Goal: Task Accomplishment & Management: Use online tool/utility

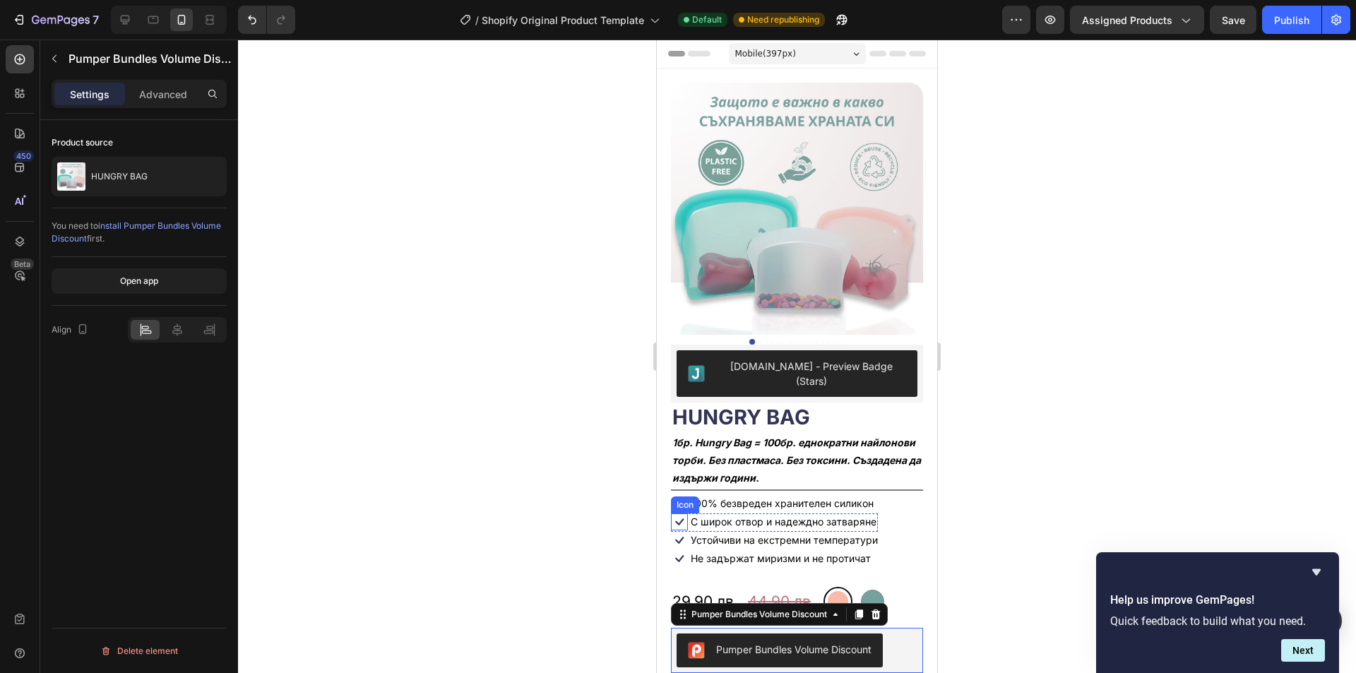
scroll to position [234, 0]
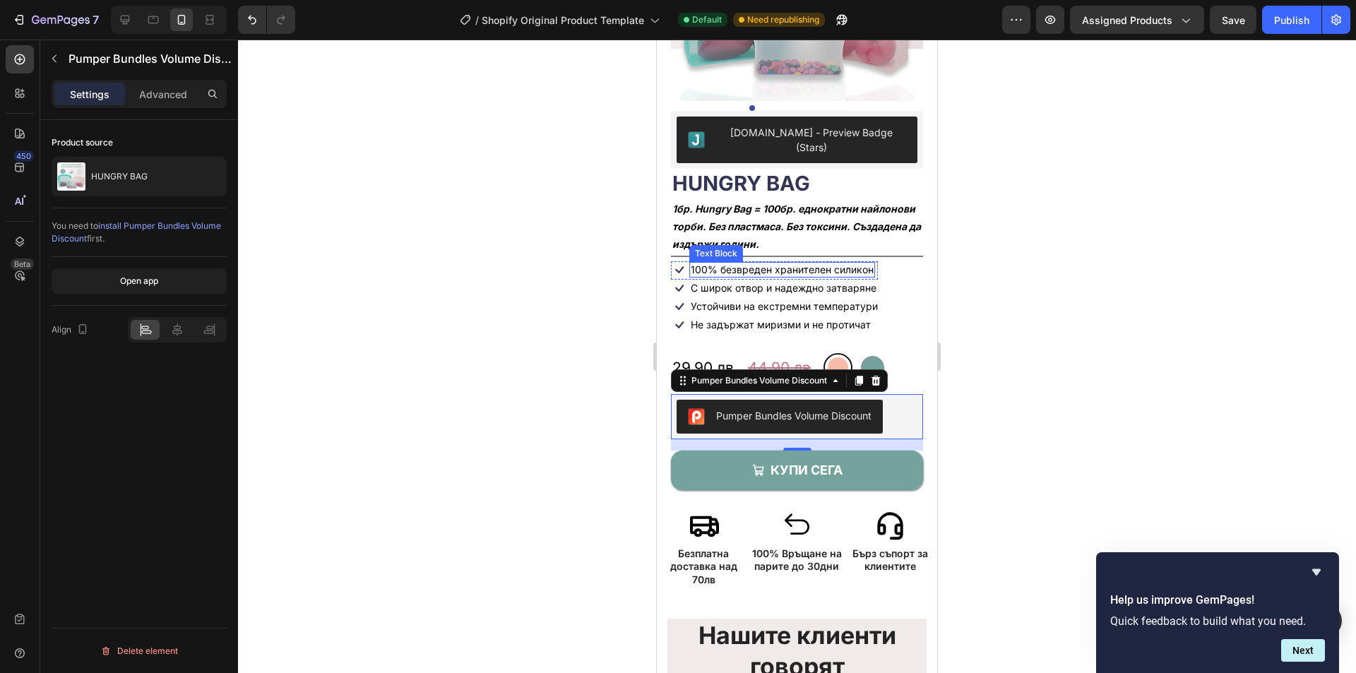
click at [769, 263] on p "100% безвреден хранителен силикон" at bounding box center [782, 269] width 183 height 13
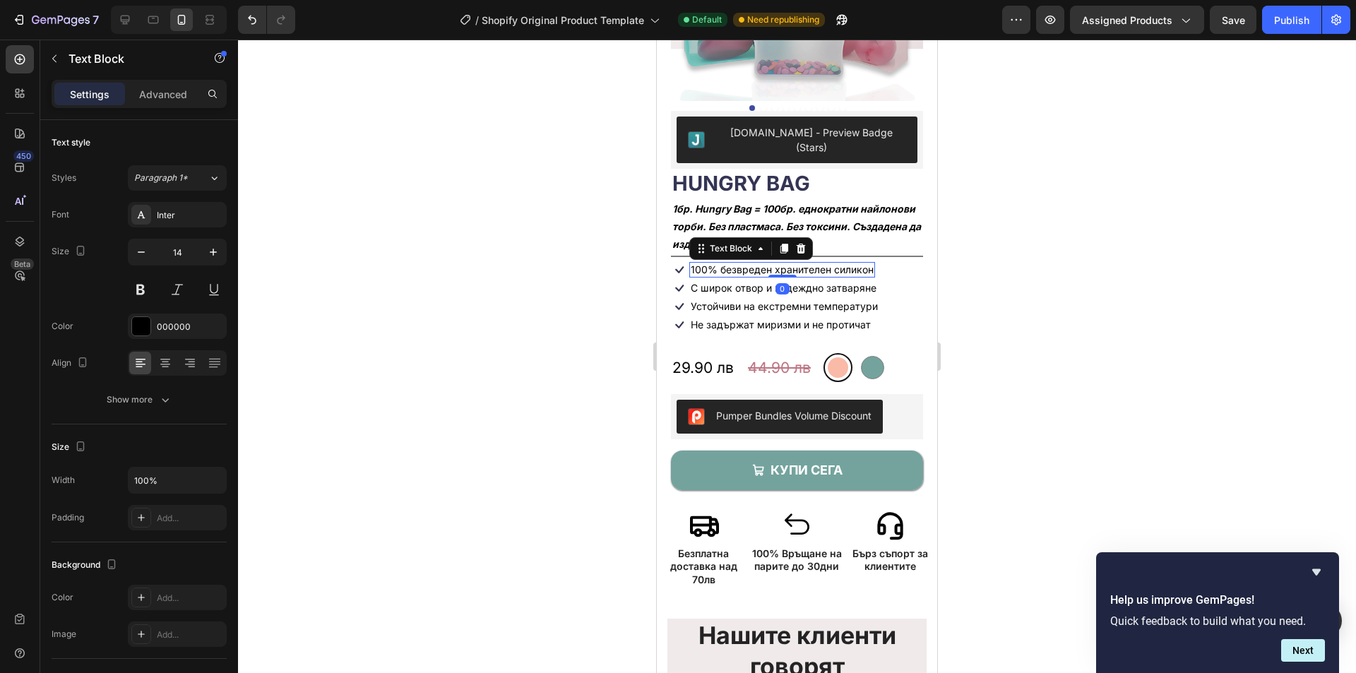
click at [769, 263] on p "100% безвреден хранителен силикон" at bounding box center [782, 269] width 183 height 13
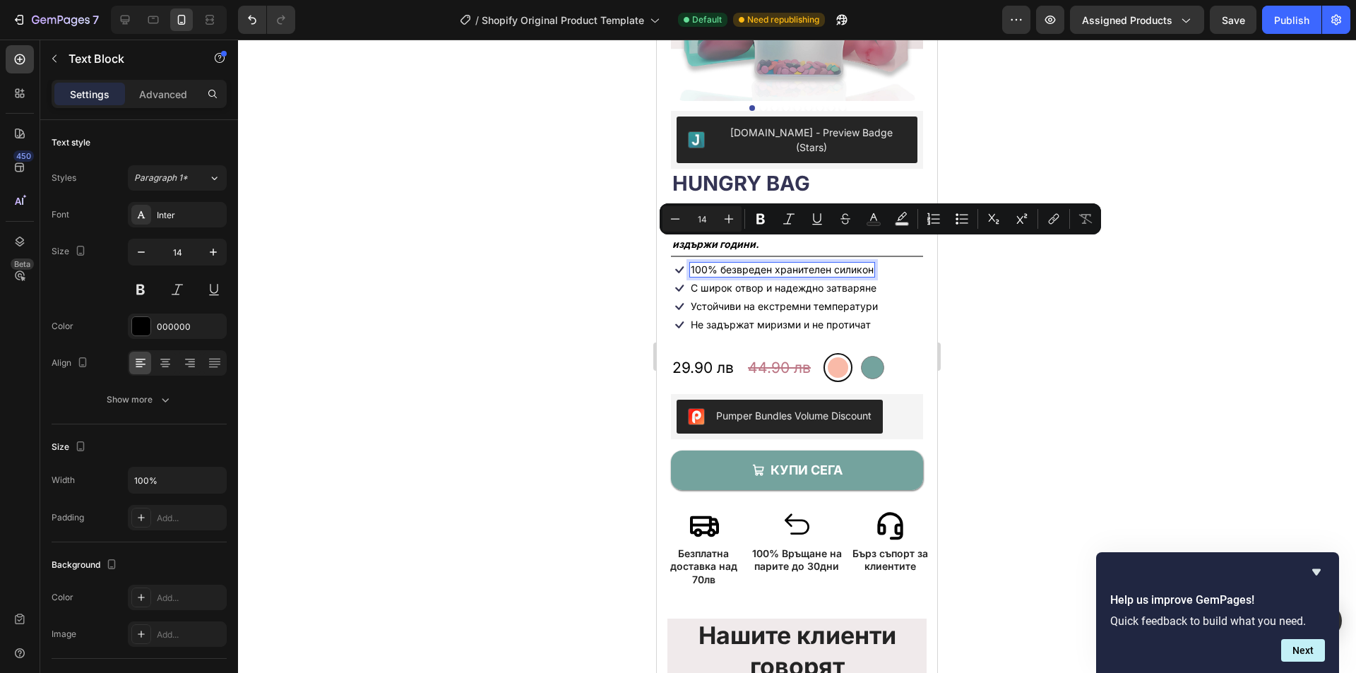
drag, startPoint x: 740, startPoint y: 249, endPoint x: 730, endPoint y: 249, distance: 9.9
click at [739, 263] on p "100% безвреден хранителен силикон" at bounding box center [782, 269] width 183 height 13
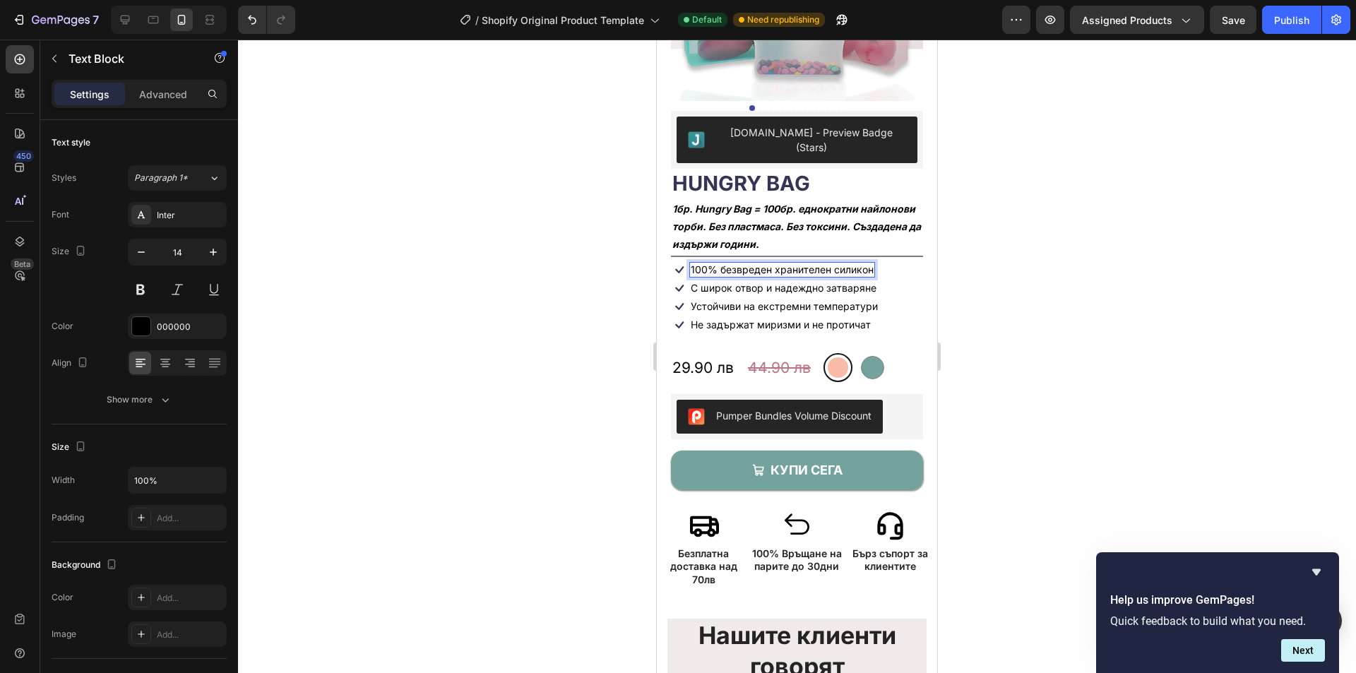
click at [721, 263] on p "100% безвреден хранителен силикон" at bounding box center [782, 269] width 183 height 13
click at [724, 282] on p "С широк отвор и надеждно затваряне" at bounding box center [784, 288] width 186 height 13
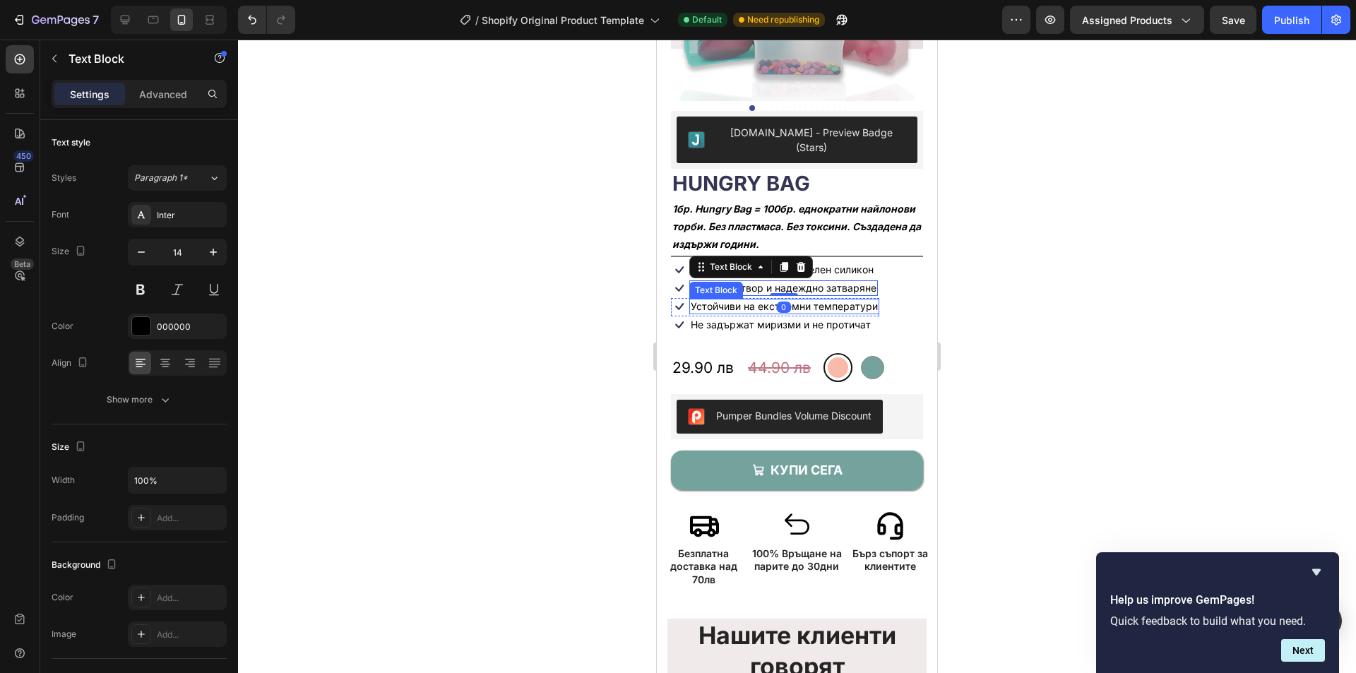
click at [738, 300] on p "Устойчиви на екстремни температури" at bounding box center [784, 306] width 187 height 13
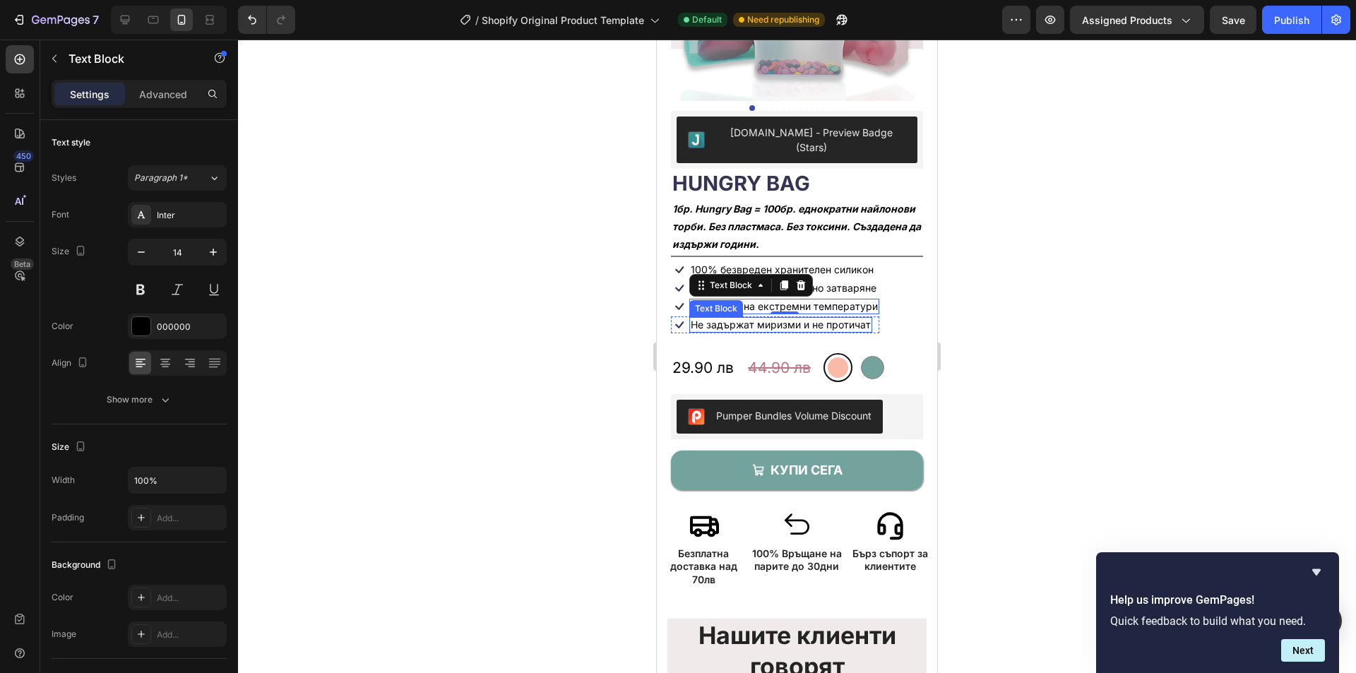
click at [727, 318] on p "Не задържат миризми и не протичат" at bounding box center [781, 324] width 180 height 13
click at [852, 282] on p "С широк отвор и надеждно затваряне" at bounding box center [784, 288] width 186 height 13
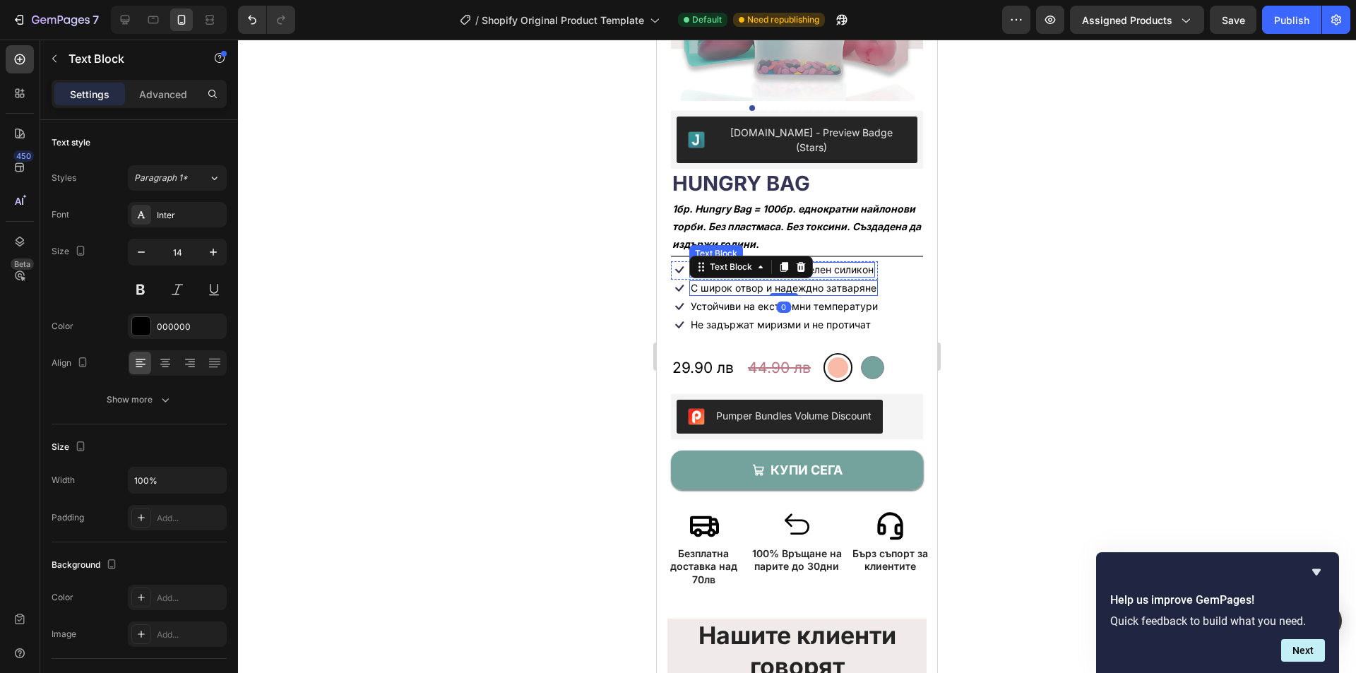
click at [836, 263] on p "100% безвреден хранителен силикон" at bounding box center [782, 269] width 183 height 13
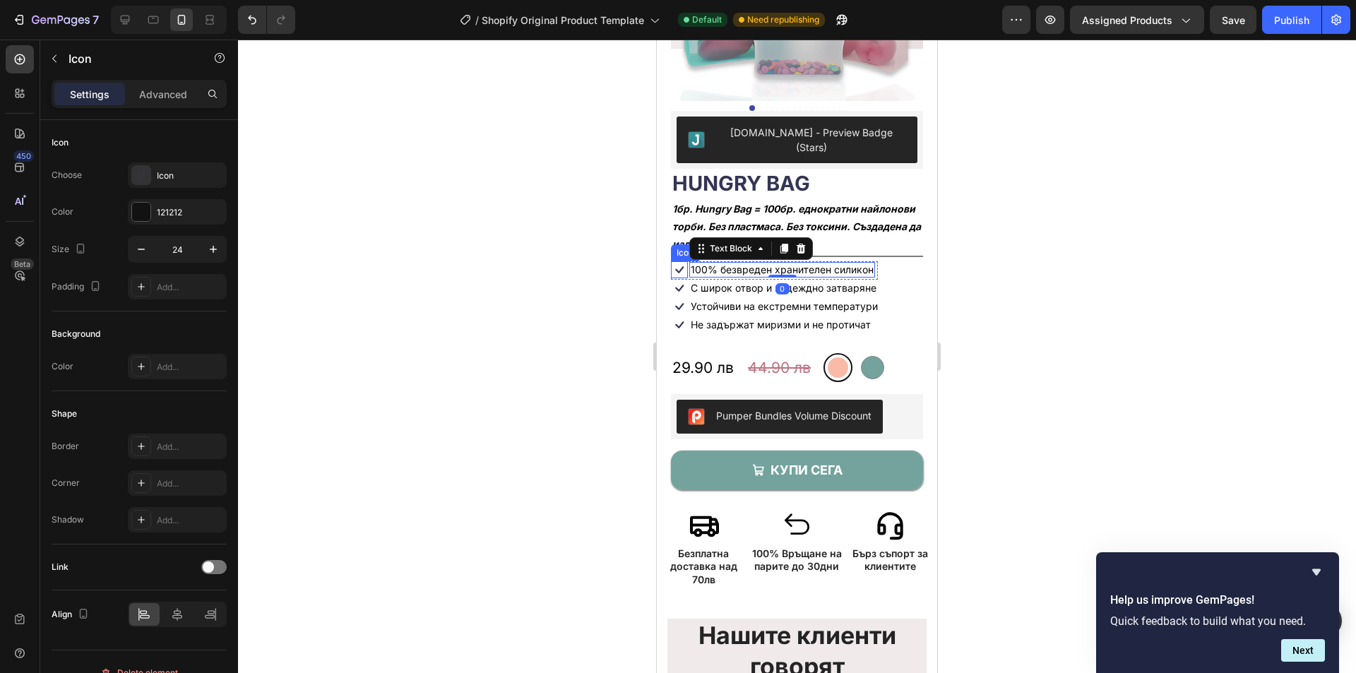
click at [679, 261] on icon at bounding box center [679, 269] width 17 height 17
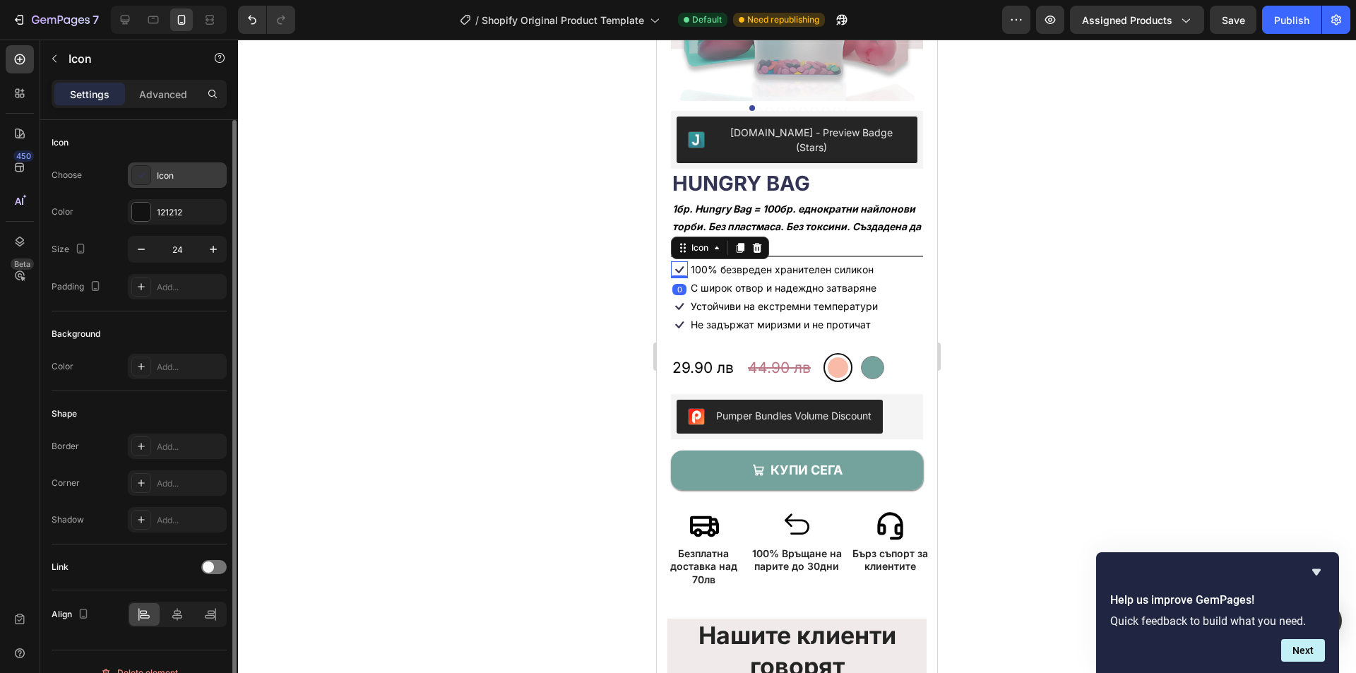
click at [187, 177] on div "Icon" at bounding box center [190, 175] width 66 height 13
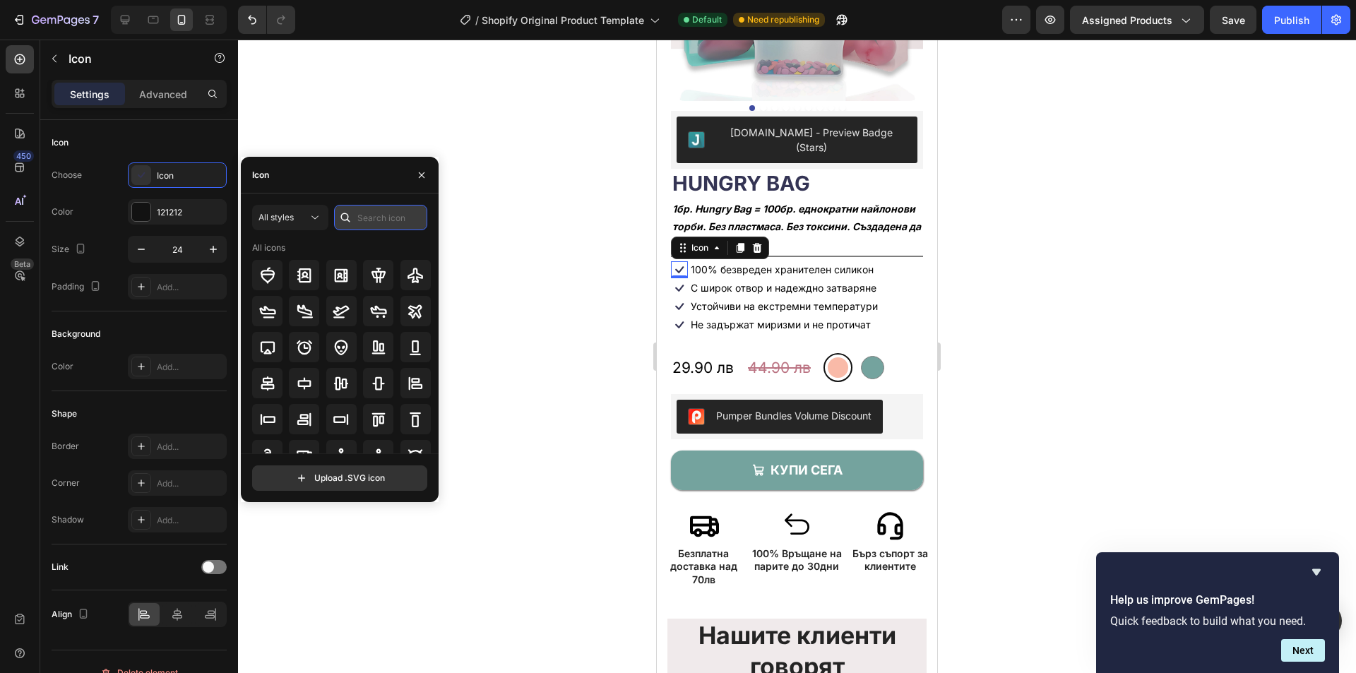
click at [364, 213] on input "text" at bounding box center [380, 217] width 93 height 25
type input "P"
click at [387, 218] on input "FOOD" at bounding box center [380, 217] width 93 height 25
drag, startPoint x: 391, startPoint y: 218, endPoint x: 339, endPoint y: 220, distance: 52.3
click at [339, 220] on div "FOOD" at bounding box center [380, 217] width 93 height 25
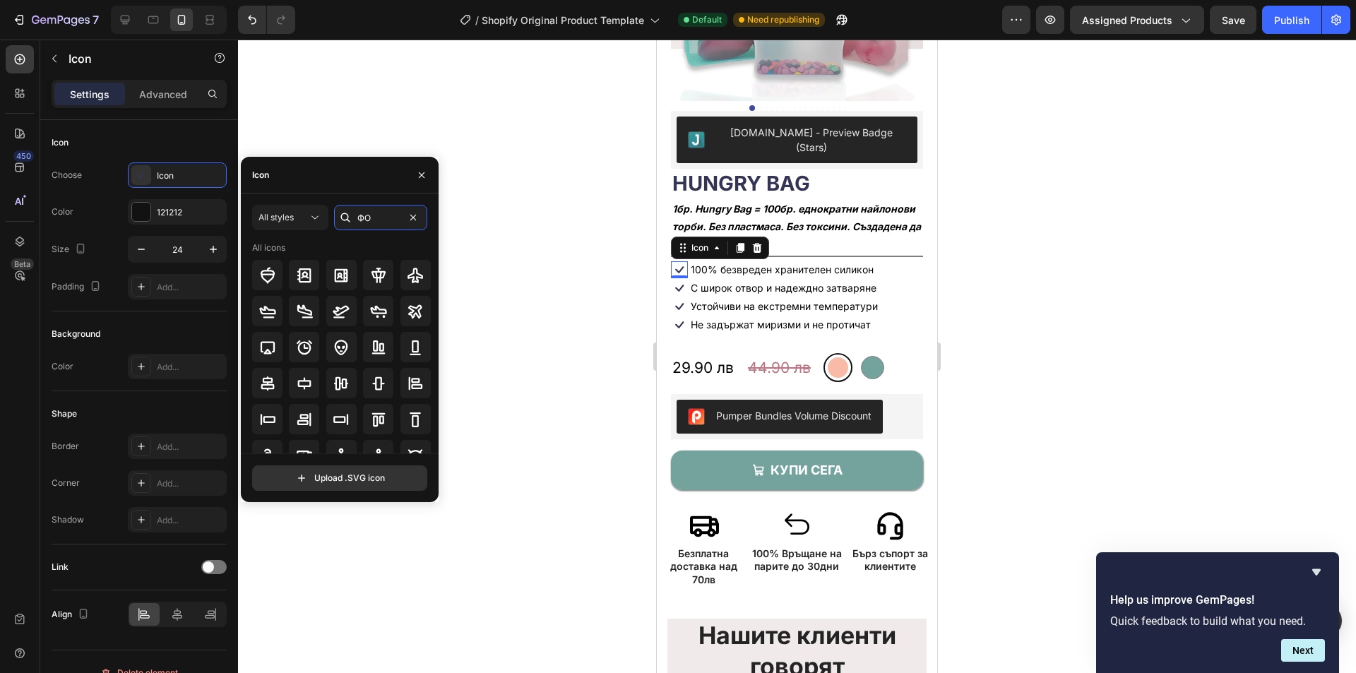
type input "Ф"
type input "food"
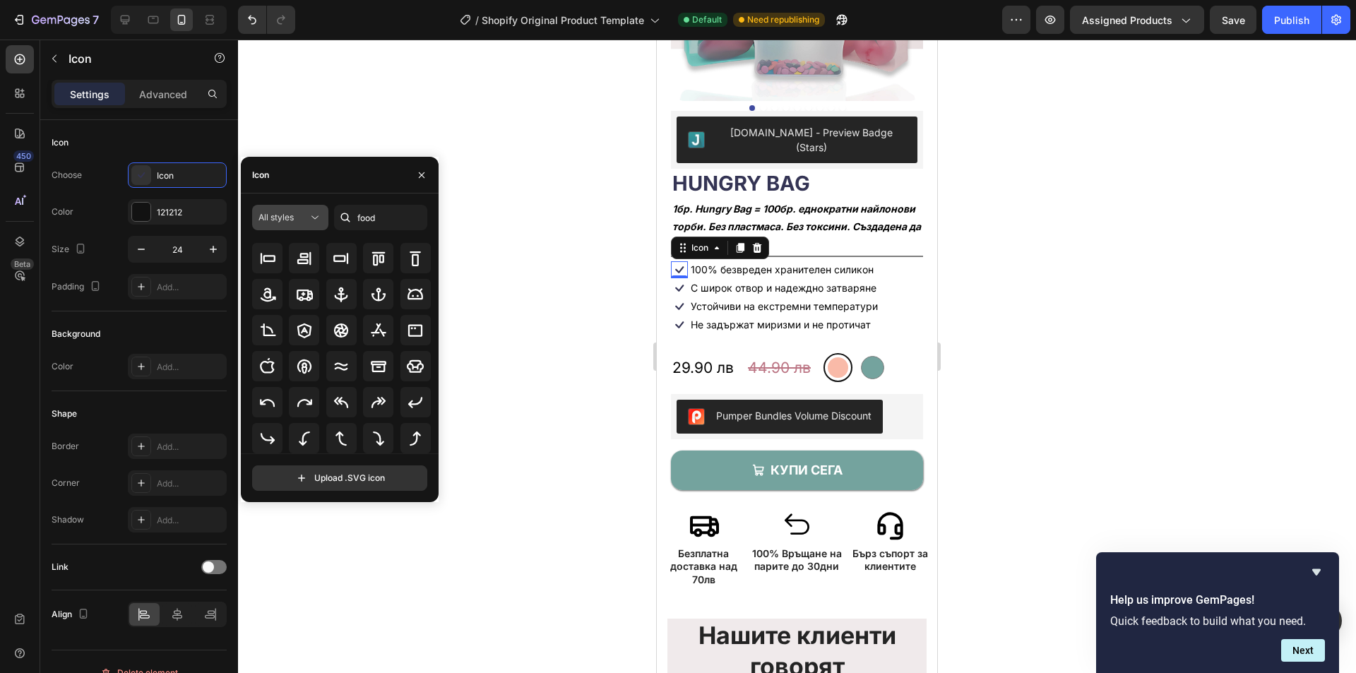
click at [317, 218] on icon at bounding box center [315, 217] width 14 height 14
click at [371, 481] on input "file" at bounding box center [340, 478] width 174 height 24
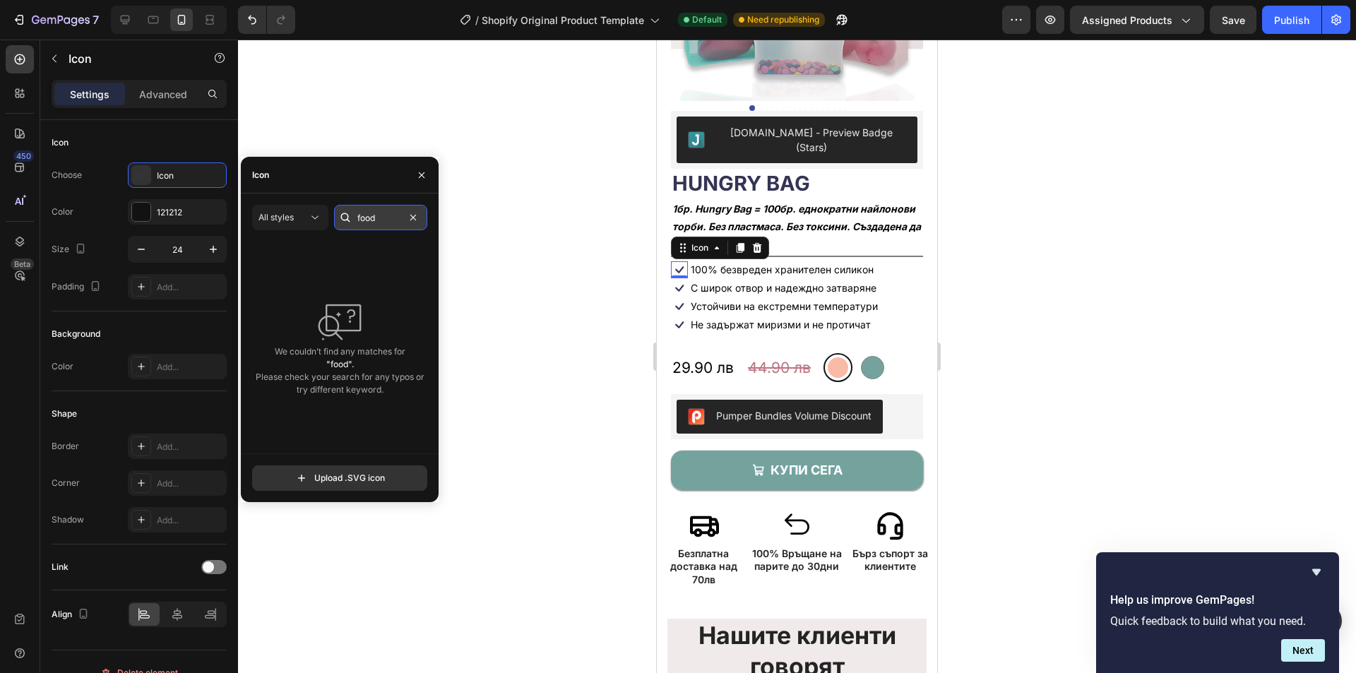
click at [383, 220] on input "food" at bounding box center [380, 217] width 93 height 25
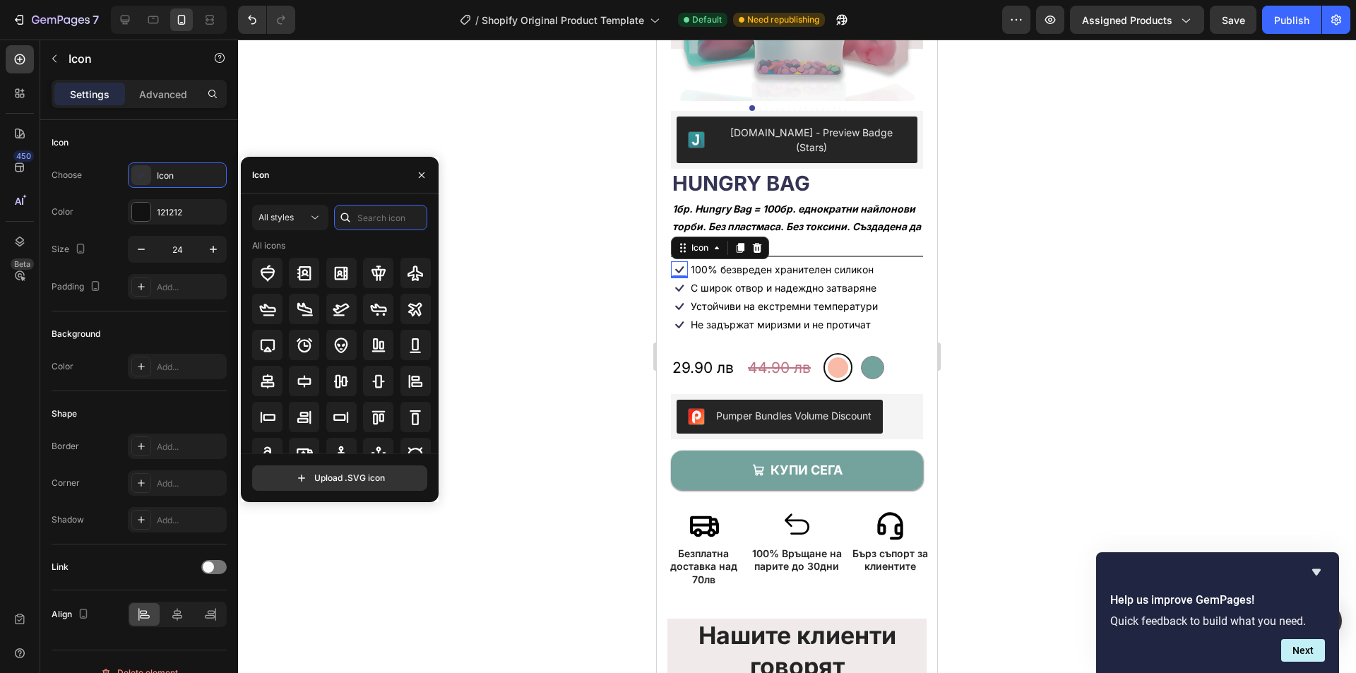
scroll to position [0, 0]
click at [527, 232] on div at bounding box center [797, 356] width 1118 height 633
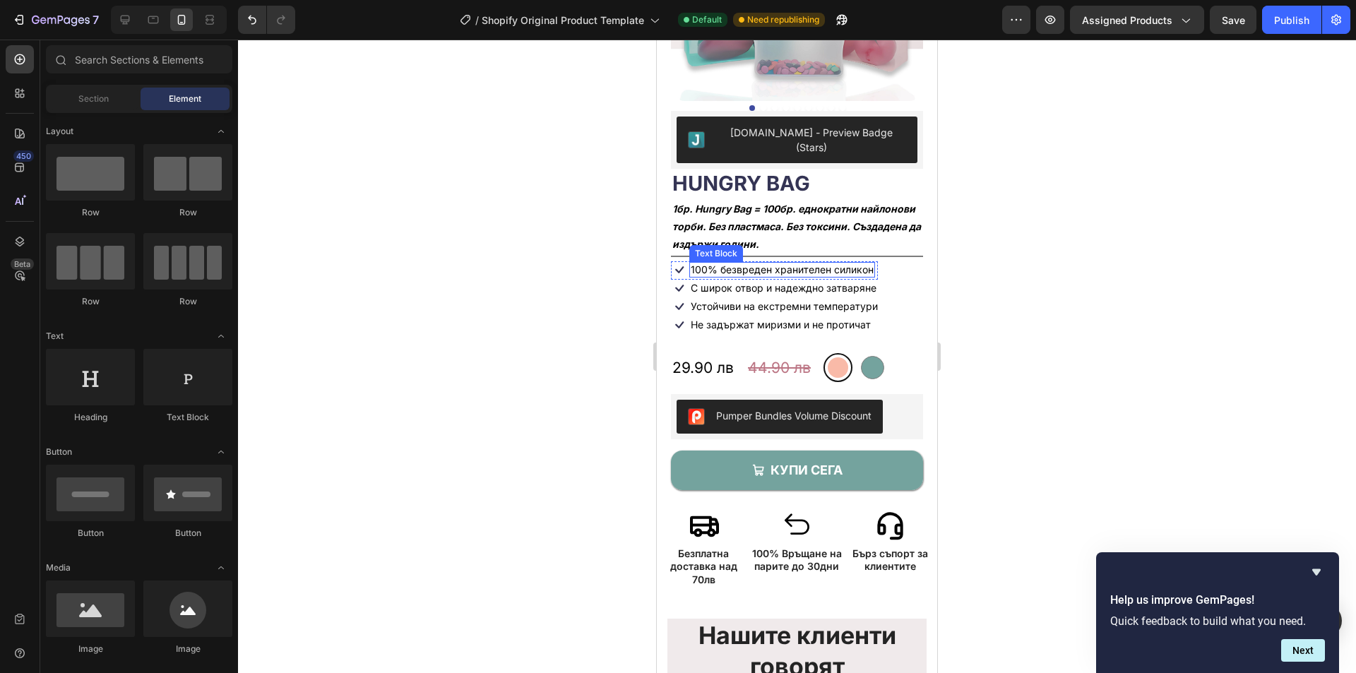
click at [748, 263] on p "100% безвреден хранителен силикон" at bounding box center [782, 269] width 183 height 13
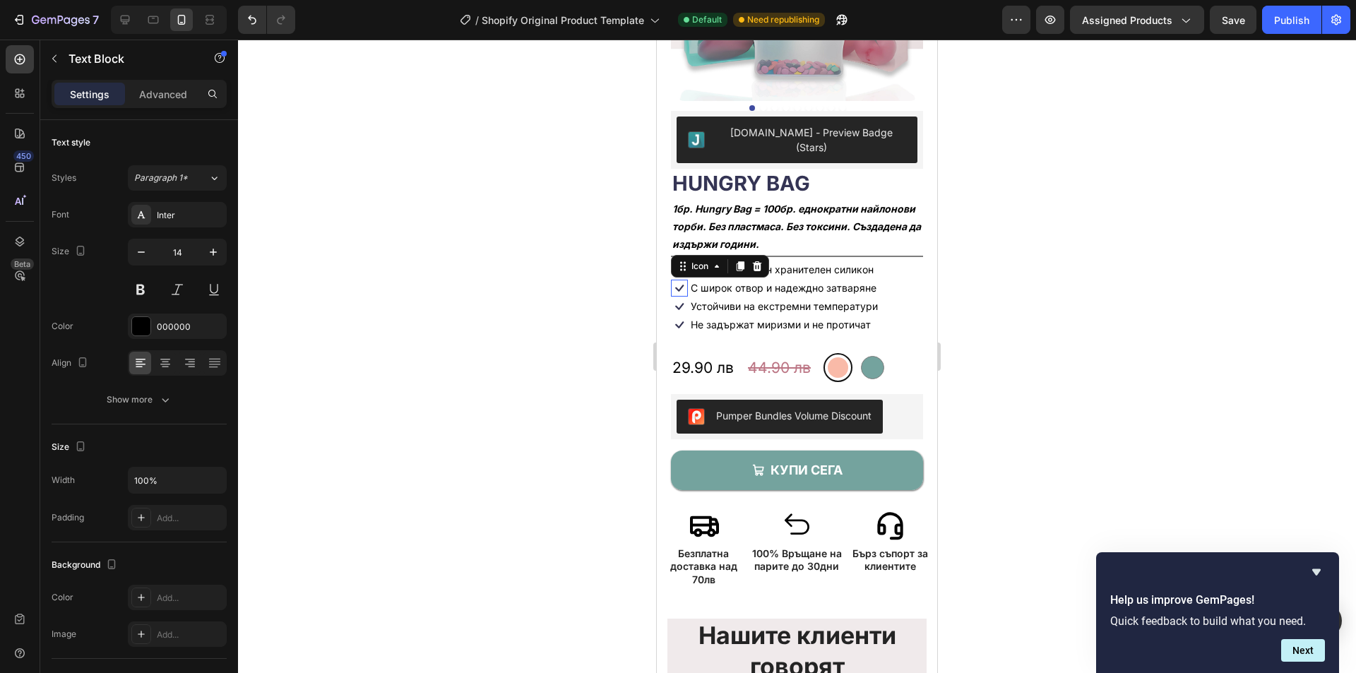
click at [682, 285] on icon at bounding box center [679, 288] width 8 height 7
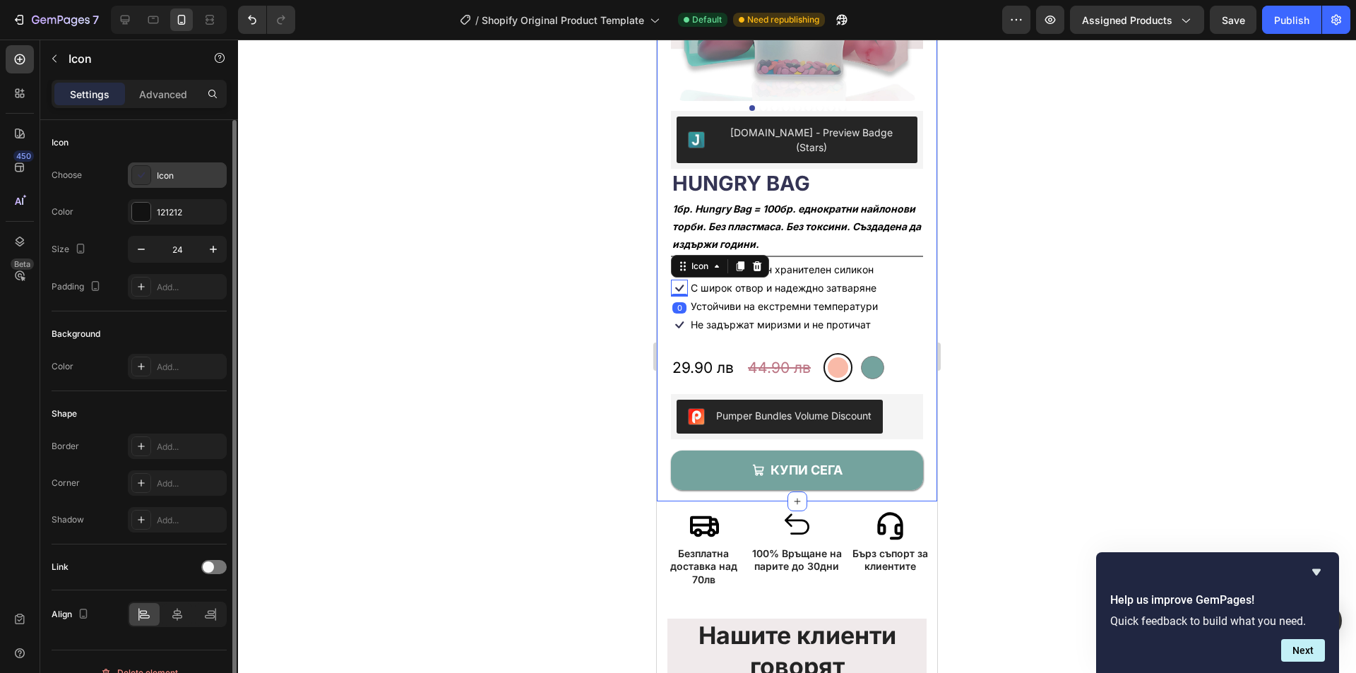
click at [174, 172] on div "Icon" at bounding box center [190, 175] width 66 height 13
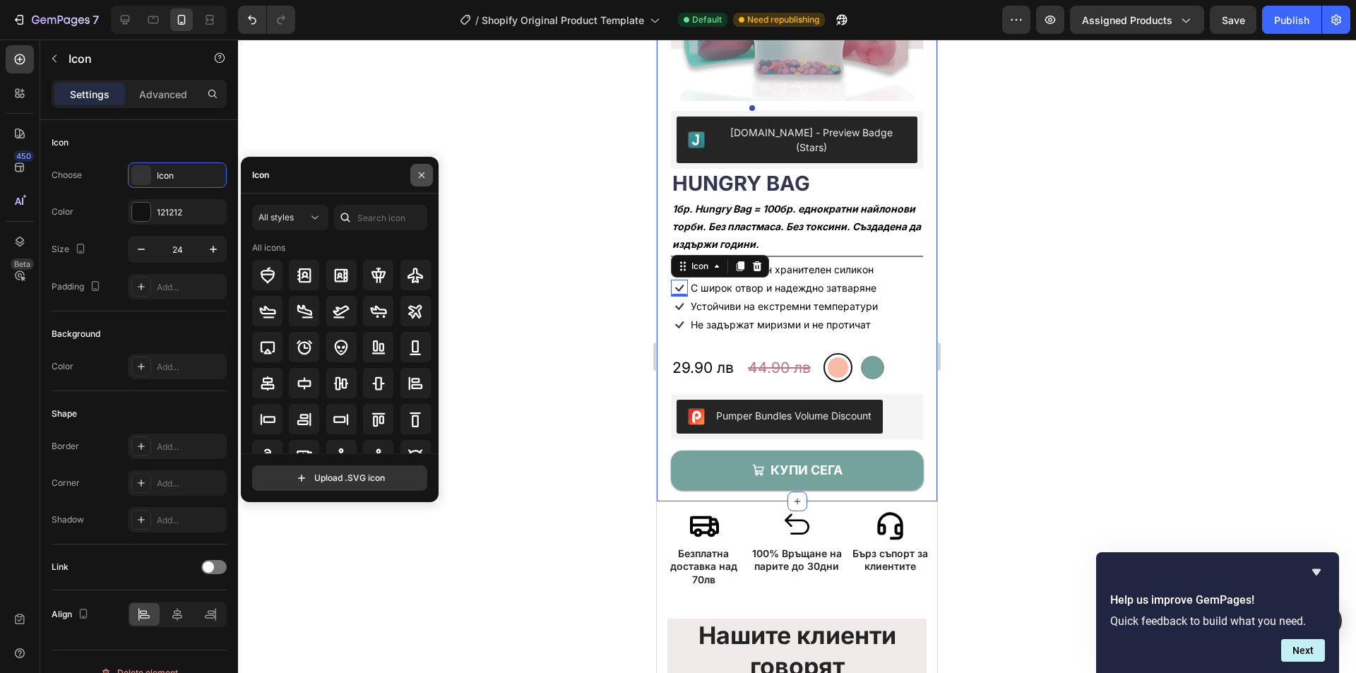
click at [410, 169] on div at bounding box center [422, 175] width 34 height 36
click at [429, 121] on div at bounding box center [797, 356] width 1118 height 633
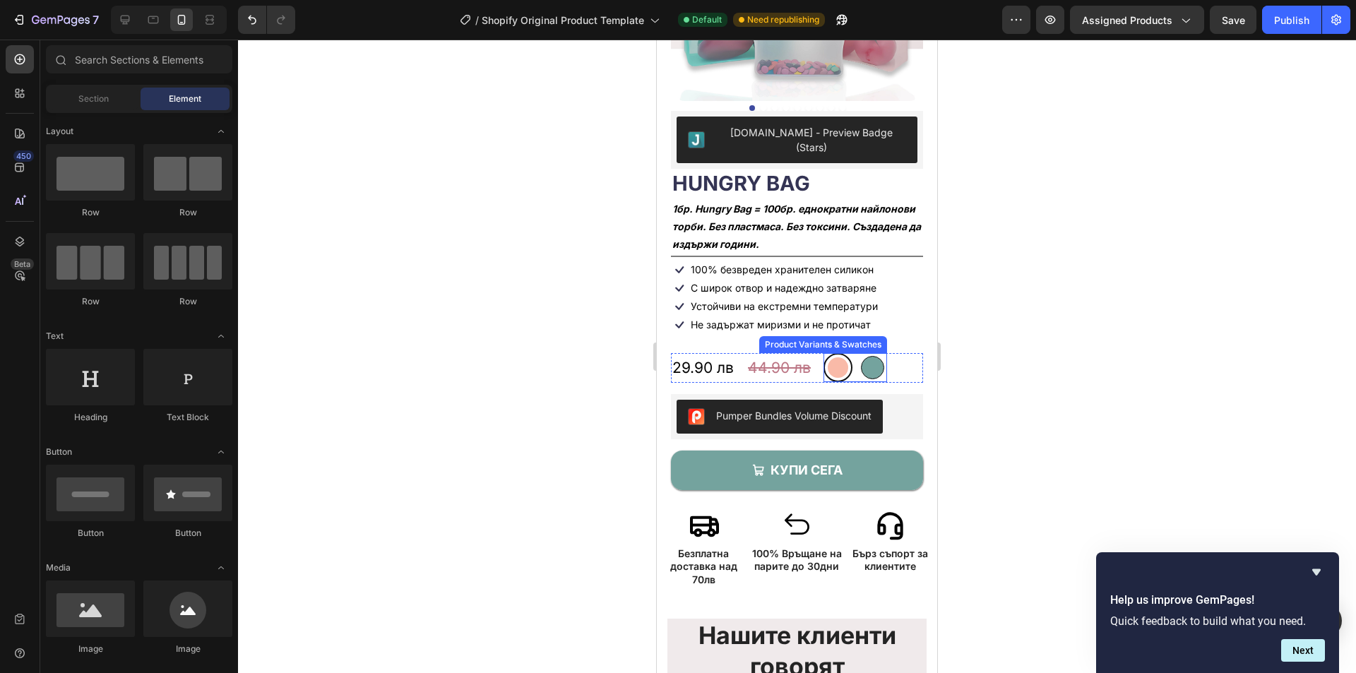
click at [865, 356] on div at bounding box center [872, 367] width 23 height 23
click at [872, 352] on input "1200ml 1200ml" at bounding box center [872, 352] width 1 height 1
radio input "true"
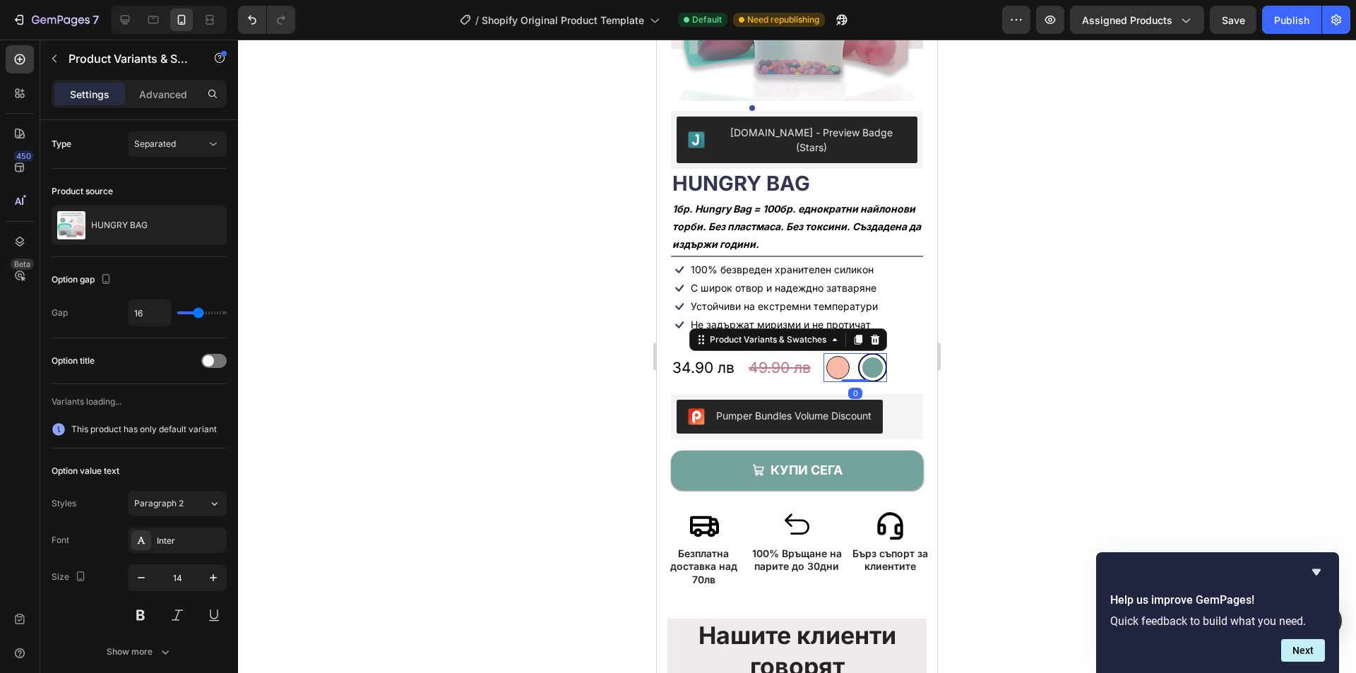
click at [842, 356] on div at bounding box center [837, 367] width 23 height 23
click at [838, 352] on input "600ml 600ml" at bounding box center [837, 352] width 1 height 1
radio input "true"
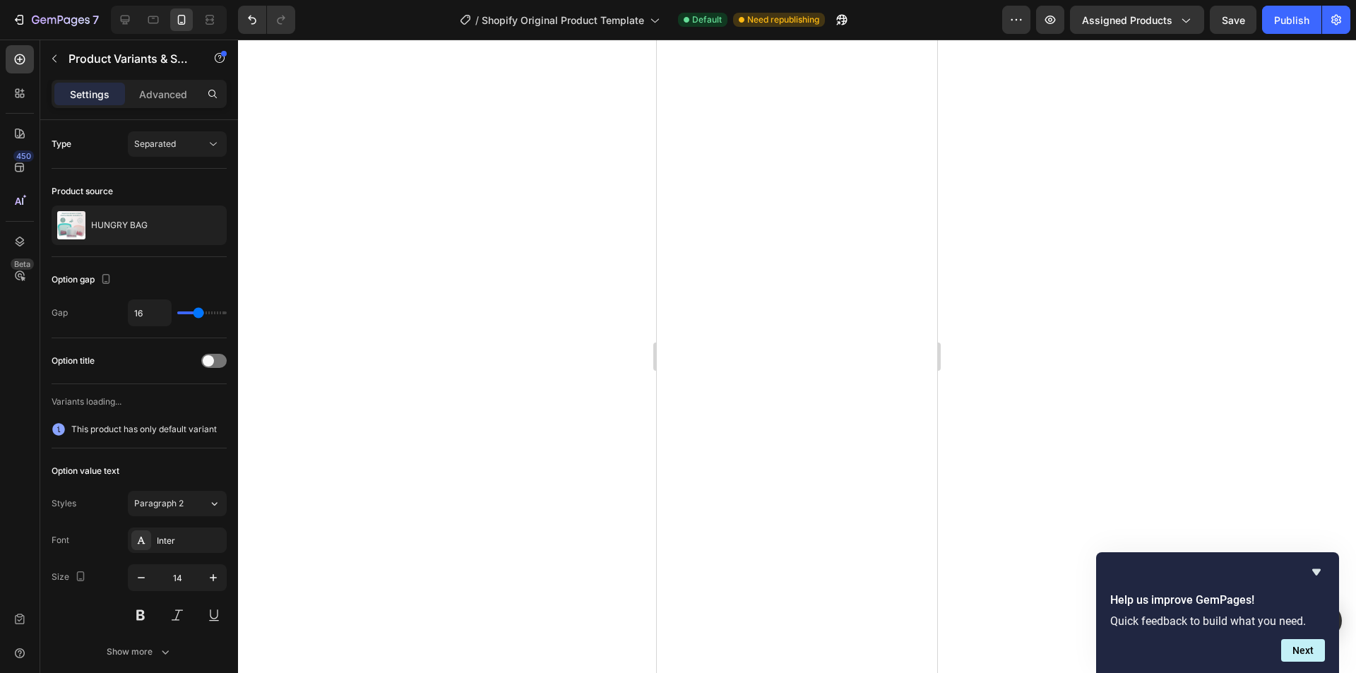
scroll to position [2776, 0]
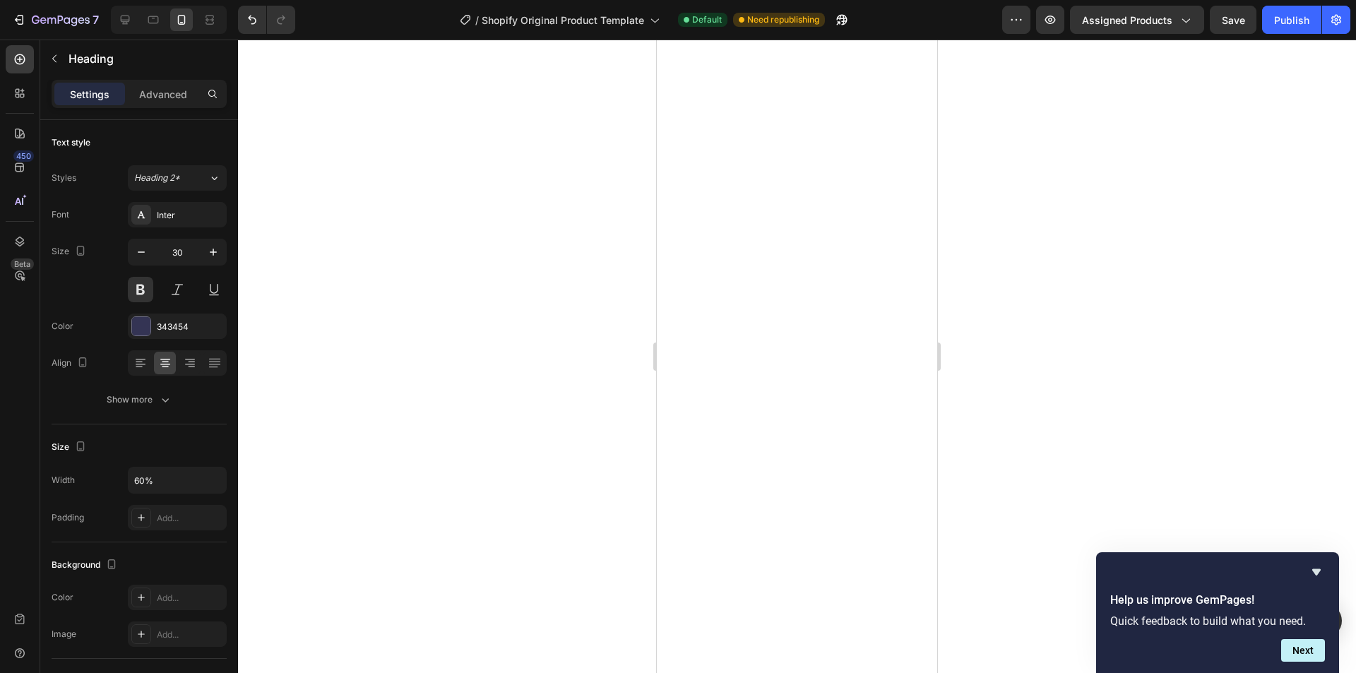
click at [998, 246] on div at bounding box center [797, 356] width 1118 height 633
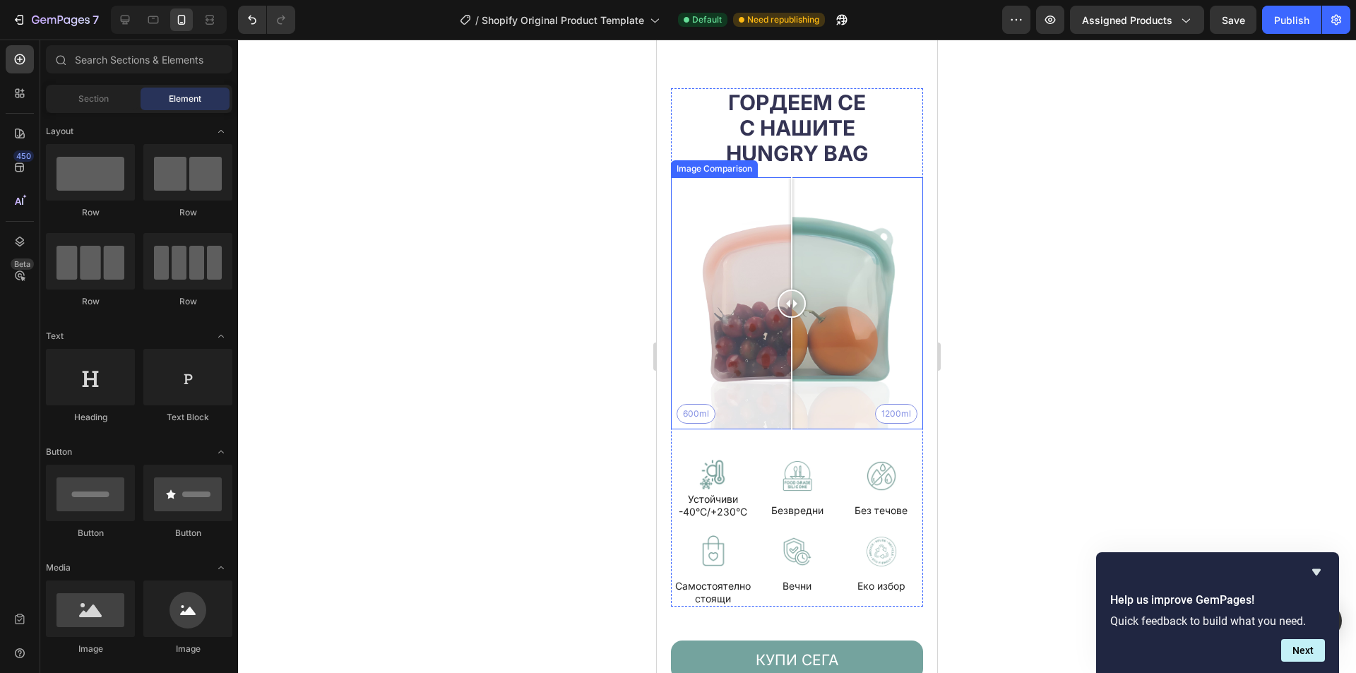
scroll to position [2917, 0]
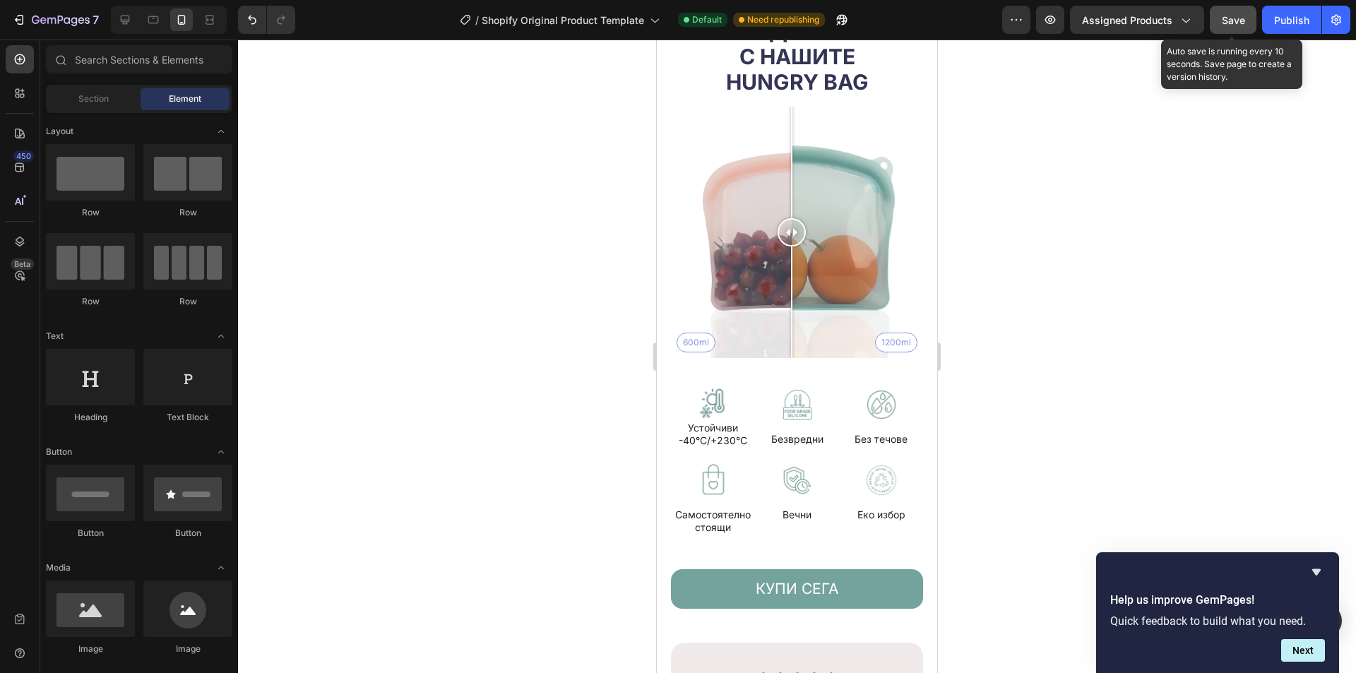
click at [1240, 33] on button "Save" at bounding box center [1233, 20] width 47 height 28
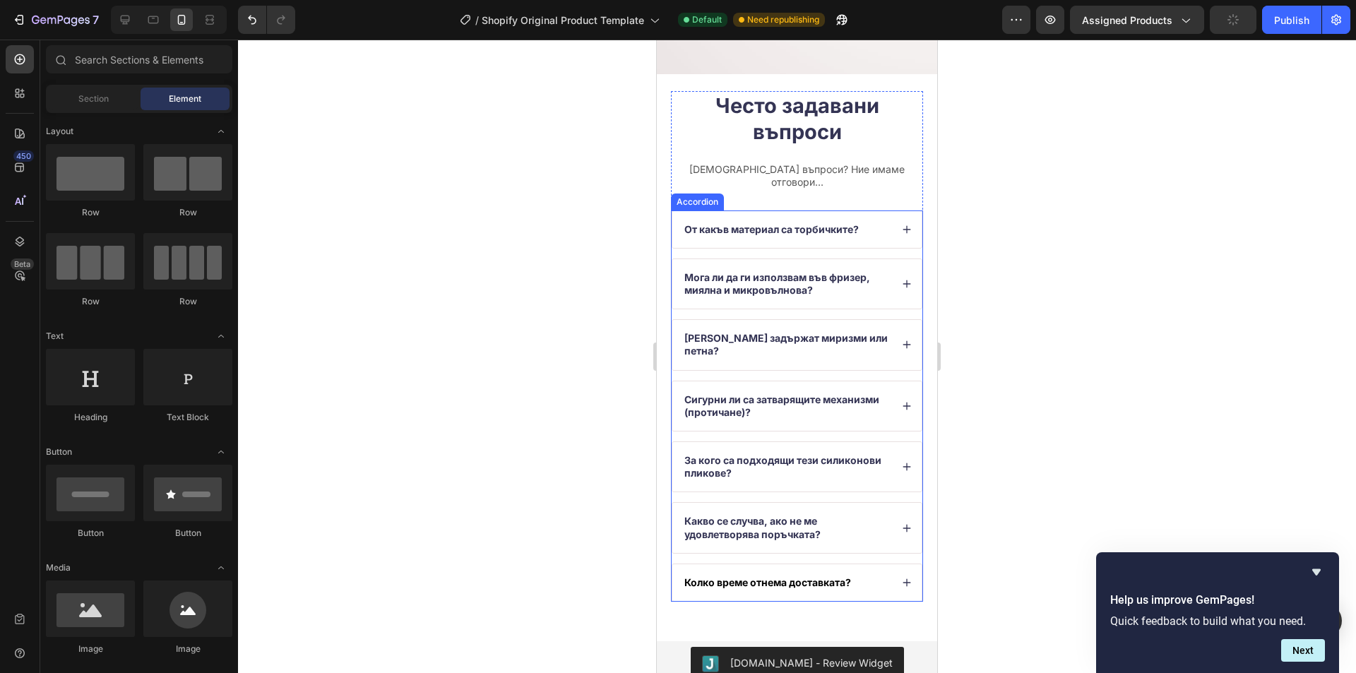
scroll to position [4682, 0]
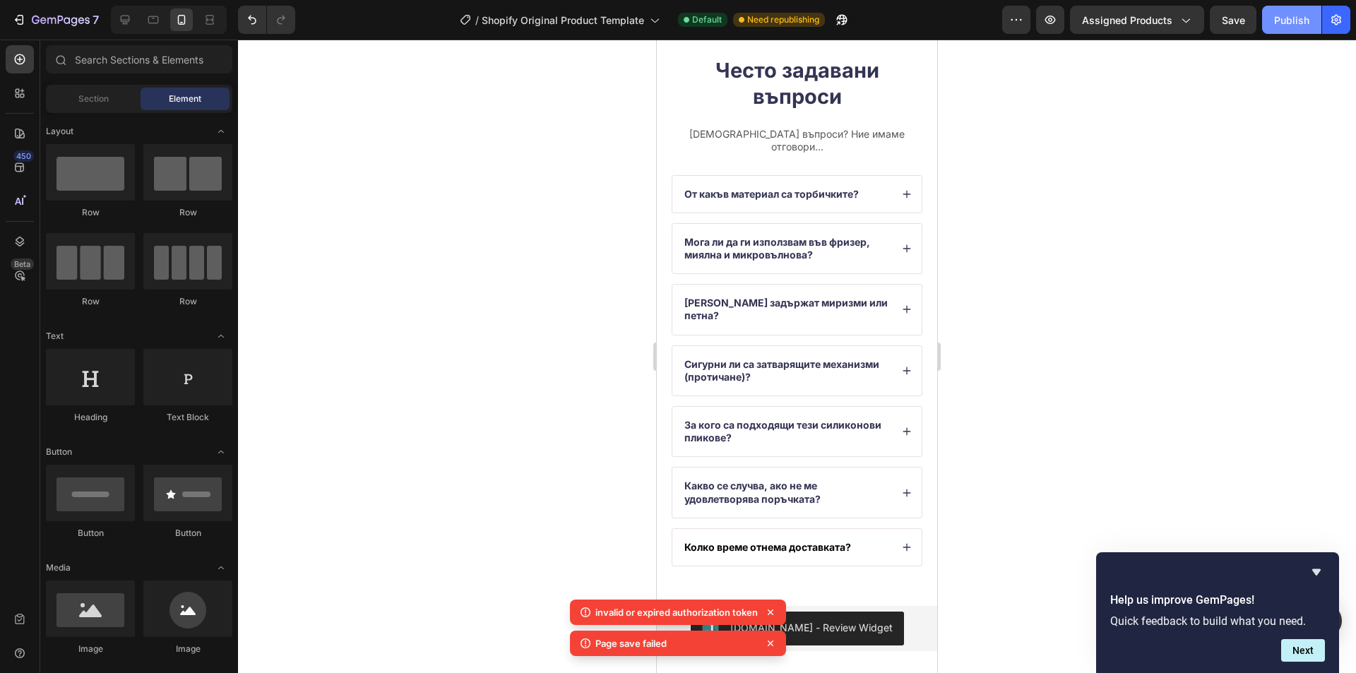
click at [1277, 16] on div "Publish" at bounding box center [1291, 20] width 35 height 15
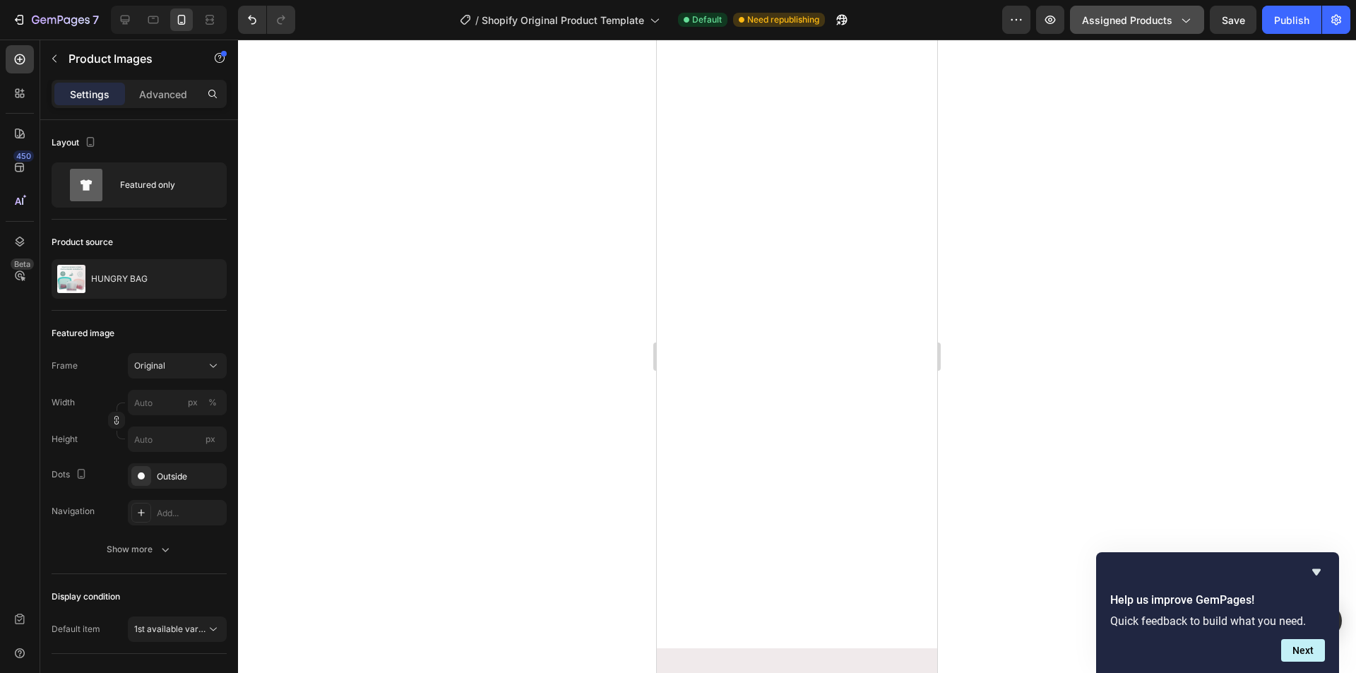
scroll to position [0, 0]
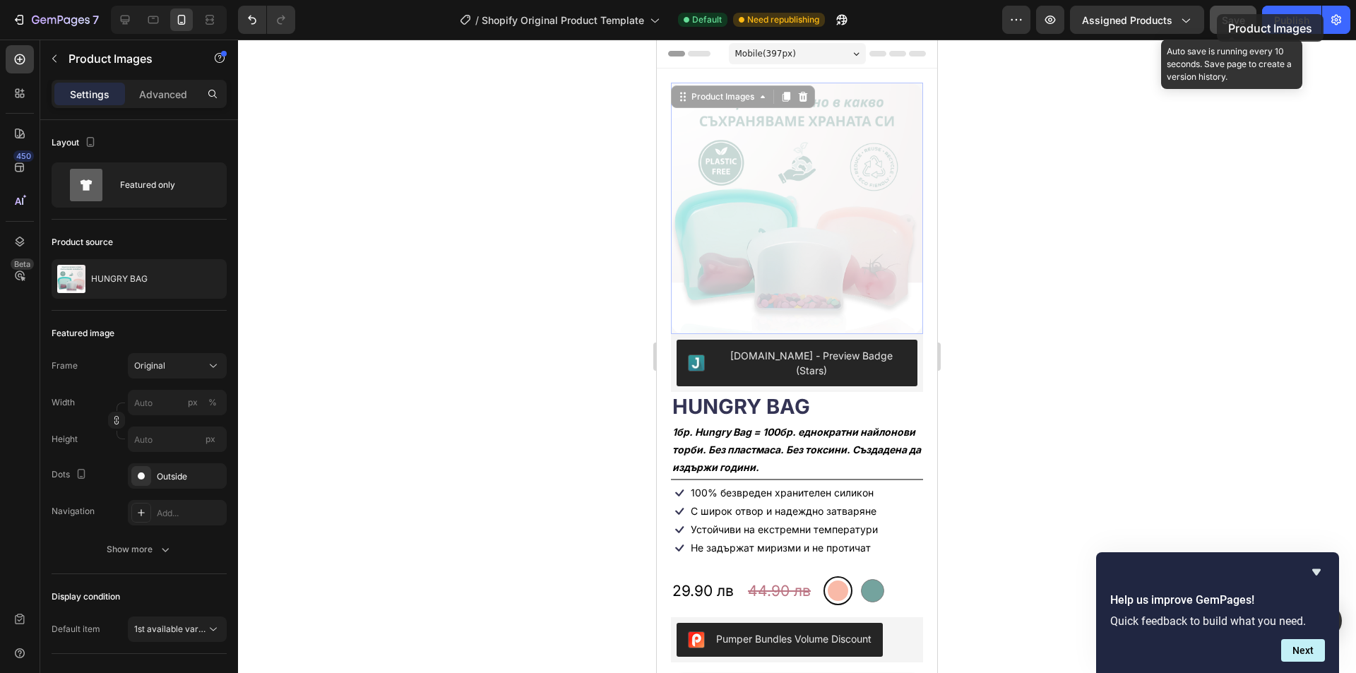
click at [1224, 15] on span "Save" at bounding box center [1233, 20] width 23 height 12
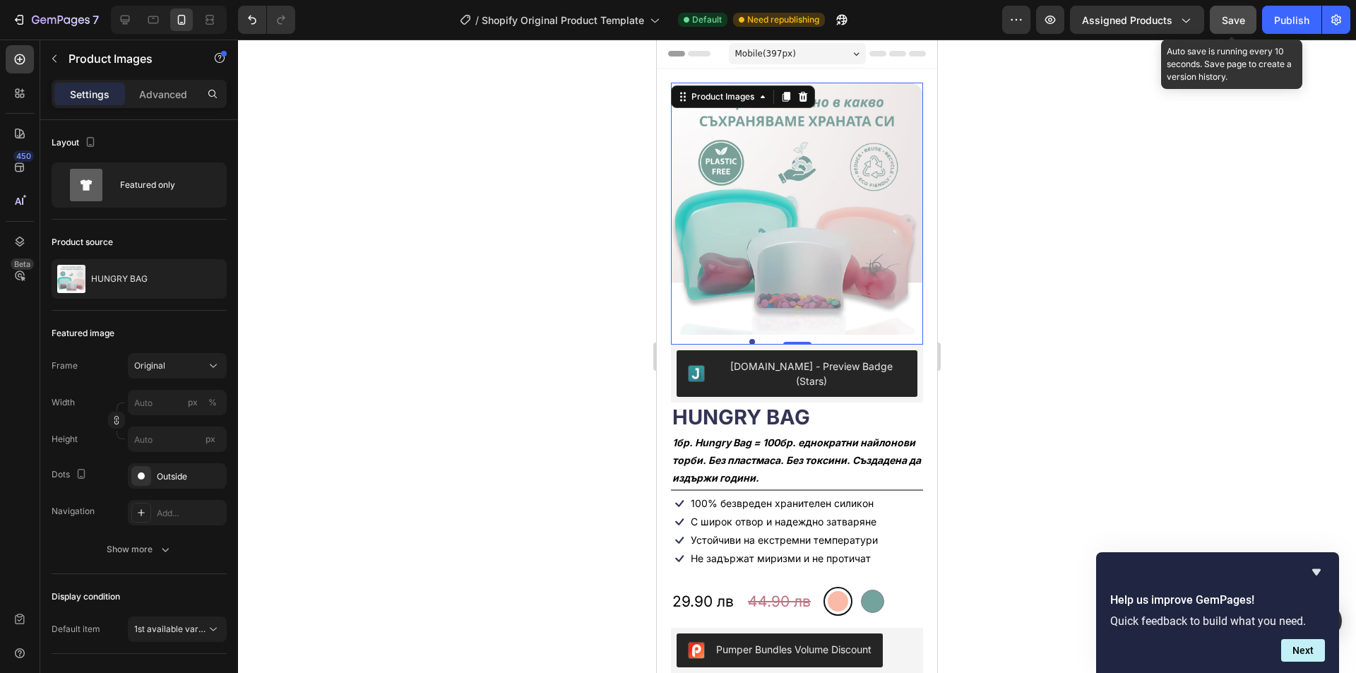
click at [1224, 15] on span "Save" at bounding box center [1233, 20] width 23 height 12
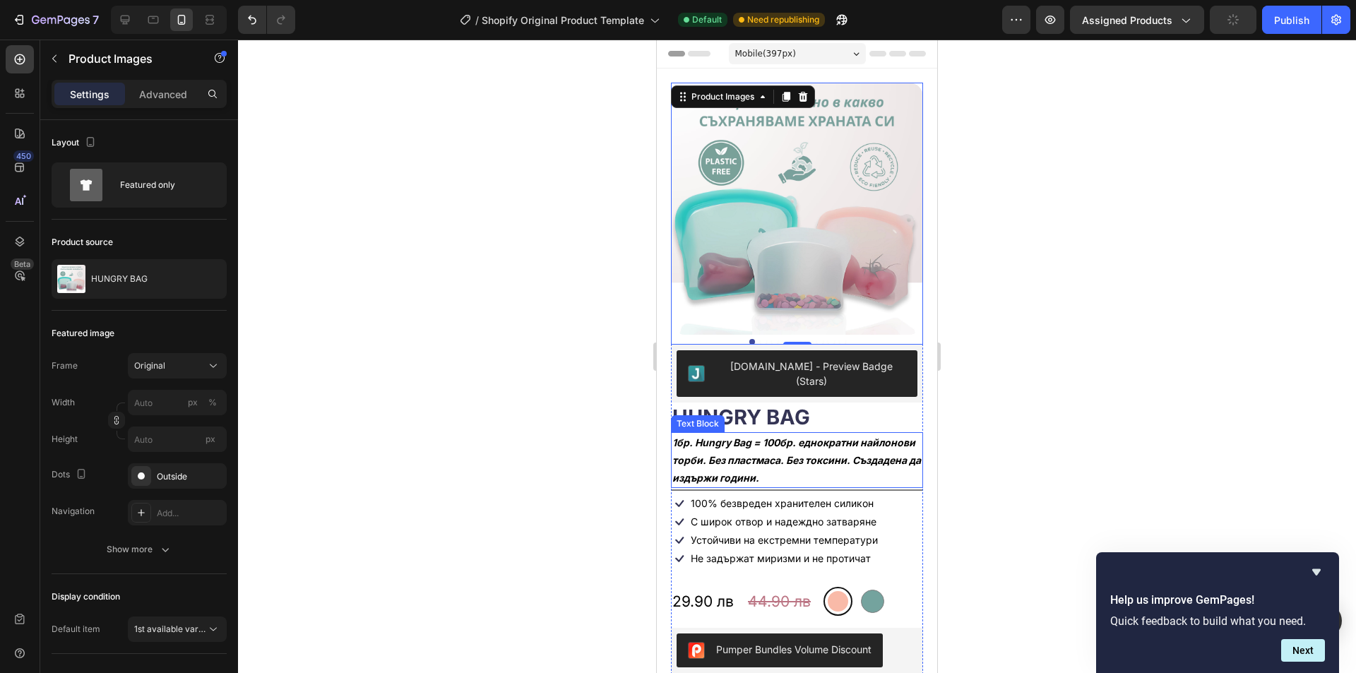
scroll to position [71, 0]
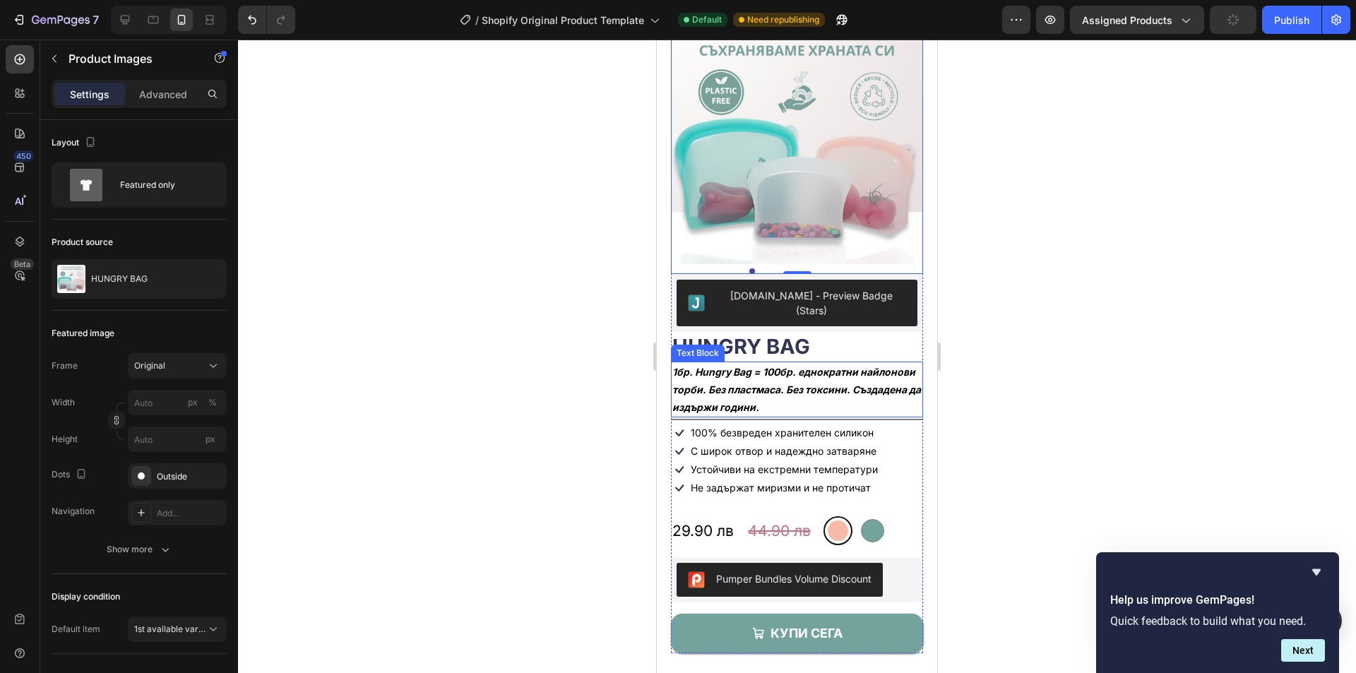
click at [802, 384] on p "1бр. Hungry Bag = 100бр. еднократни найлонови торби. Без пластмаса. Без токсини…" at bounding box center [796, 390] width 249 height 54
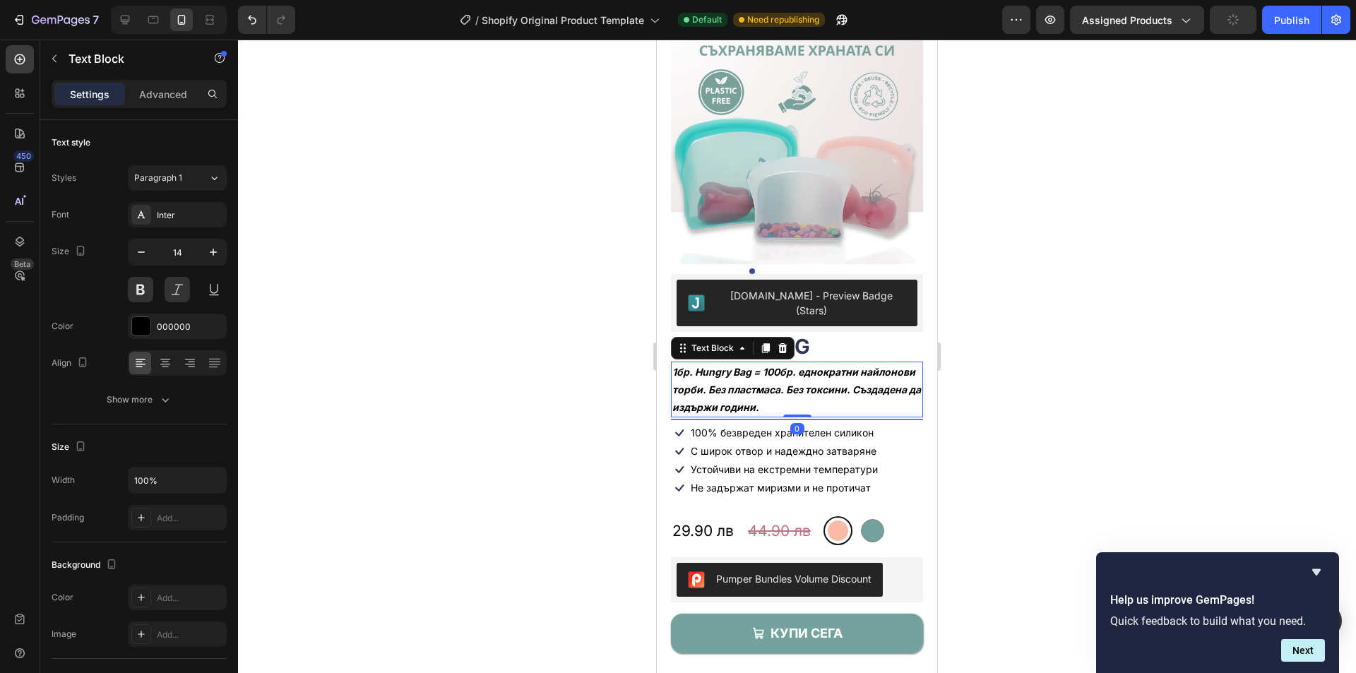
click at [802, 384] on p "1бр. Hungry Bag = 100бр. еднократни найлонови торби. Без пластмаса. Без токсини…" at bounding box center [796, 390] width 249 height 54
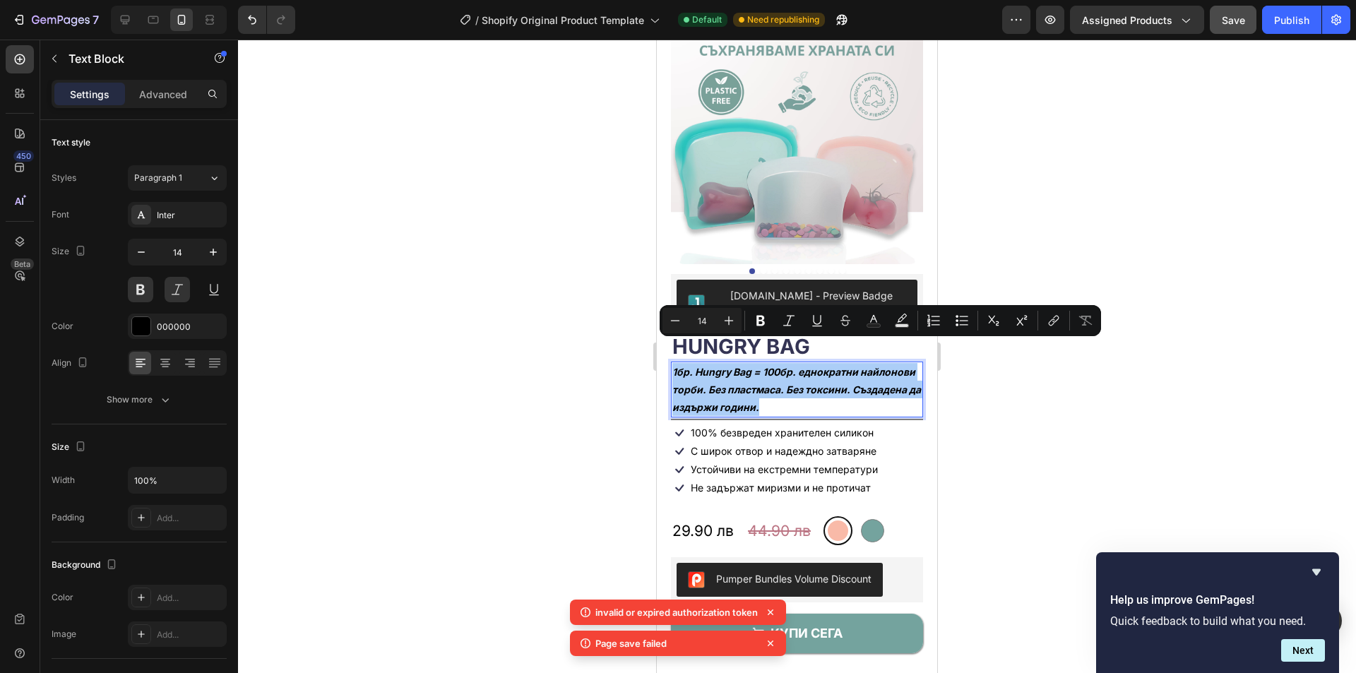
click at [1078, 414] on div at bounding box center [797, 356] width 1118 height 633
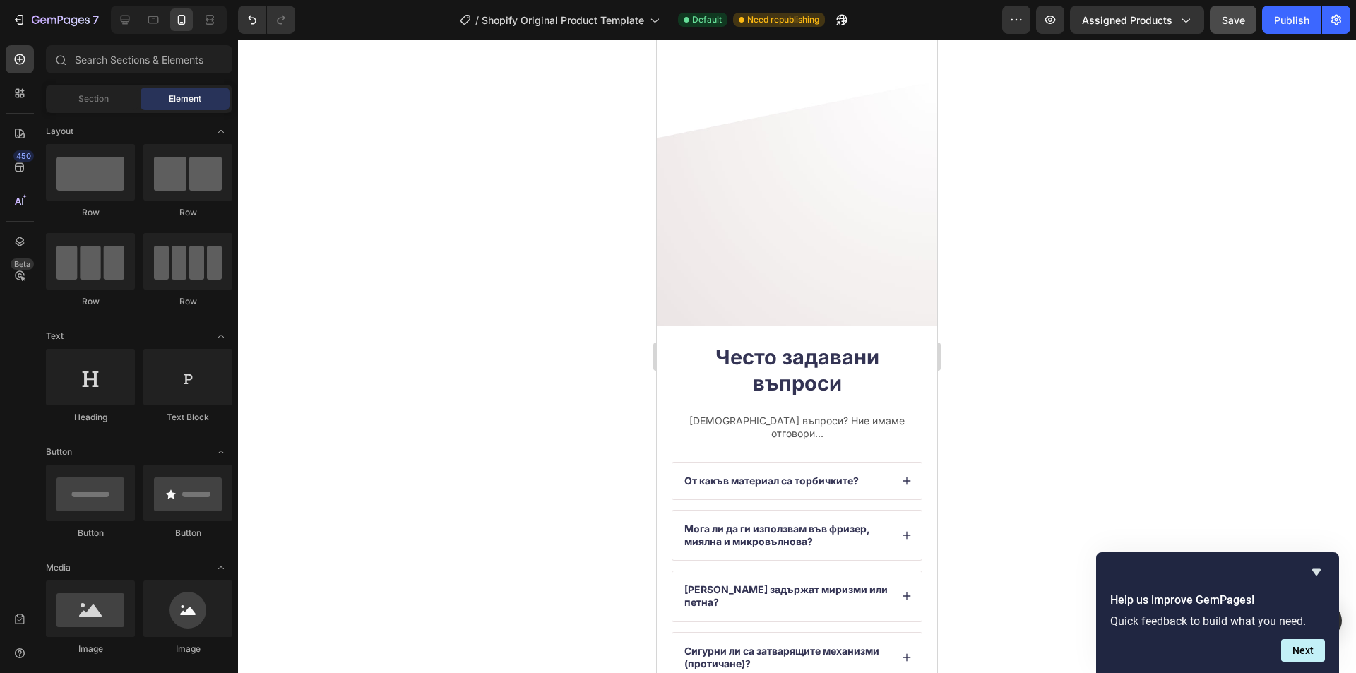
scroll to position [5035, 0]
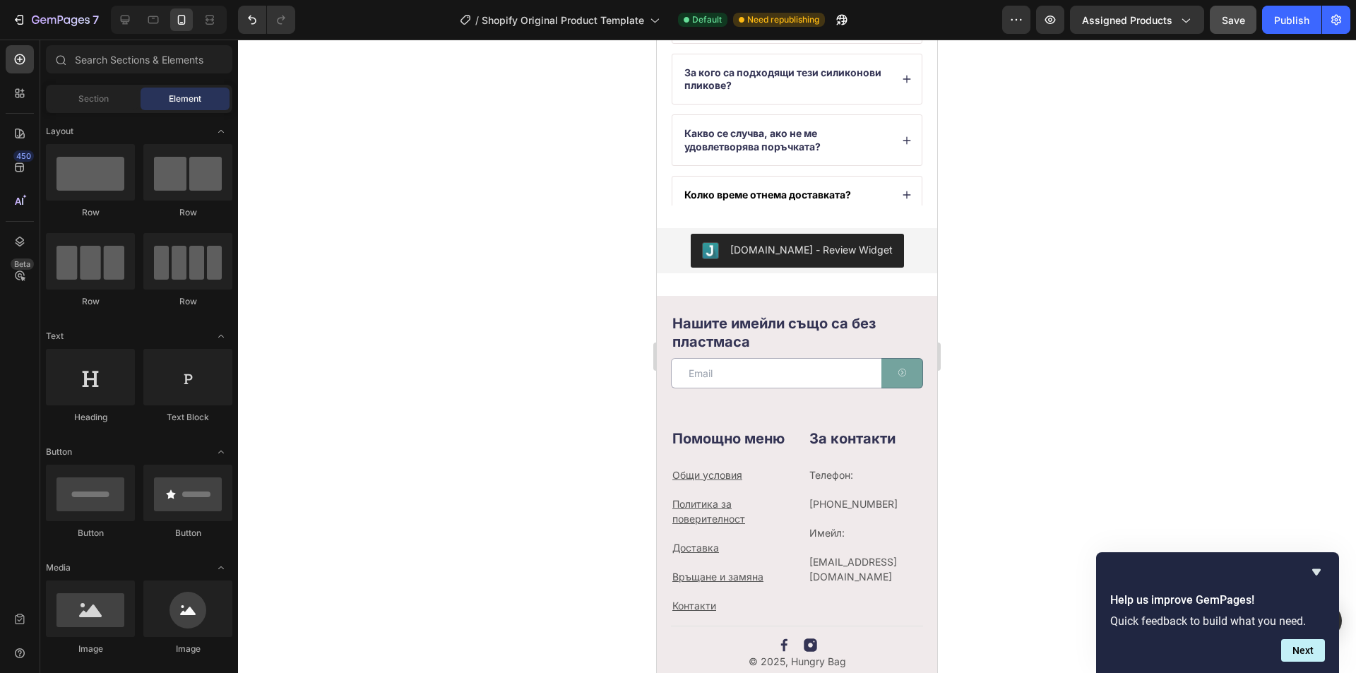
drag, startPoint x: 931, startPoint y: 331, endPoint x: 1603, endPoint y: 50, distance: 728.6
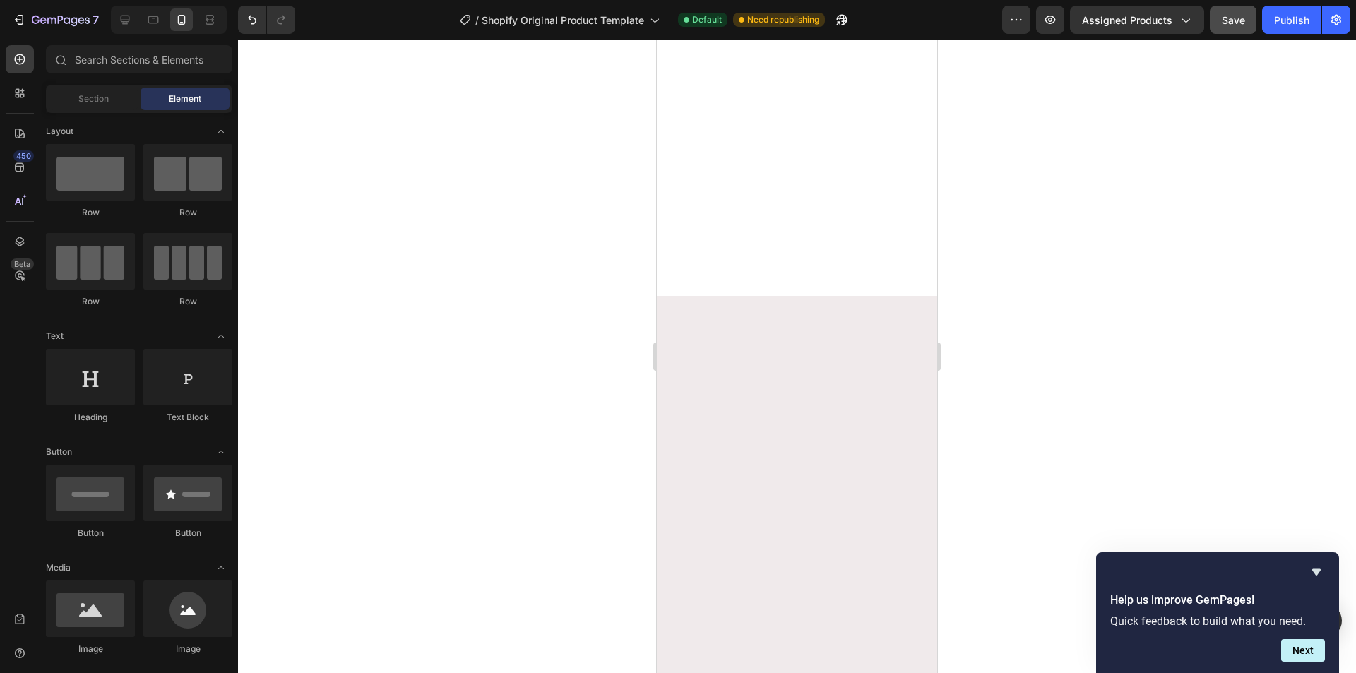
scroll to position [0, 0]
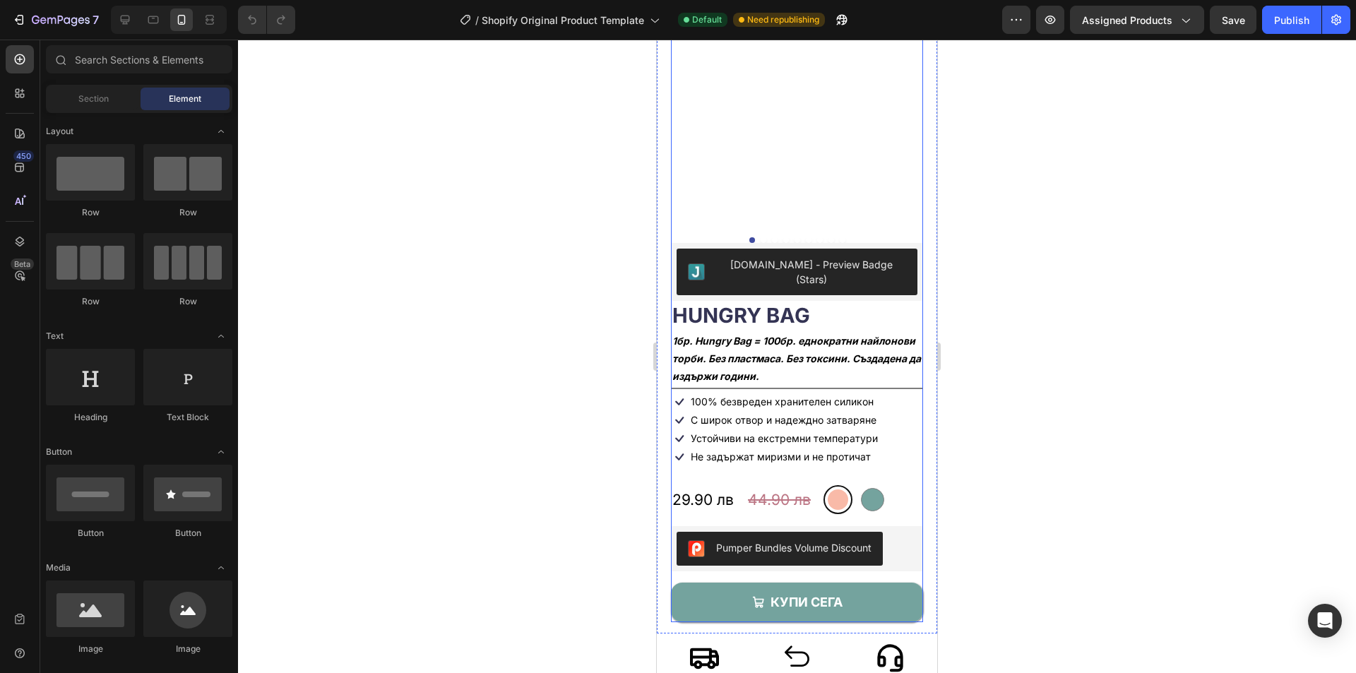
scroll to position [141, 0]
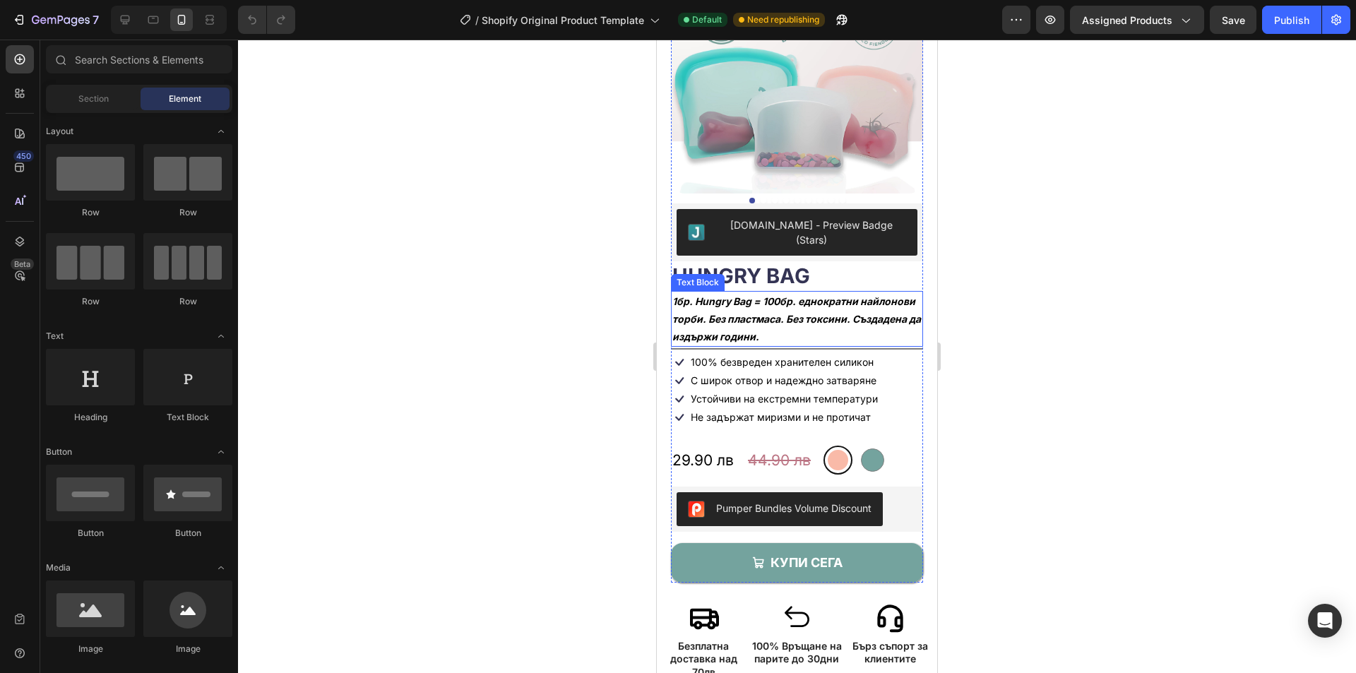
click at [742, 295] on p "1бр. Hungry Bag = 100бр. еднократни найлонови торби. Без пластмаса. Без токсини…" at bounding box center [796, 319] width 249 height 54
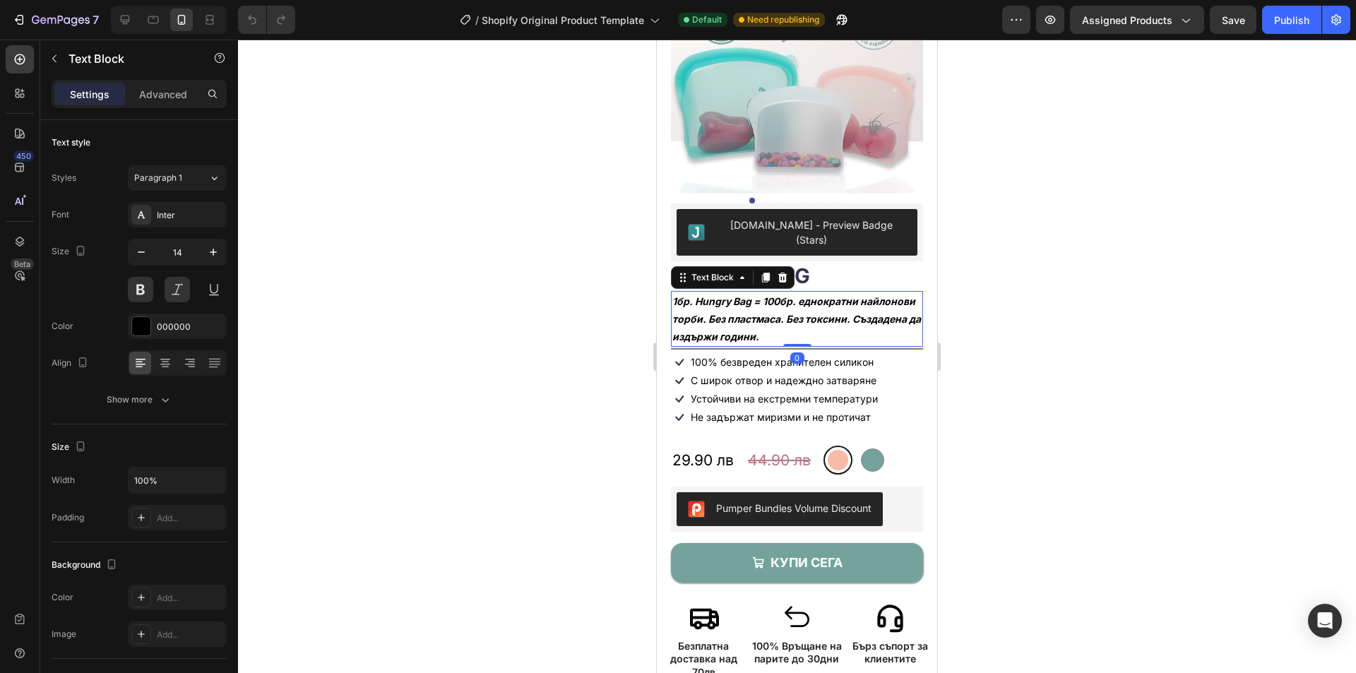
click at [765, 292] on p "1бр. Hungry Bag = 100бр. еднократни найлонови торби. Без пластмаса. Без токсини…" at bounding box center [796, 319] width 249 height 54
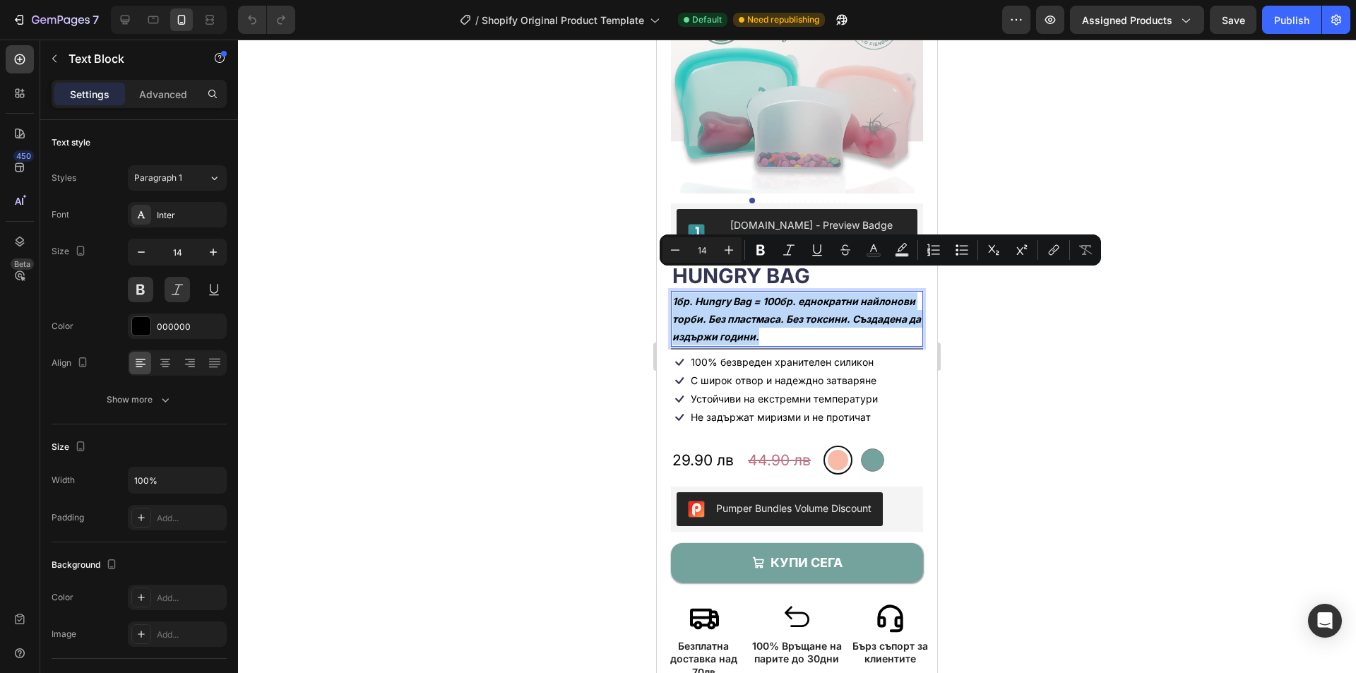
copy p "1бр. Hungry Bag = 100бр. еднократни найлонови торби. Без пластмаса. Без токсини…"
click at [756, 299] on p "1бр. Hungry Bag = 100бр. еднократни найлонови торби. Без пластмаса. Без токсини…" at bounding box center [796, 319] width 249 height 54
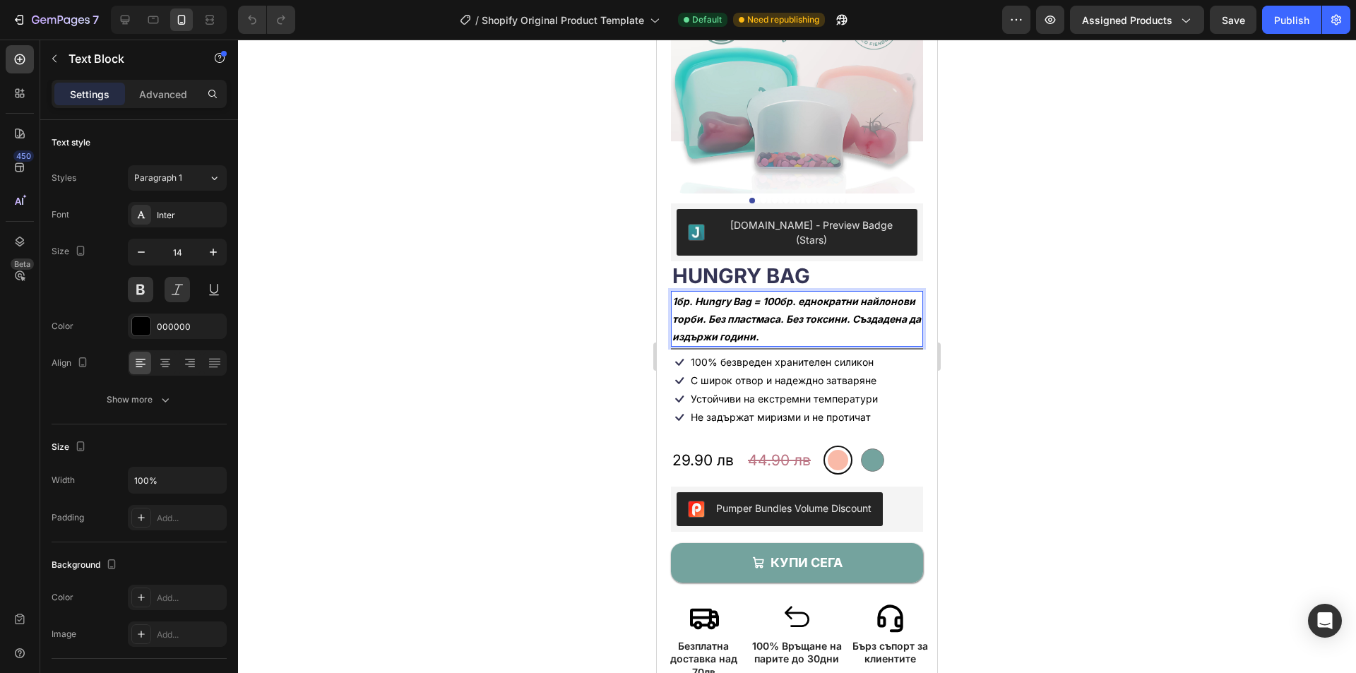
click at [675, 292] on p "1бр. Hungry Bag = 100бр. еднократни найлонови торби. Без пластмаса. Без токсини…" at bounding box center [796, 319] width 249 height 54
click at [673, 292] on p "1бр. Hungry Bag = 100бр. еднократни найлонови торби. Без пластмаса. Без токсини…" at bounding box center [796, 319] width 249 height 54
click at [769, 292] on p "С 1бр. Hungry Bag = 100бр. еднократни найлонови торби. Без пластмаса. Без токси…" at bounding box center [796, 319] width 249 height 54
drag, startPoint x: 824, startPoint y: 294, endPoint x: 897, endPoint y: 314, distance: 75.4
click at [897, 314] on p "С 1бр. Hungry Bag спестяваш 100бр. еднократни найлонови торби. Без пластмаса. Б…" at bounding box center [796, 319] width 249 height 54
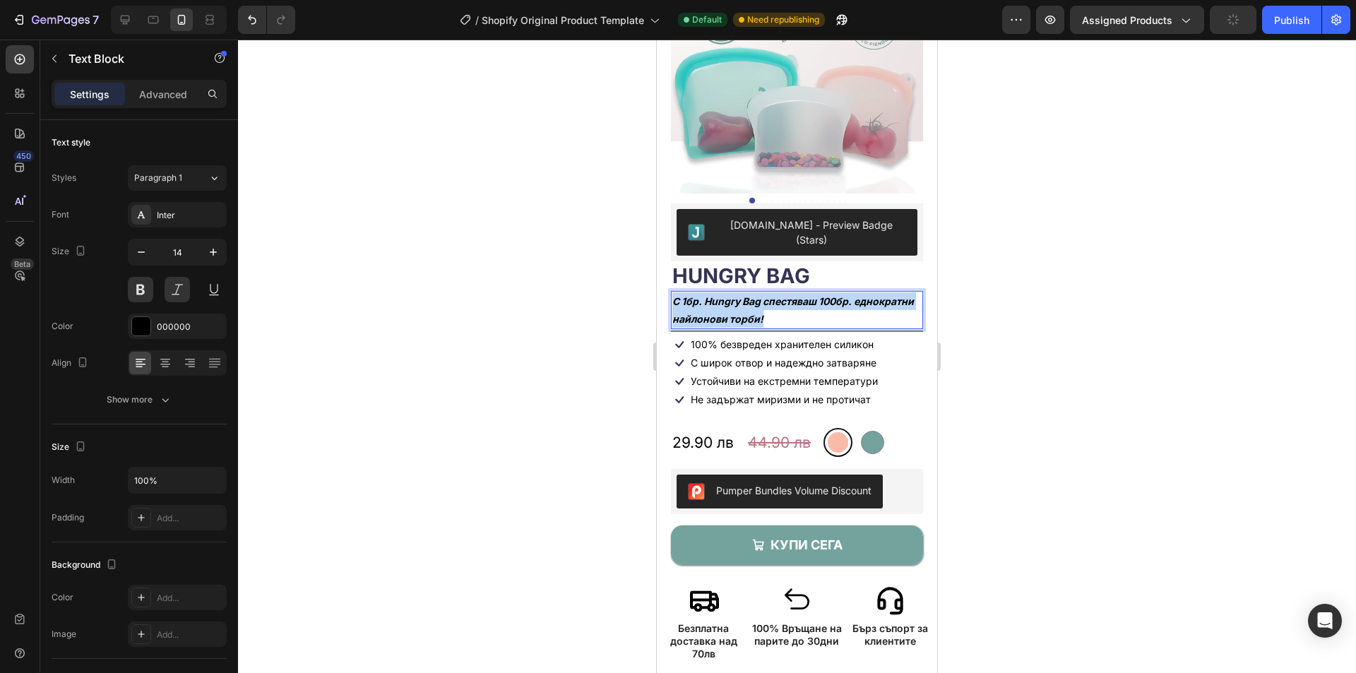
drag, startPoint x: 846, startPoint y: 292, endPoint x: 648, endPoint y: 274, distance: 198.5
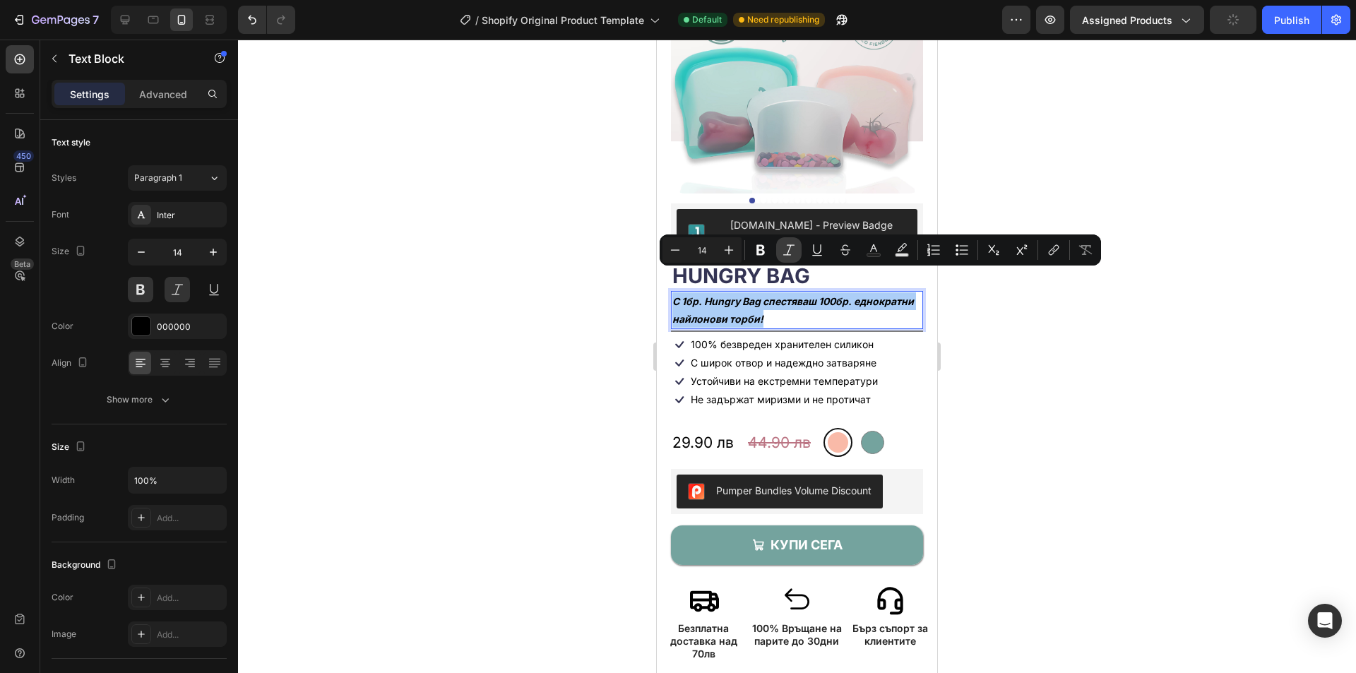
click at [792, 250] on icon "Editor contextual toolbar" at bounding box center [789, 250] width 14 height 14
click at [794, 249] on icon "Editor contextual toolbar" at bounding box center [789, 250] width 14 height 14
click at [756, 248] on icon "Editor contextual toolbar" at bounding box center [760, 250] width 14 height 14
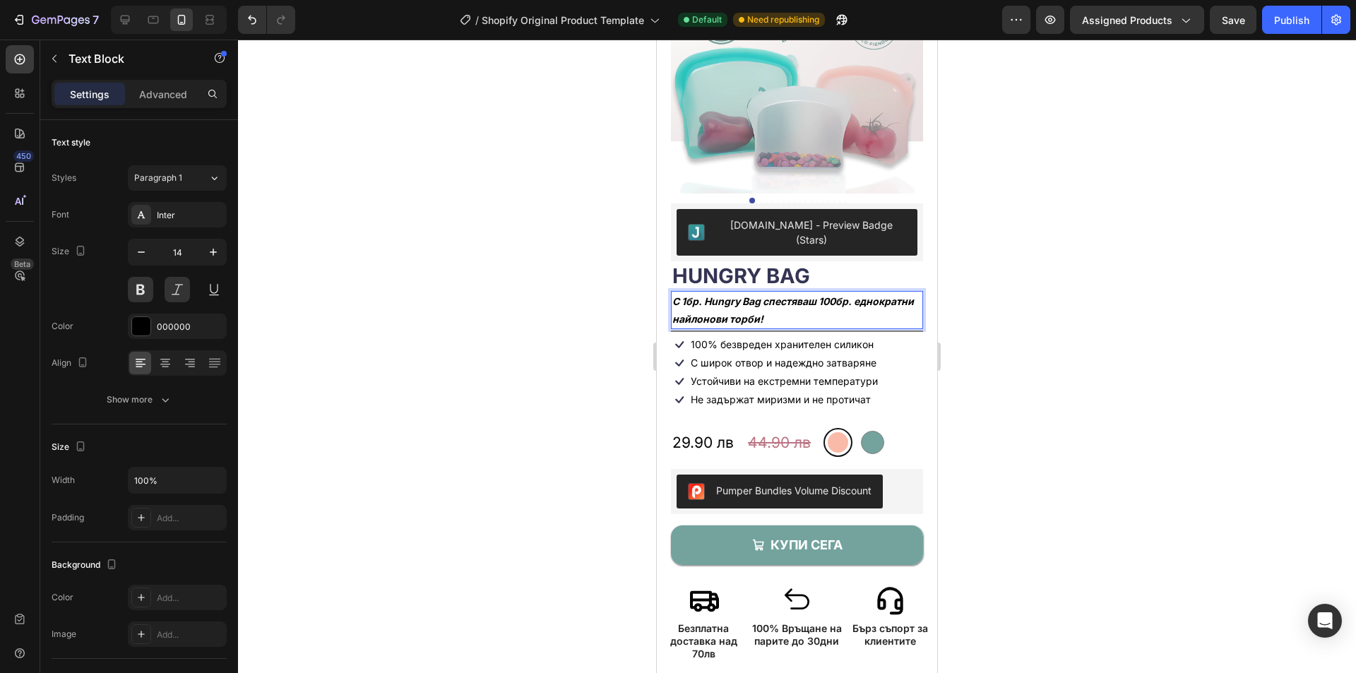
click at [821, 295] on strong "С 1бр. Hungry Bag спестяваш 100бр. еднократни найлонови торби!" at bounding box center [792, 310] width 241 height 30
click at [826, 292] on p "С 1бр. Hungry Bag спестяваш 100бр. еднократни найлонови торби!" at bounding box center [796, 309] width 249 height 35
drag, startPoint x: 813, startPoint y: 297, endPoint x: 661, endPoint y: 272, distance: 153.9
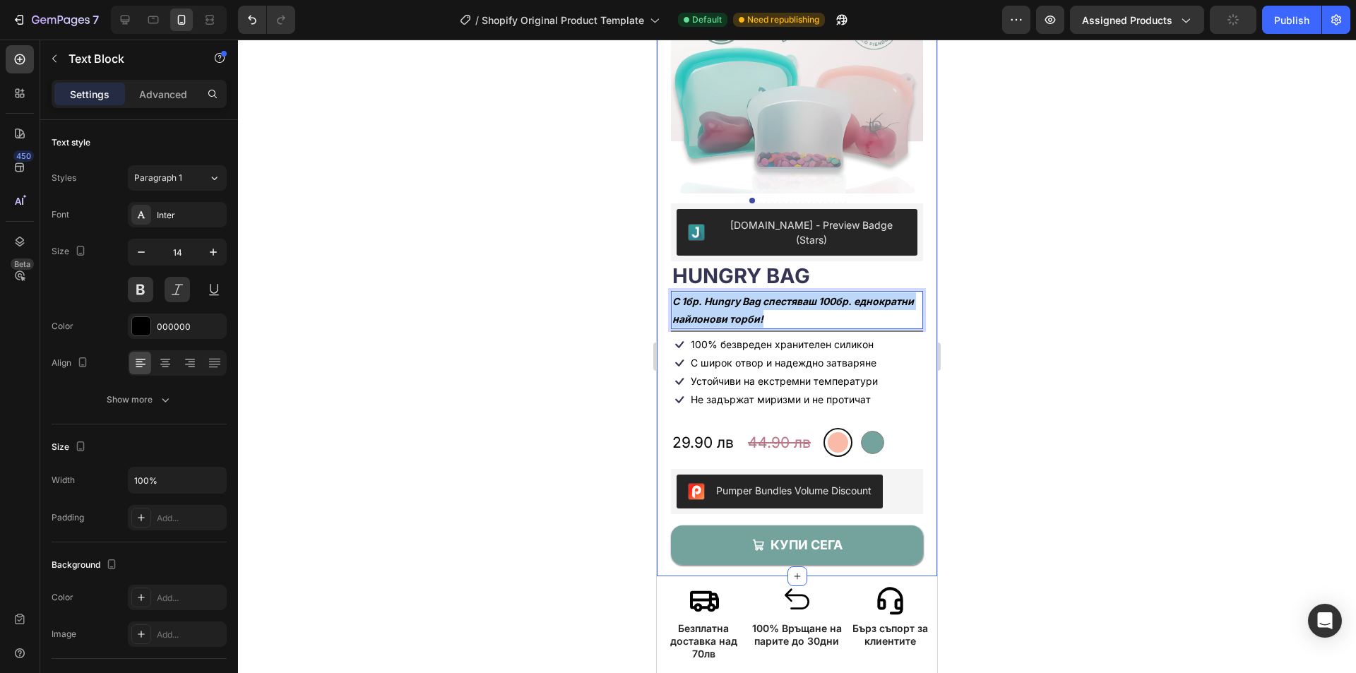
click at [833, 357] on p "С широк отвор и надеждно затваряне" at bounding box center [784, 363] width 186 height 13
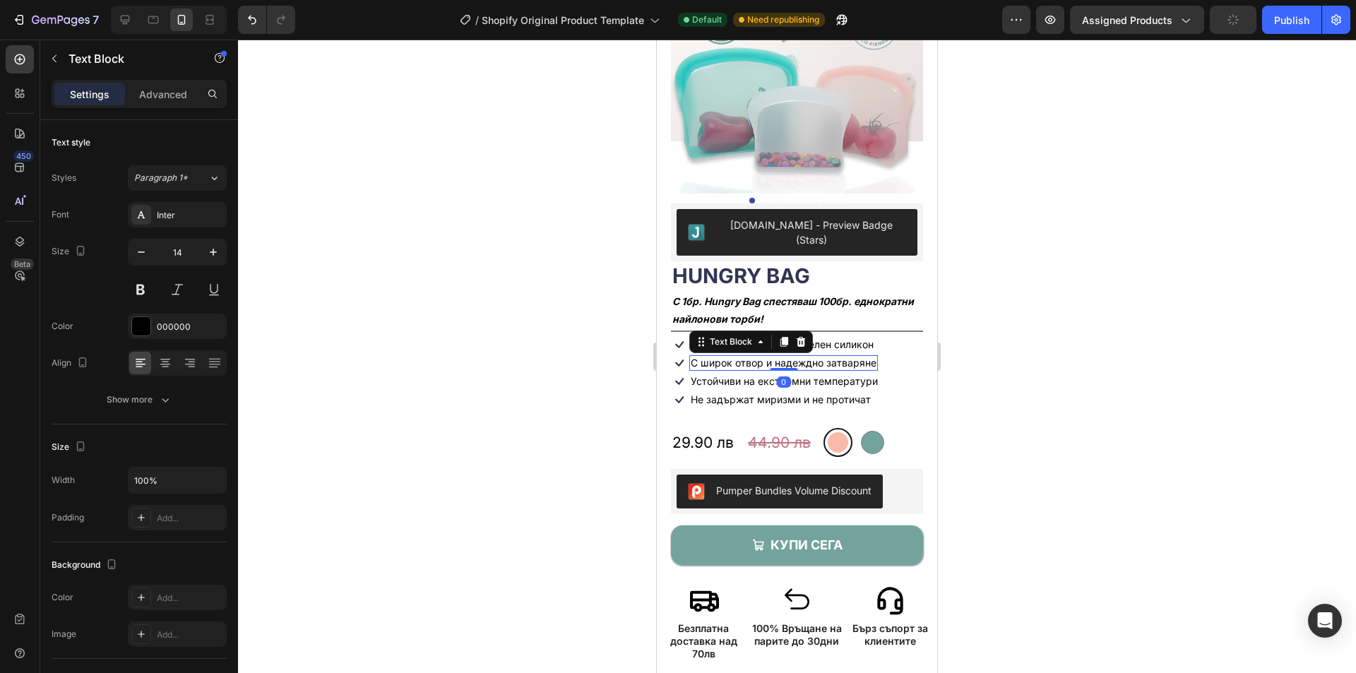
click at [1029, 280] on div at bounding box center [797, 356] width 1118 height 633
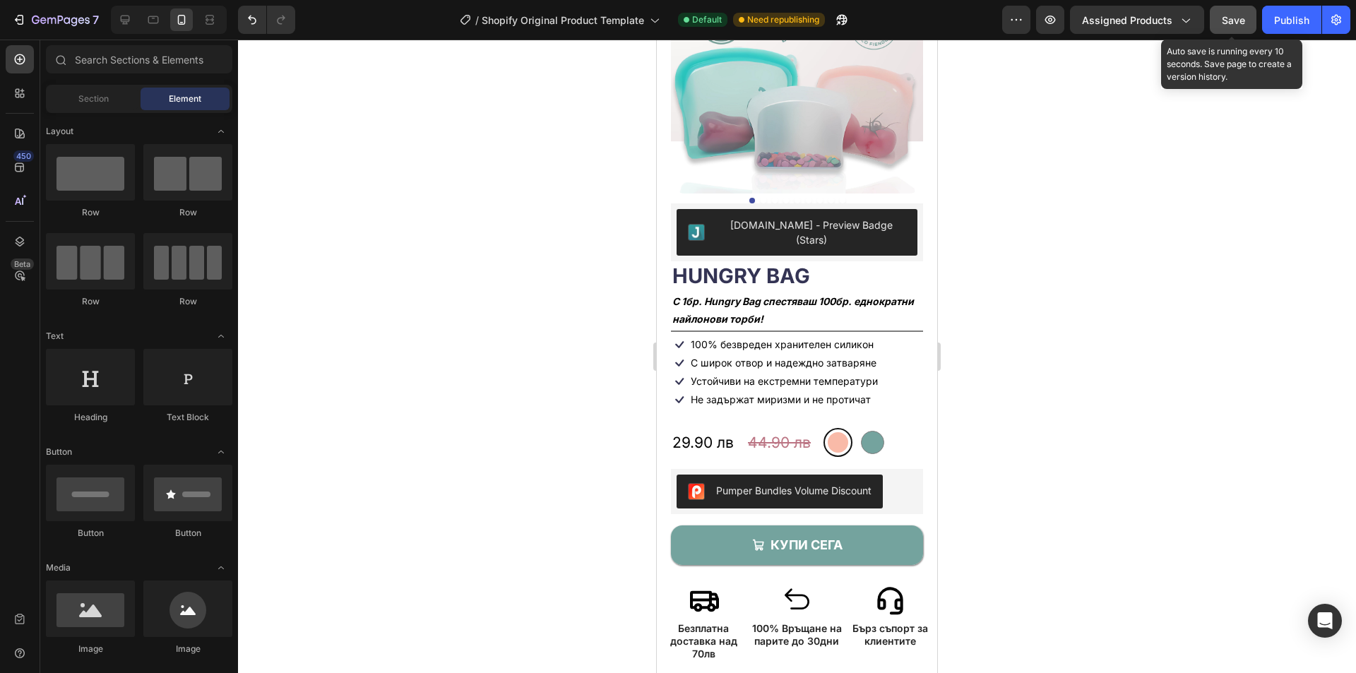
click at [1236, 22] on span "Save" at bounding box center [1233, 20] width 23 height 12
click at [1297, 31] on button "Publish" at bounding box center [1291, 20] width 59 height 28
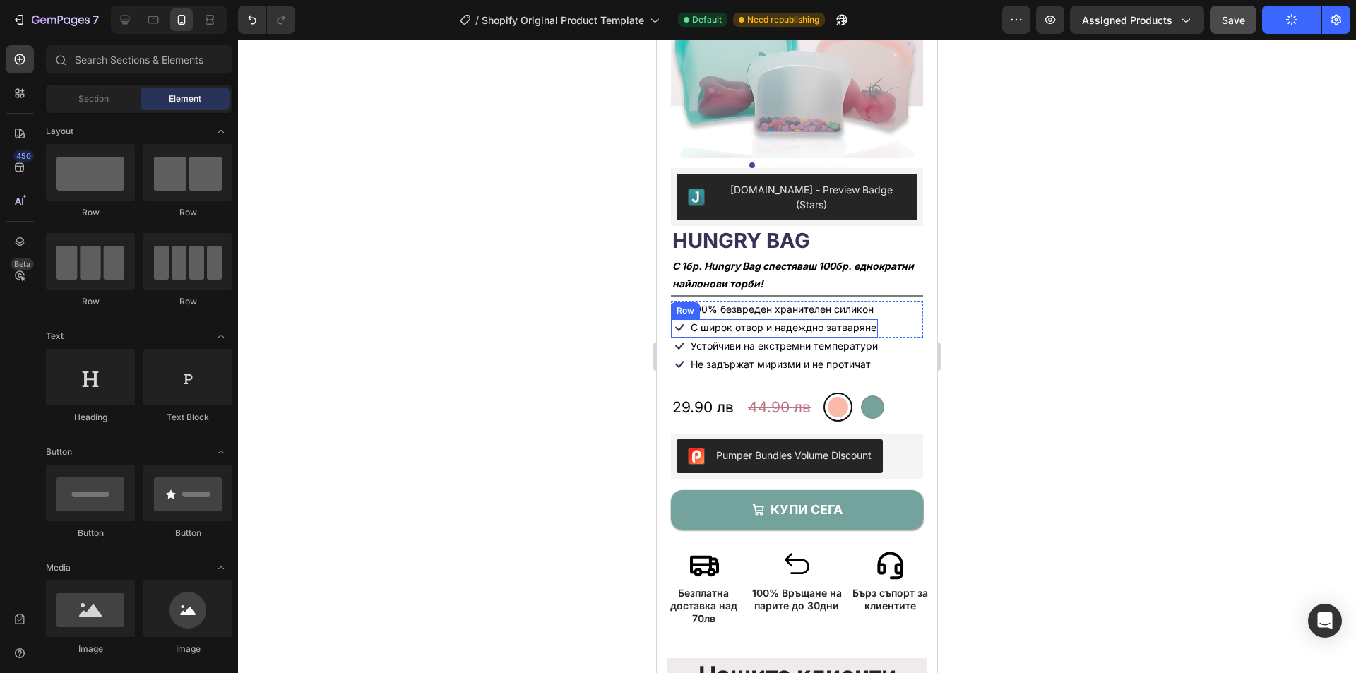
scroll to position [282, 0]
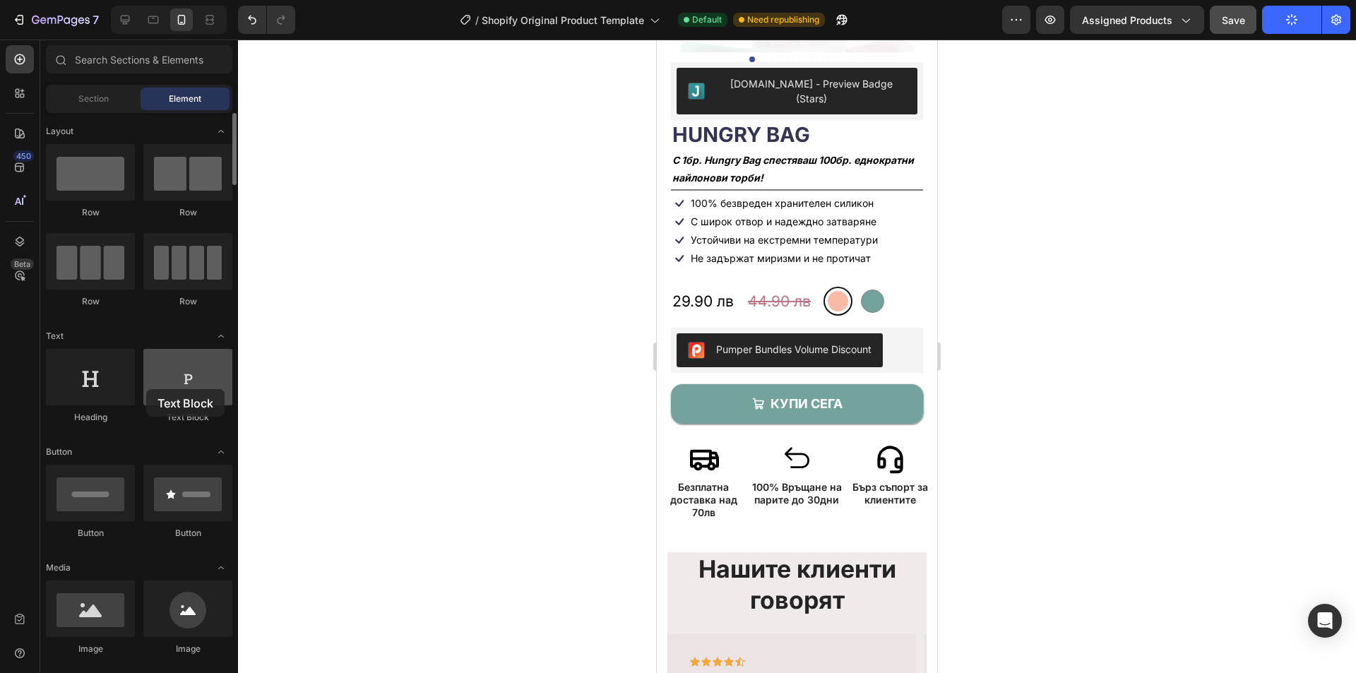
drag, startPoint x: 181, startPoint y: 393, endPoint x: 153, endPoint y: 384, distance: 30.4
click at [148, 387] on div at bounding box center [187, 377] width 89 height 56
click at [150, 386] on div at bounding box center [187, 377] width 89 height 56
click at [154, 383] on div at bounding box center [187, 377] width 89 height 56
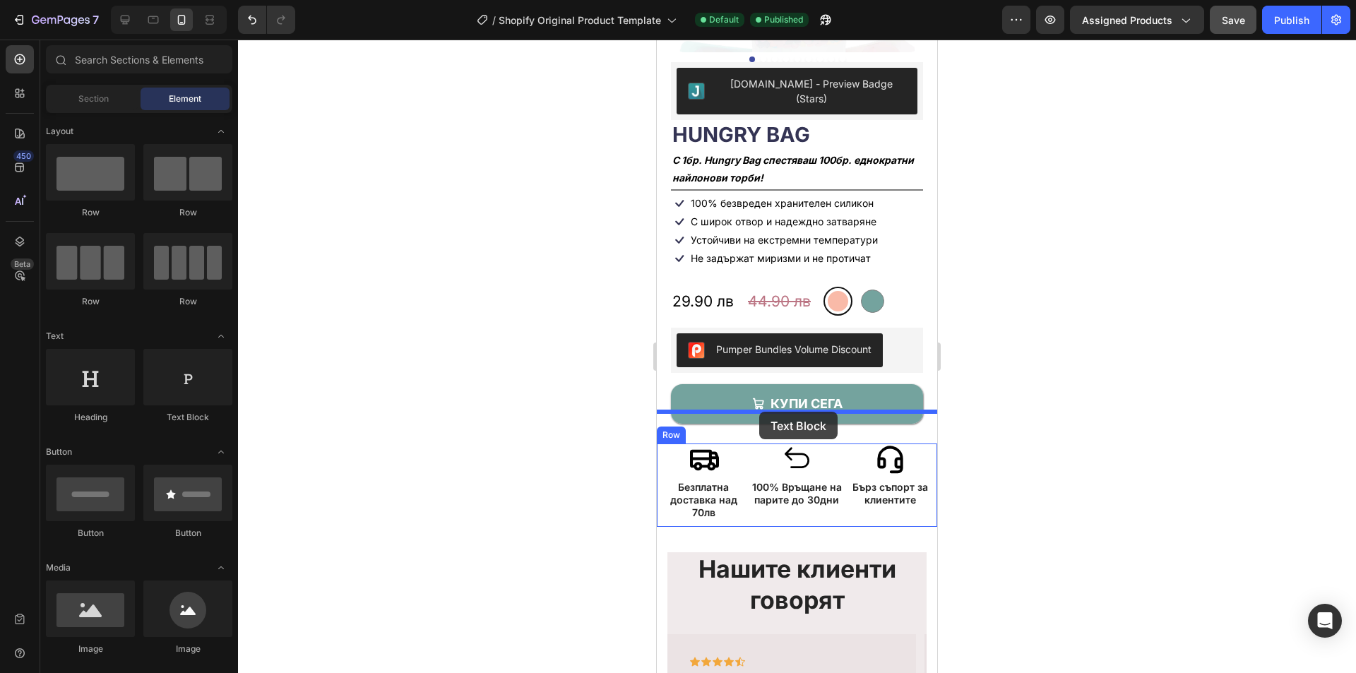
drag, startPoint x: 827, startPoint y: 424, endPoint x: 759, endPoint y: 412, distance: 68.8
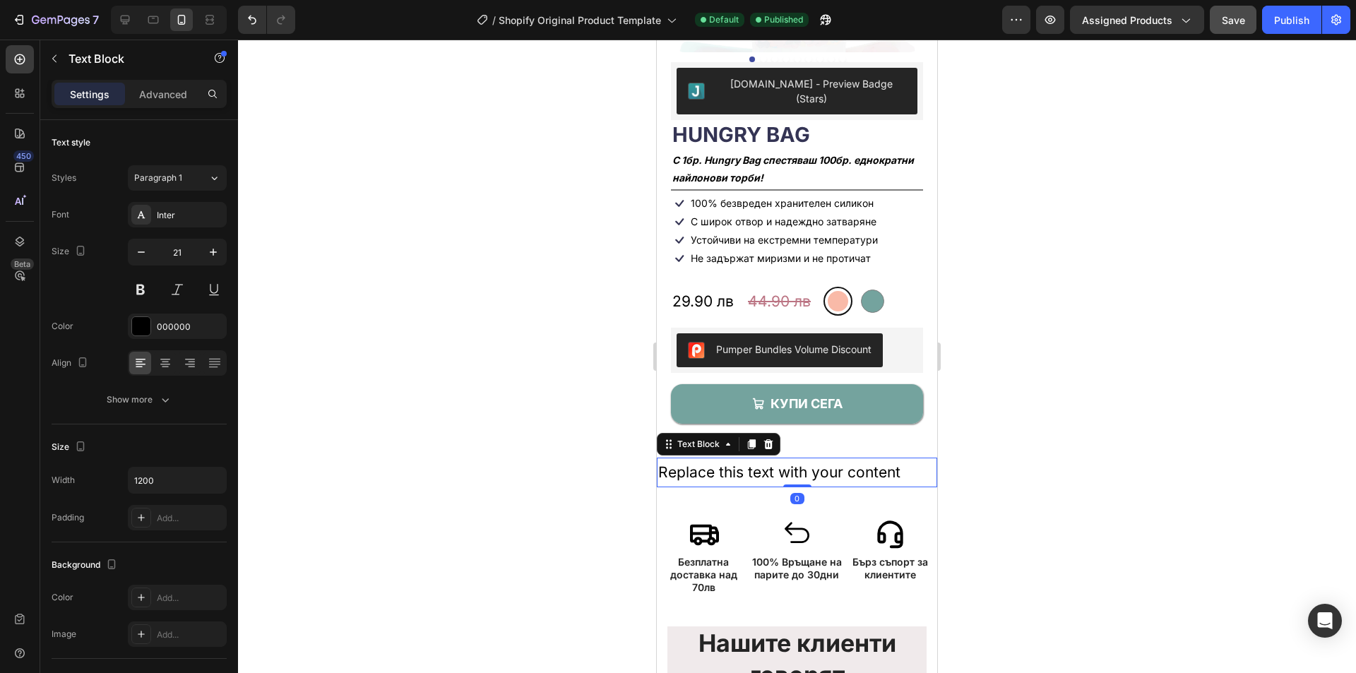
click at [792, 458] on div "Replace this text with your content" at bounding box center [797, 473] width 280 height 30
click at [792, 459] on p "Replace this text with your content" at bounding box center [797, 472] width 278 height 27
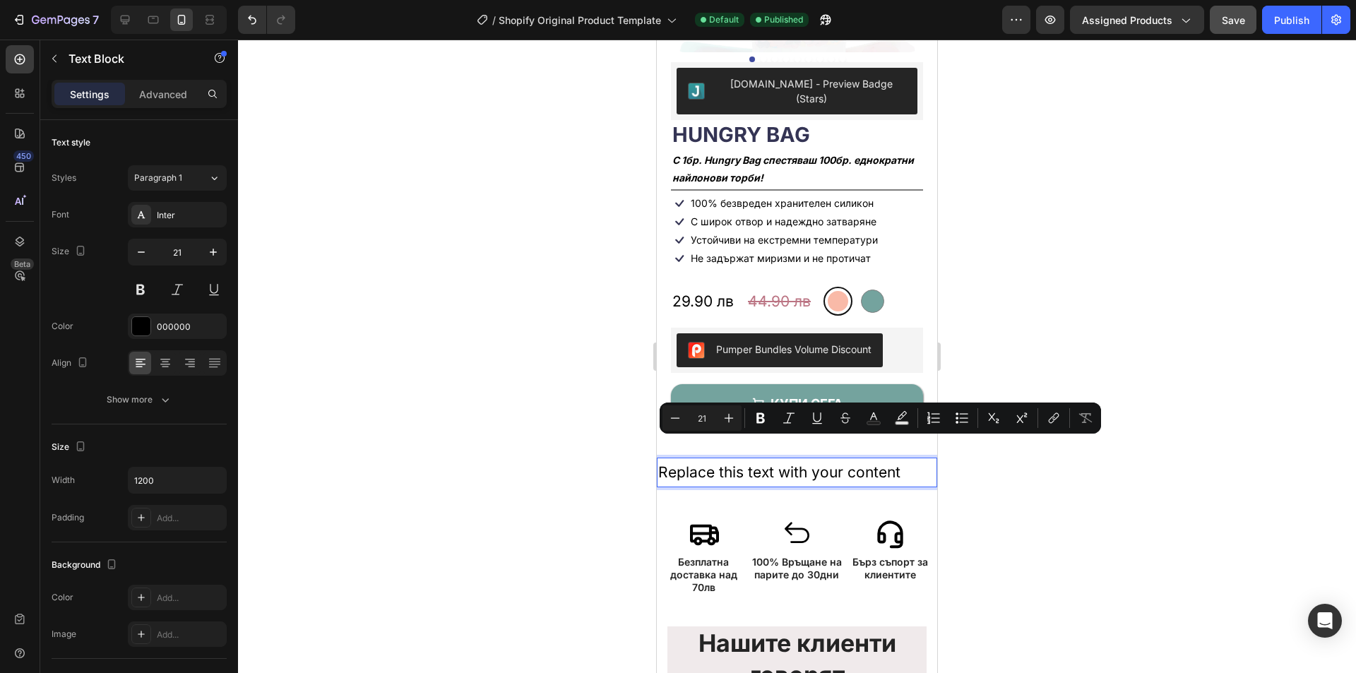
click at [487, 338] on div at bounding box center [797, 356] width 1118 height 633
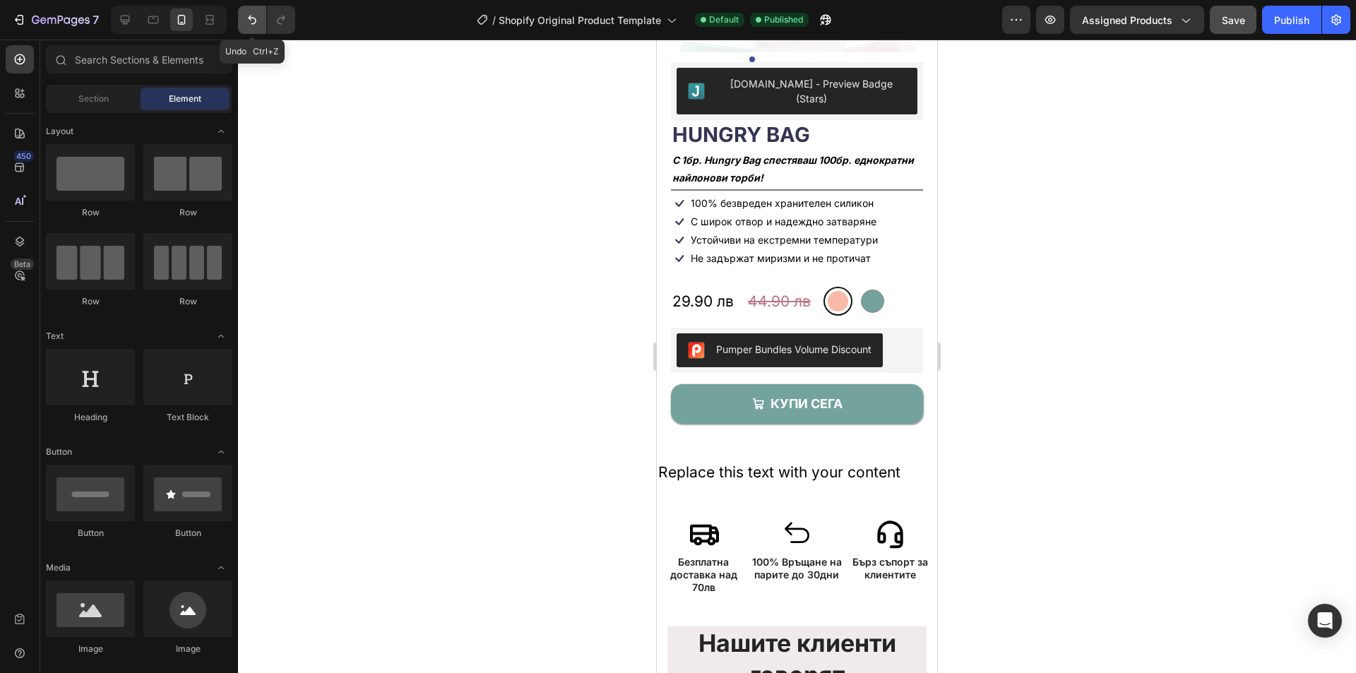
click at [241, 22] on button "Undo/Redo" at bounding box center [252, 20] width 28 height 28
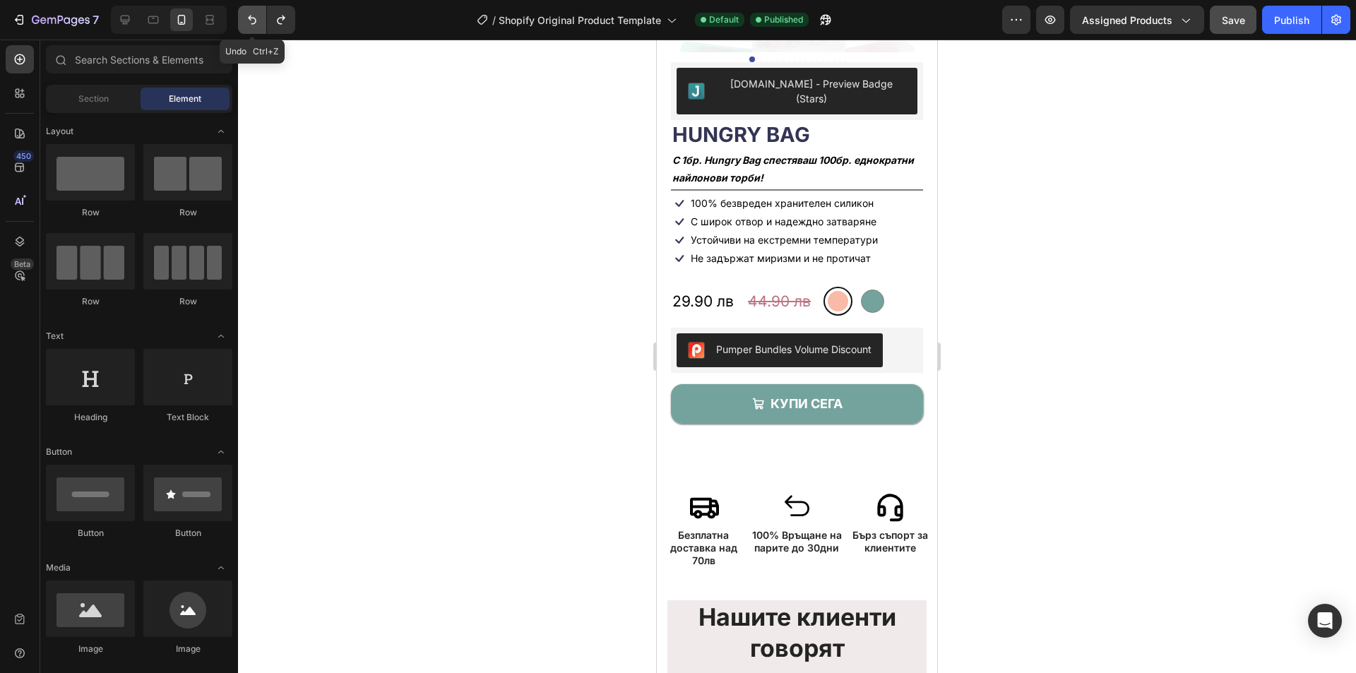
click at [241, 15] on button "Undo/Redo" at bounding box center [252, 20] width 28 height 28
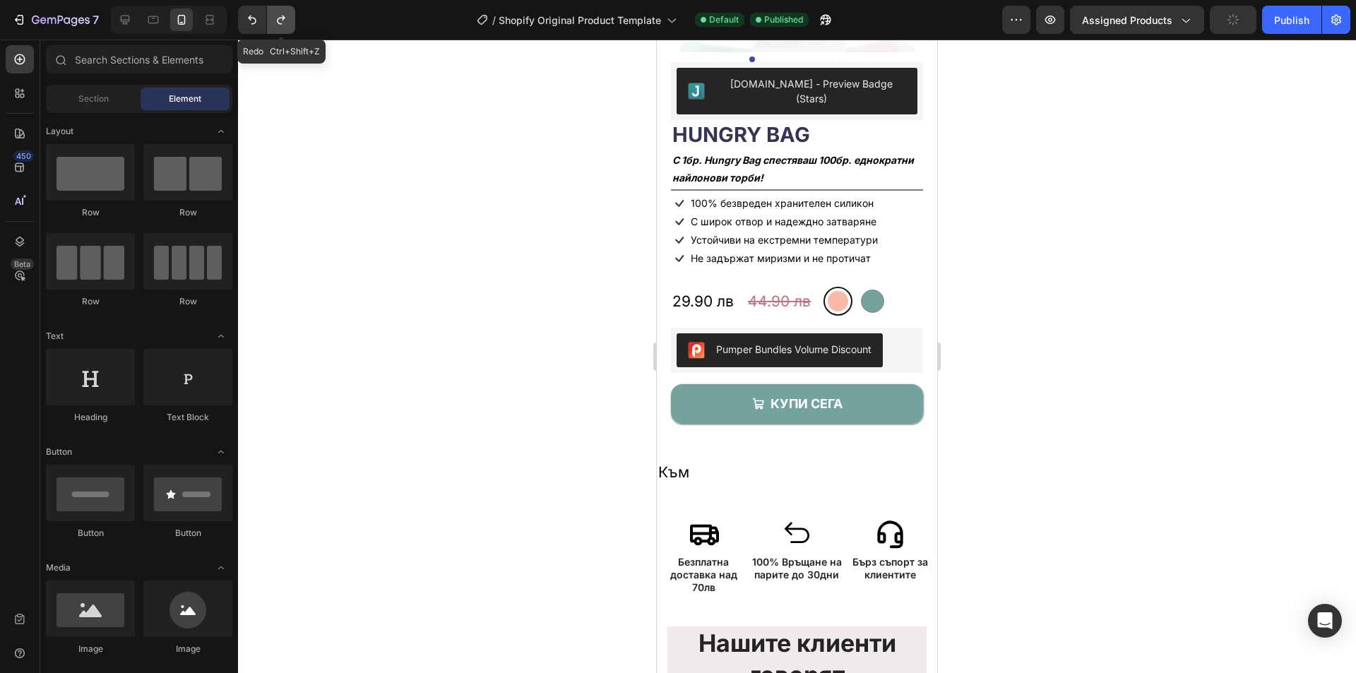
click at [287, 16] on icon "Undo/Redo" at bounding box center [281, 20] width 14 height 14
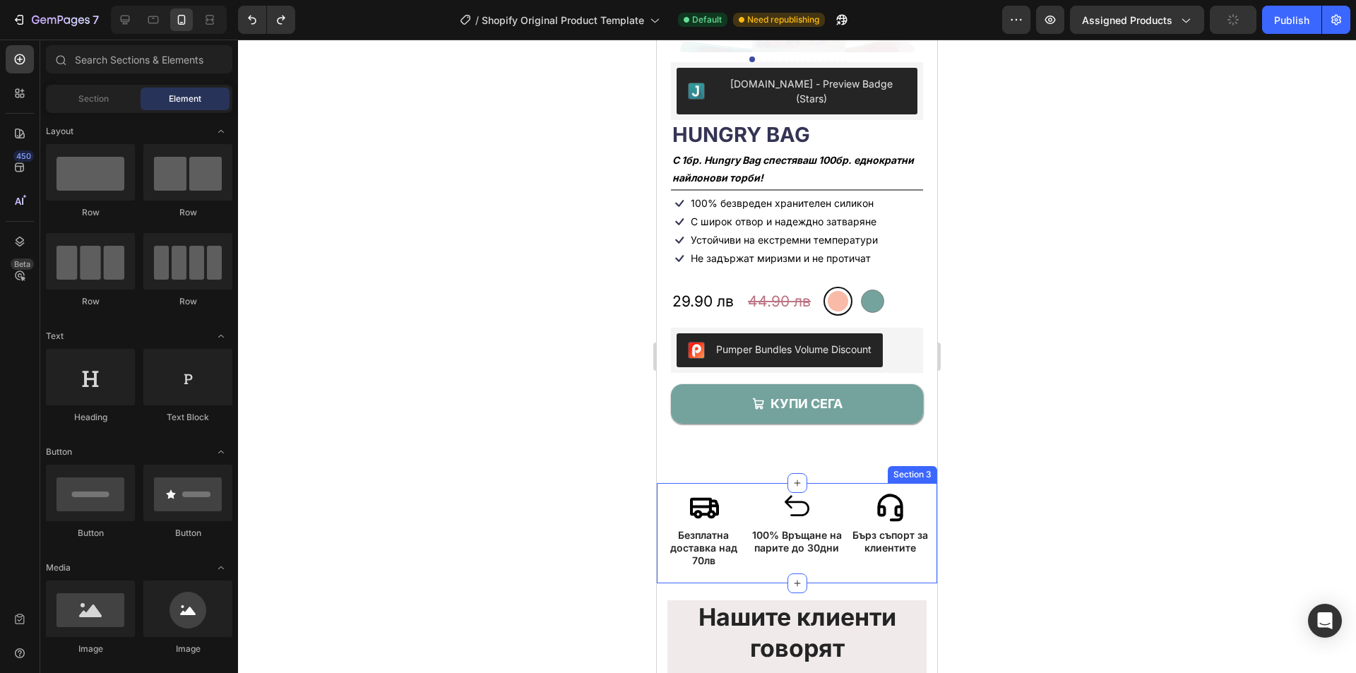
click at [736, 483] on div "Icon Безплатна доставка над 70лв Text Block Icon 100% Връщане на парите до 30дн…" at bounding box center [797, 533] width 280 height 100
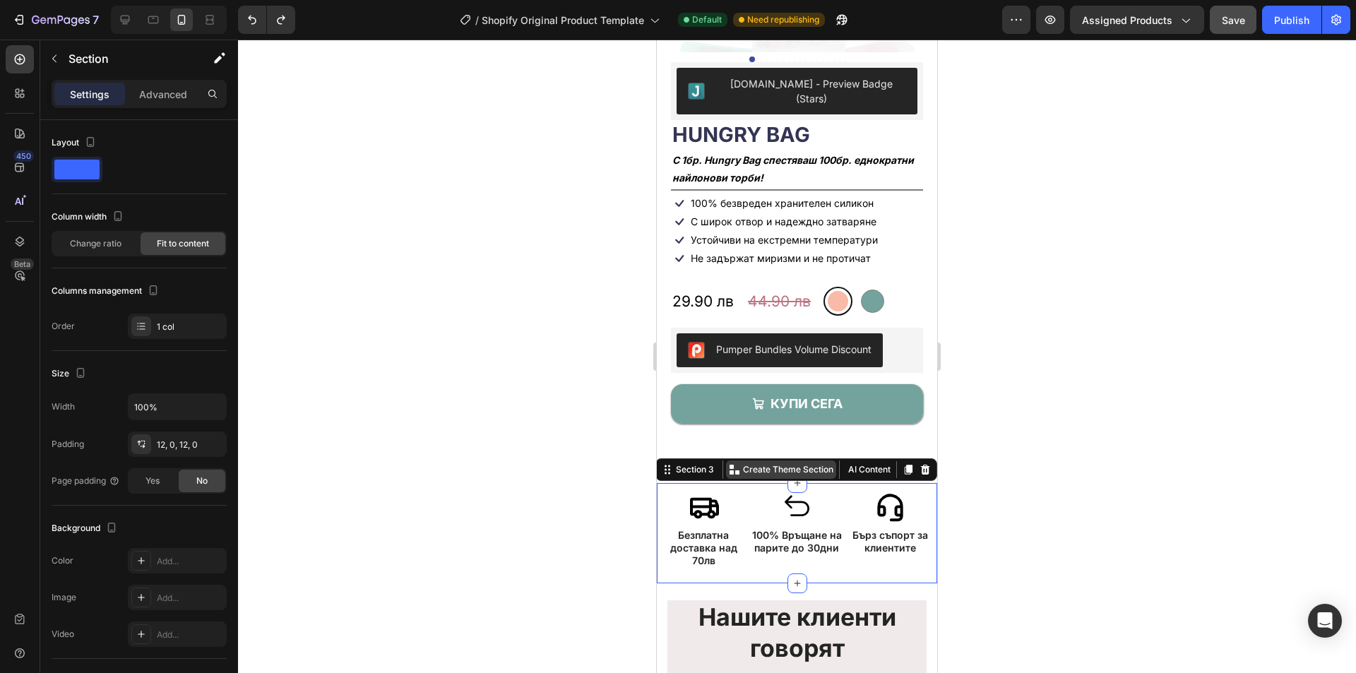
click at [733, 460] on div "Create Theme Section" at bounding box center [781, 469] width 110 height 18
click at [632, 414] on div at bounding box center [797, 356] width 1118 height 633
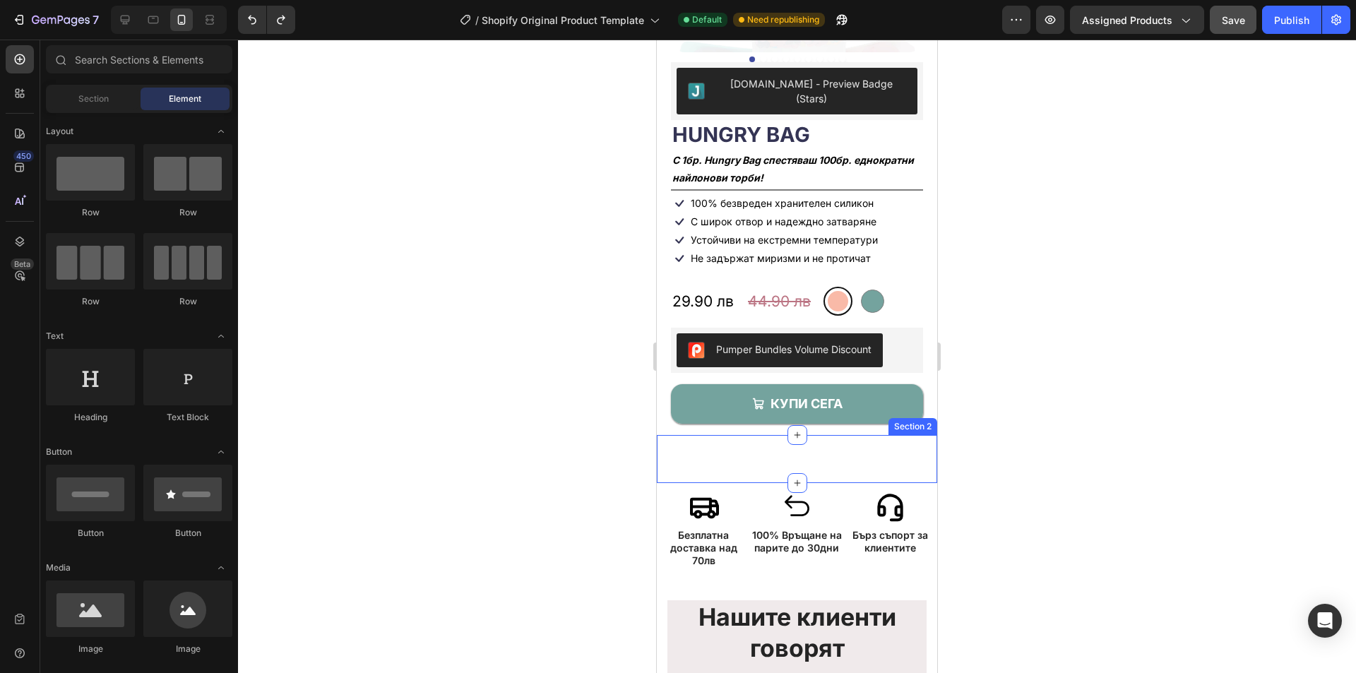
click at [766, 443] on div "Text Block Section 2" at bounding box center [797, 459] width 280 height 48
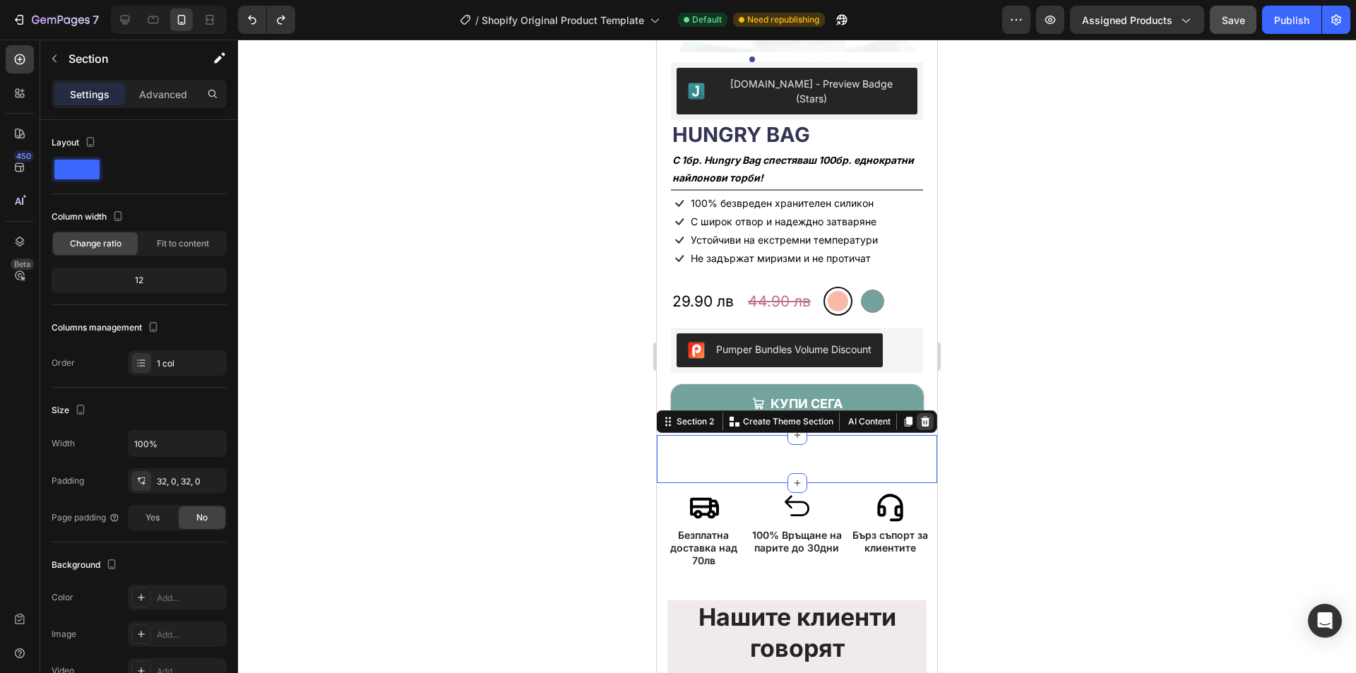
click at [919, 416] on icon at bounding box center [924, 421] width 11 height 11
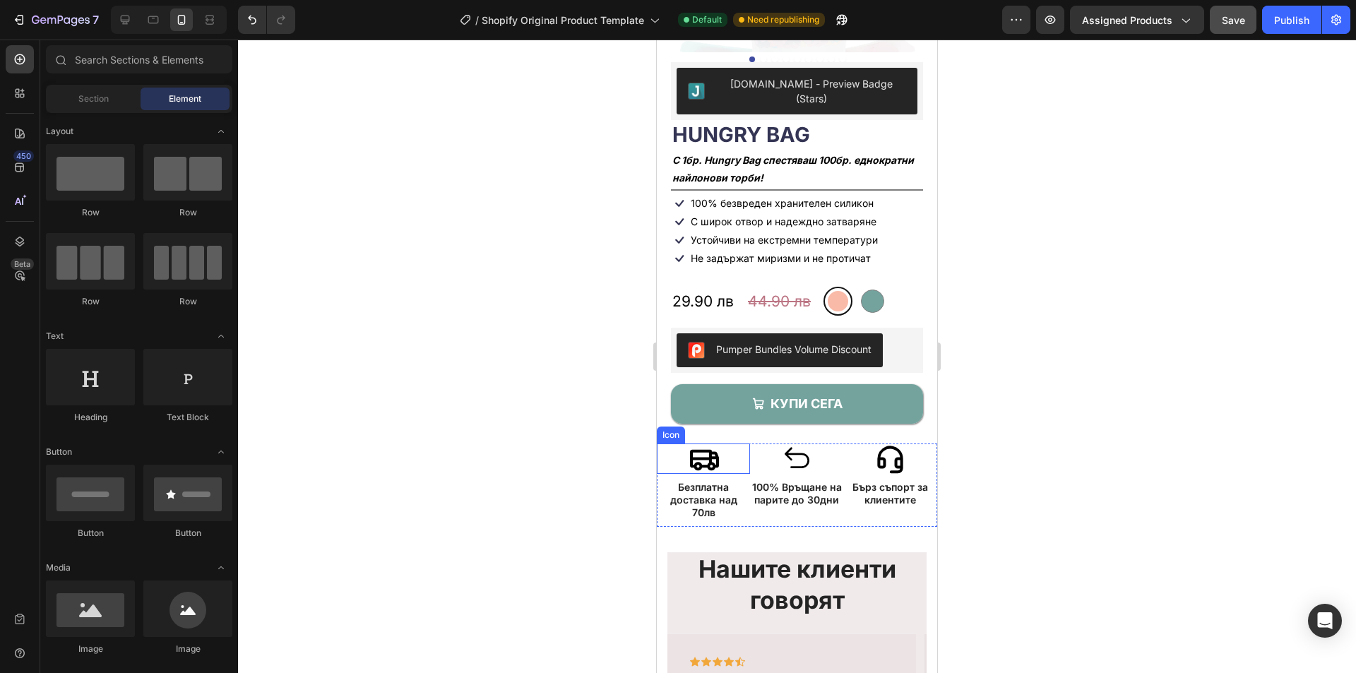
click at [709, 450] on icon at bounding box center [704, 460] width 29 height 21
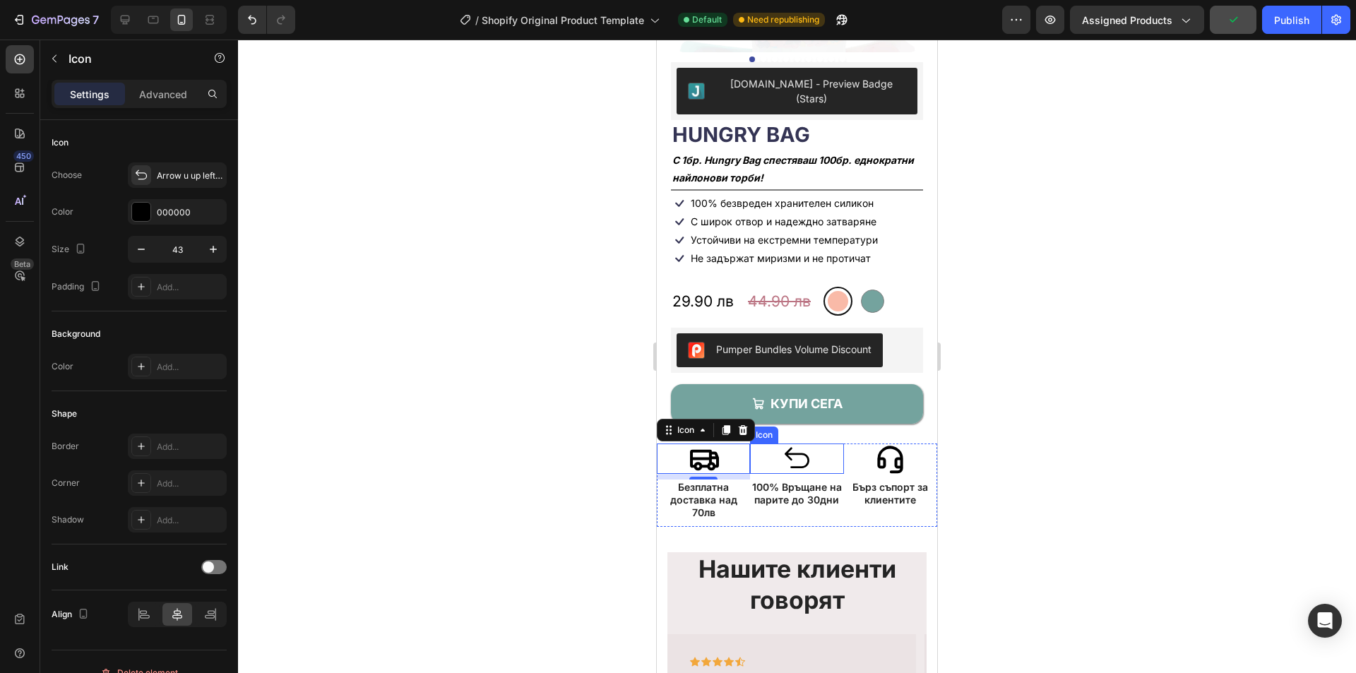
click at [808, 445] on div "Icon" at bounding box center [796, 458] width 93 height 30
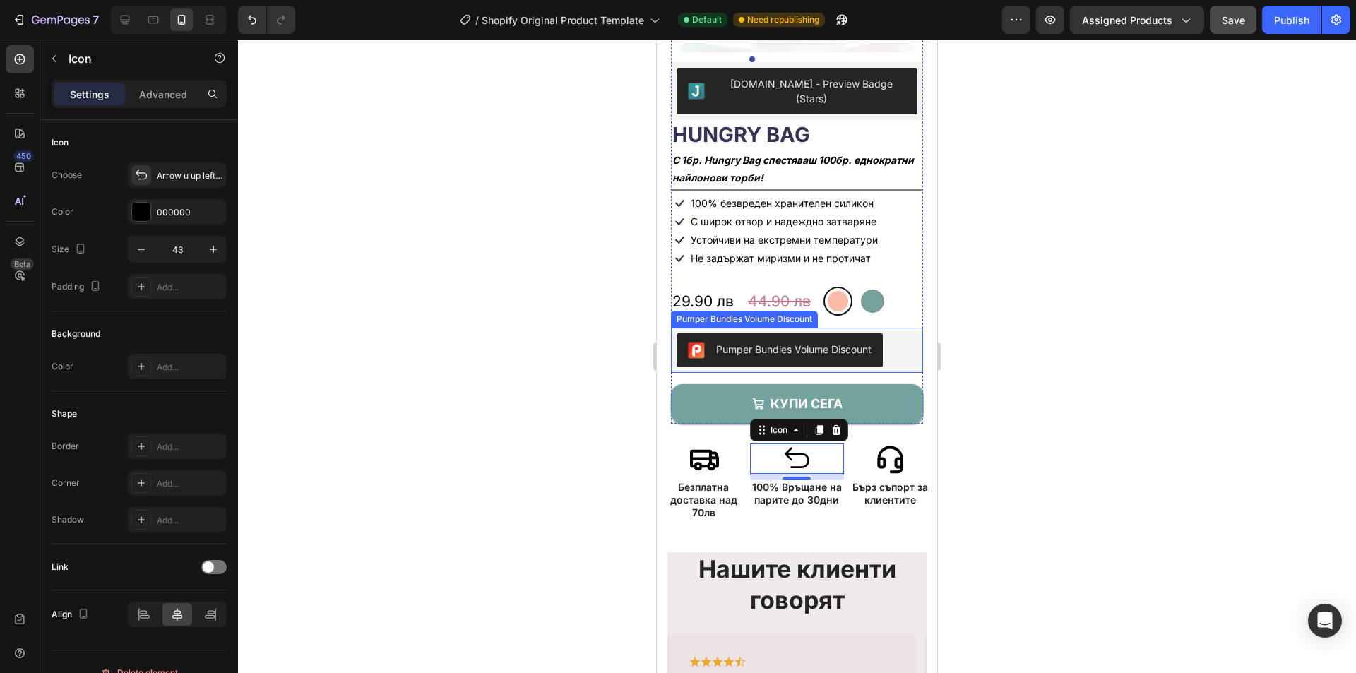
click at [897, 333] on div "Pumper Bundles Volume Discount" at bounding box center [796, 350] width 241 height 34
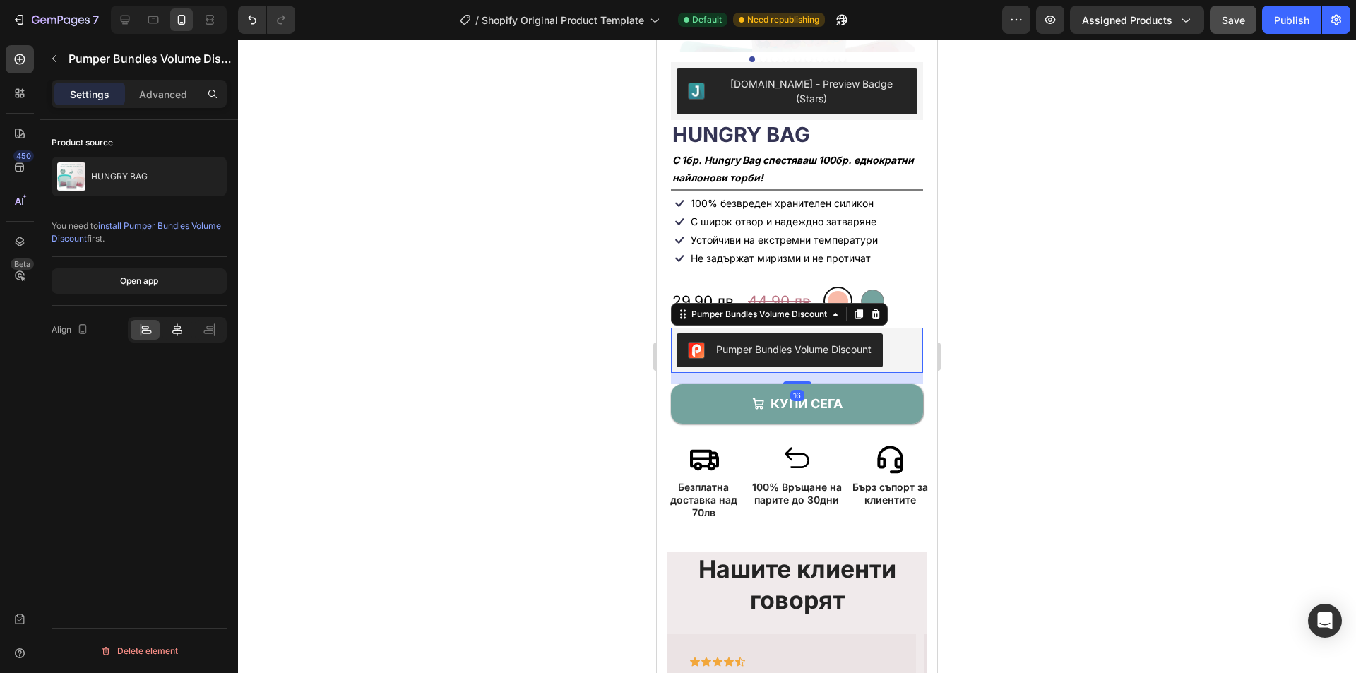
click at [175, 322] on div at bounding box center [176, 330] width 29 height 20
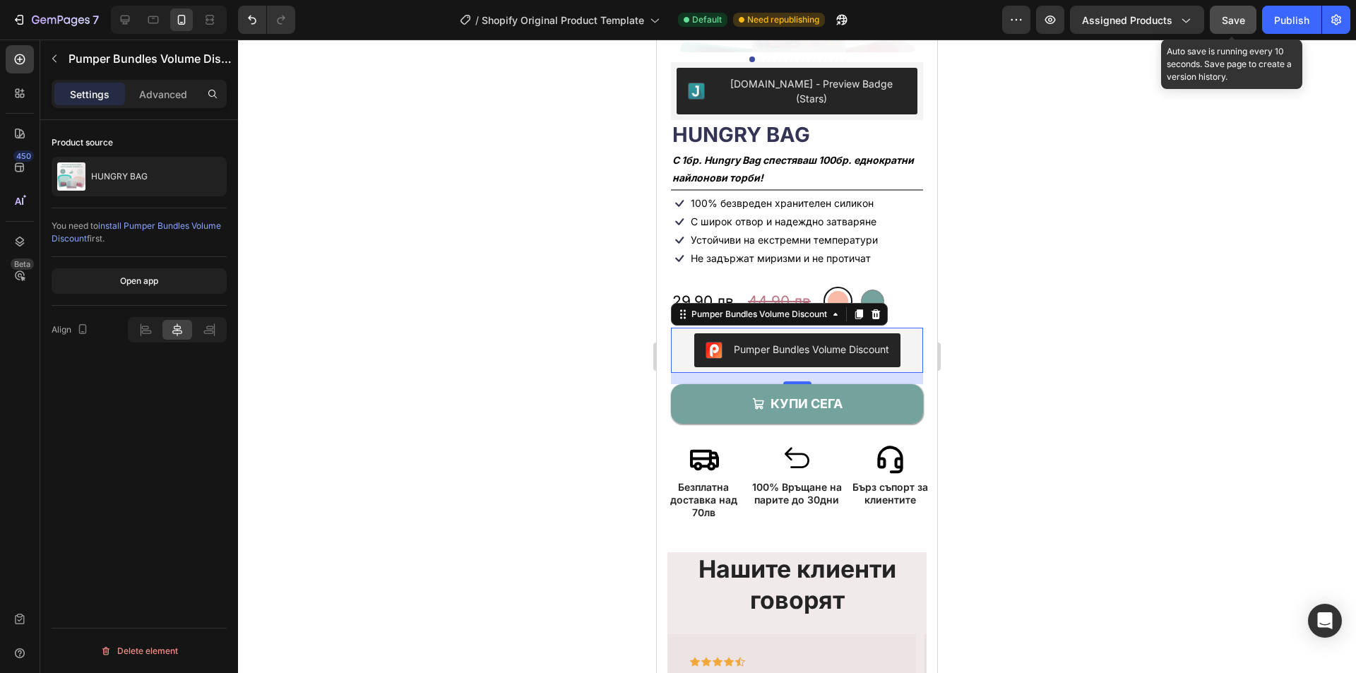
click at [1246, 20] on button "Save" at bounding box center [1233, 20] width 47 height 28
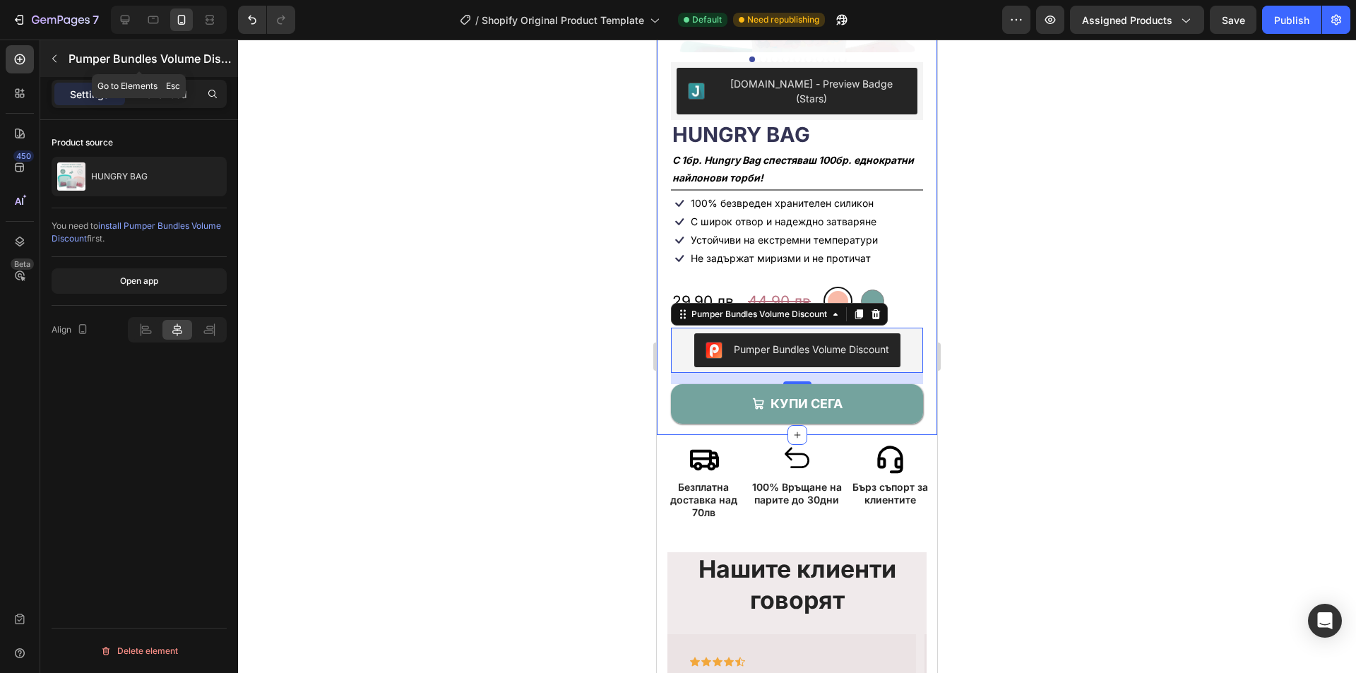
click at [56, 62] on icon "button" at bounding box center [54, 59] width 4 height 8
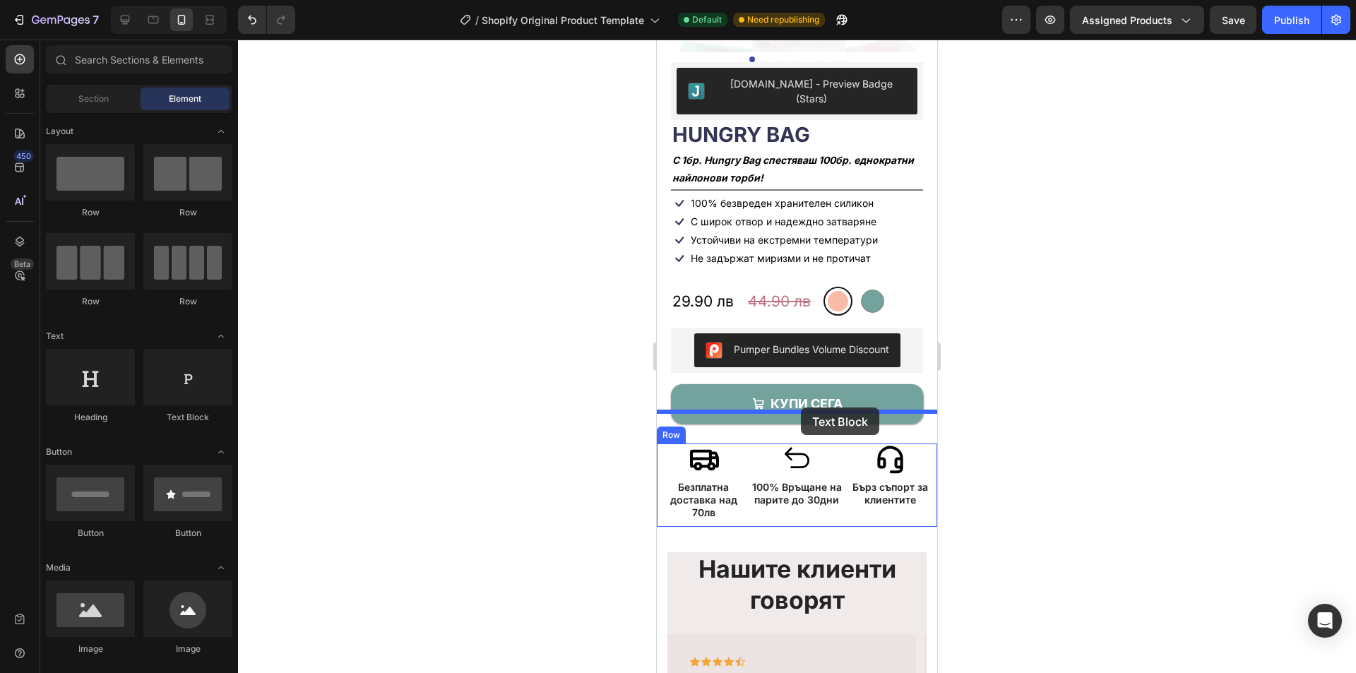
drag, startPoint x: 843, startPoint y: 441, endPoint x: 801, endPoint y: 407, distance: 53.8
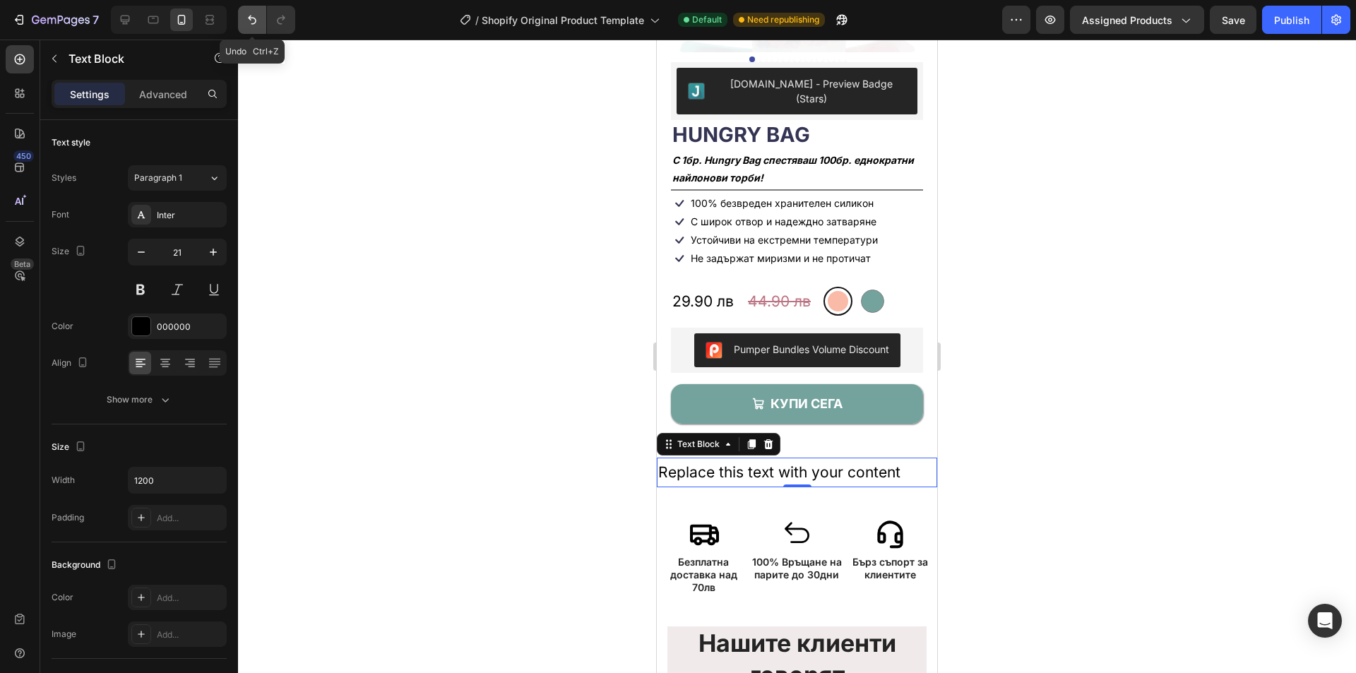
click at [244, 14] on button "Undo/Redo" at bounding box center [252, 20] width 28 height 28
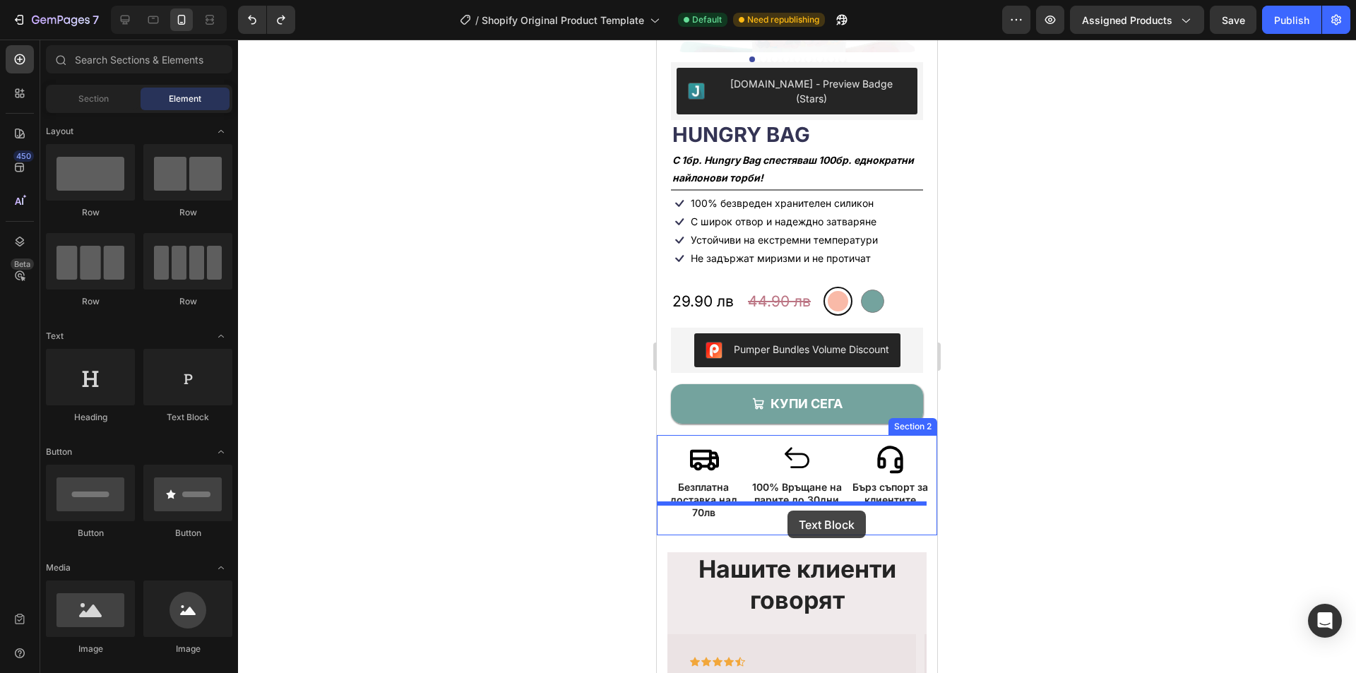
drag, startPoint x: 852, startPoint y: 422, endPoint x: 787, endPoint y: 511, distance: 109.2
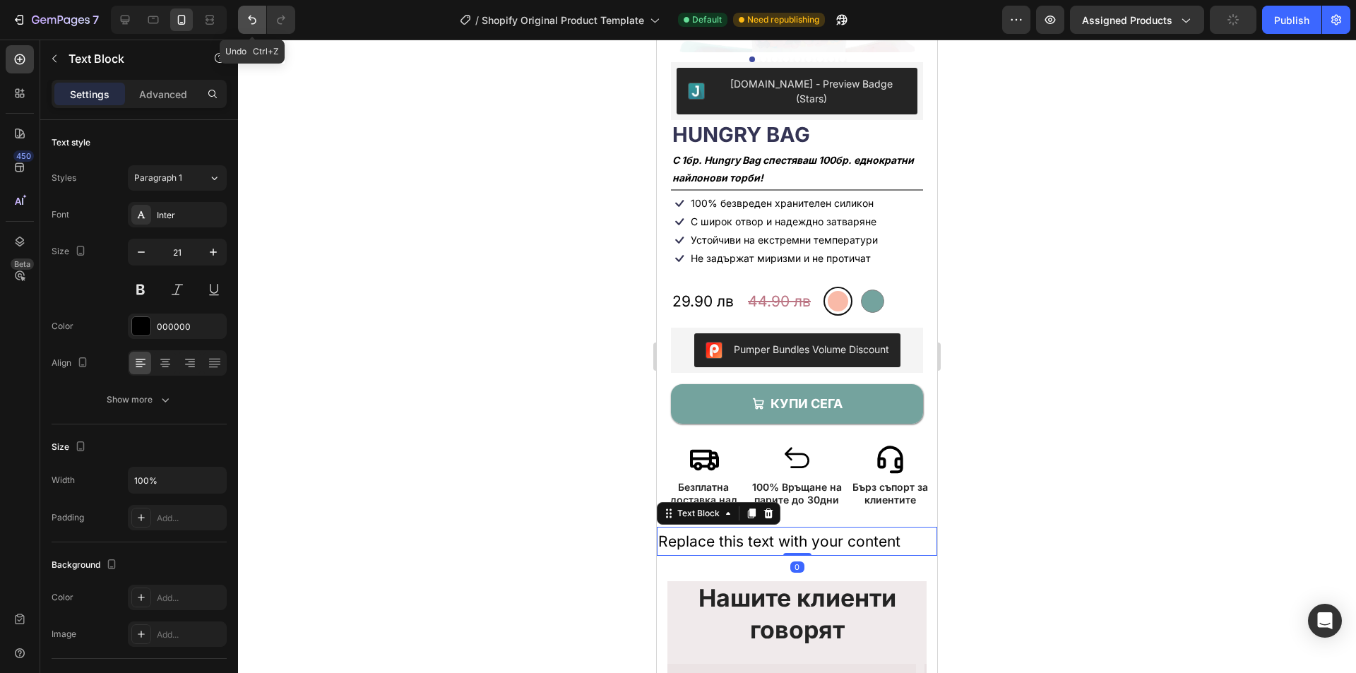
click at [250, 20] on icon "Undo/Redo" at bounding box center [252, 20] width 8 height 9
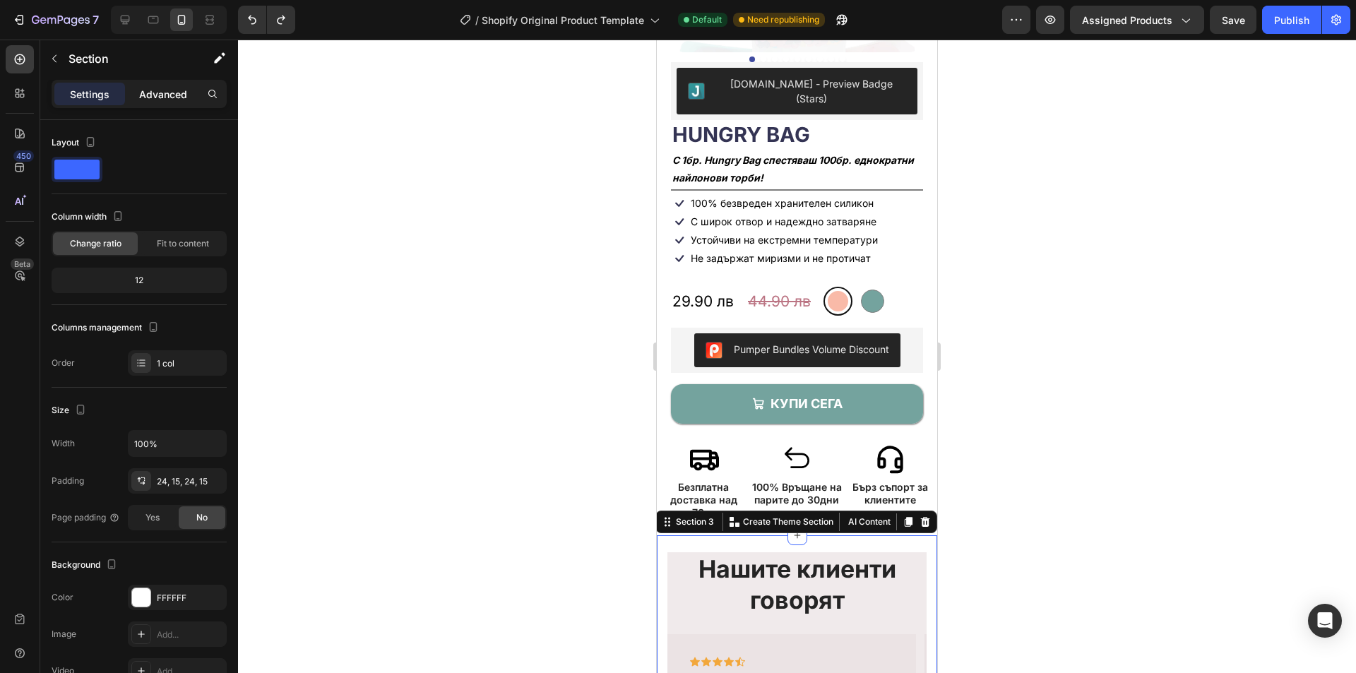
click at [166, 87] on p "Advanced" at bounding box center [163, 94] width 48 height 15
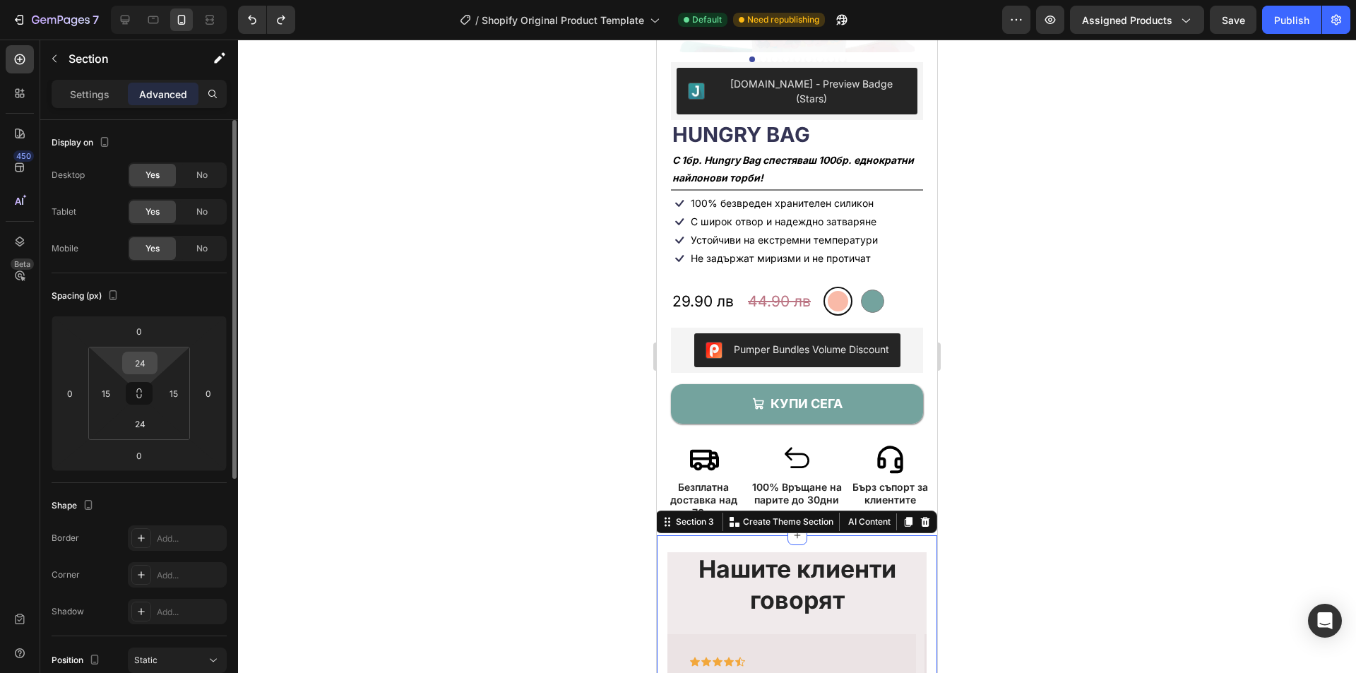
click at [146, 358] on input "24" at bounding box center [140, 362] width 28 height 21
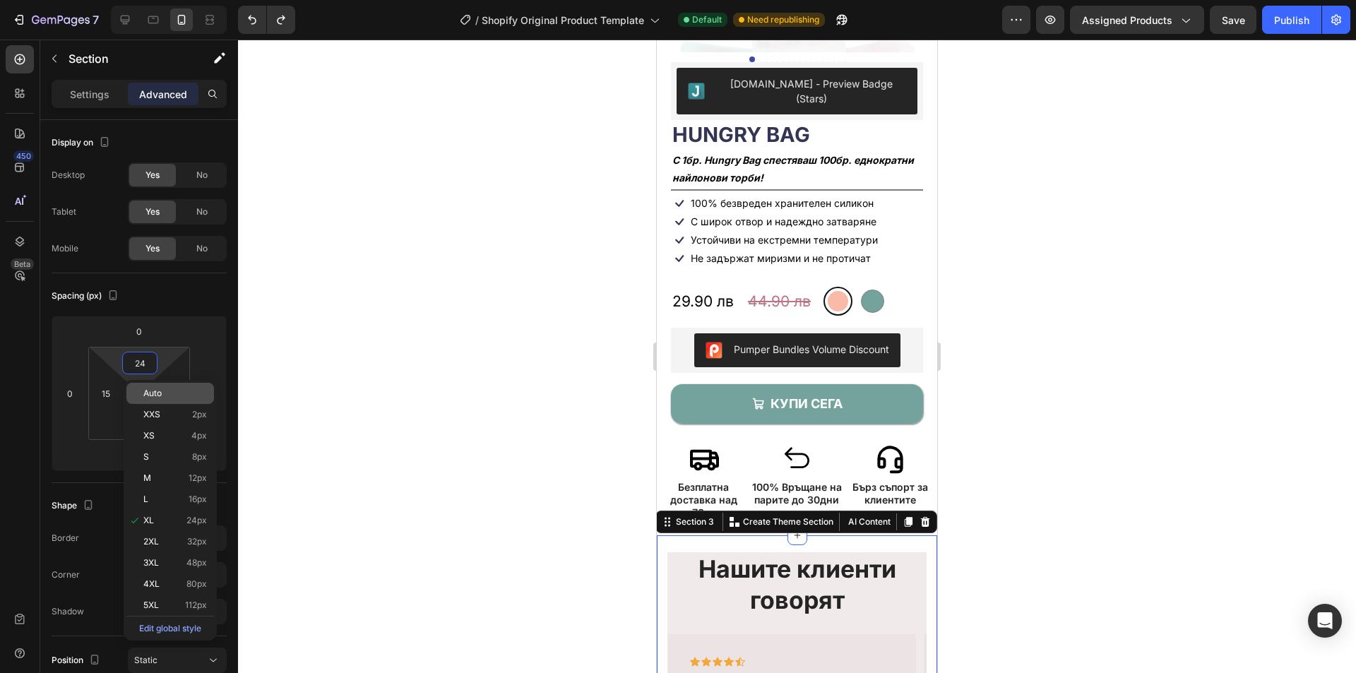
click at [181, 397] on p "Auto" at bounding box center [175, 393] width 64 height 10
type input "Auto"
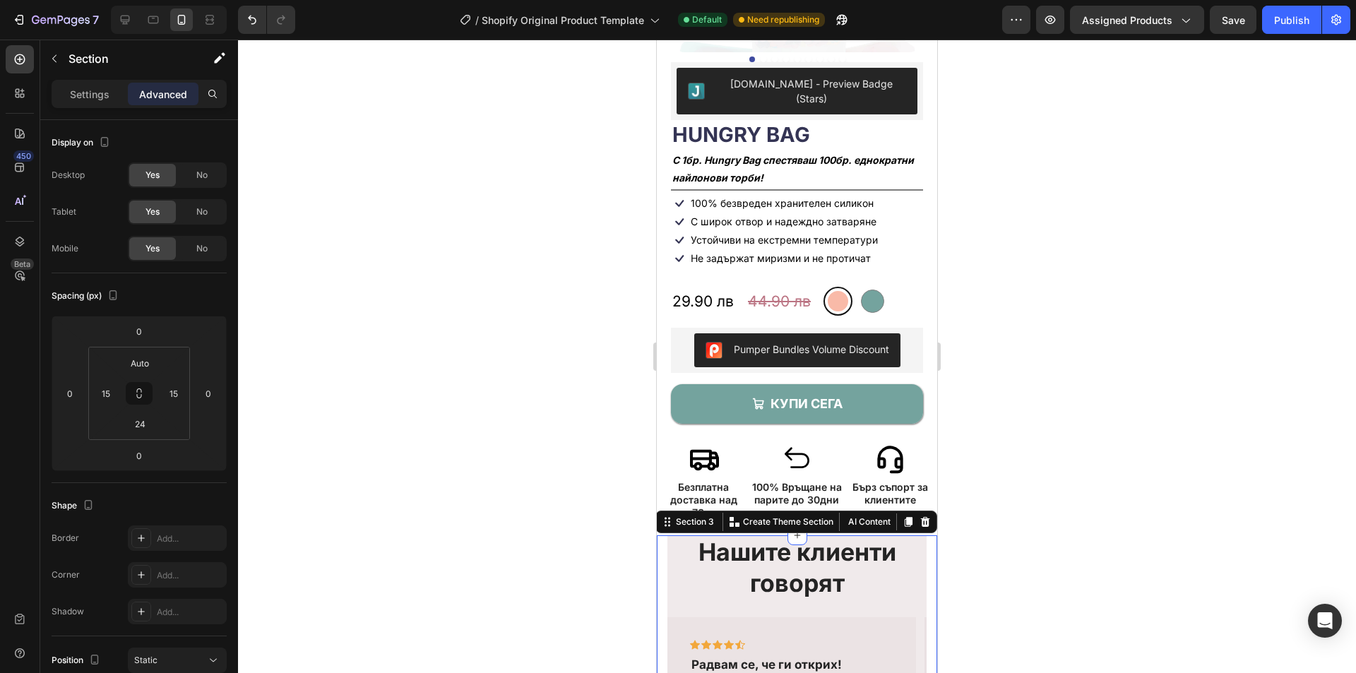
click at [1194, 427] on div at bounding box center [797, 356] width 1118 height 633
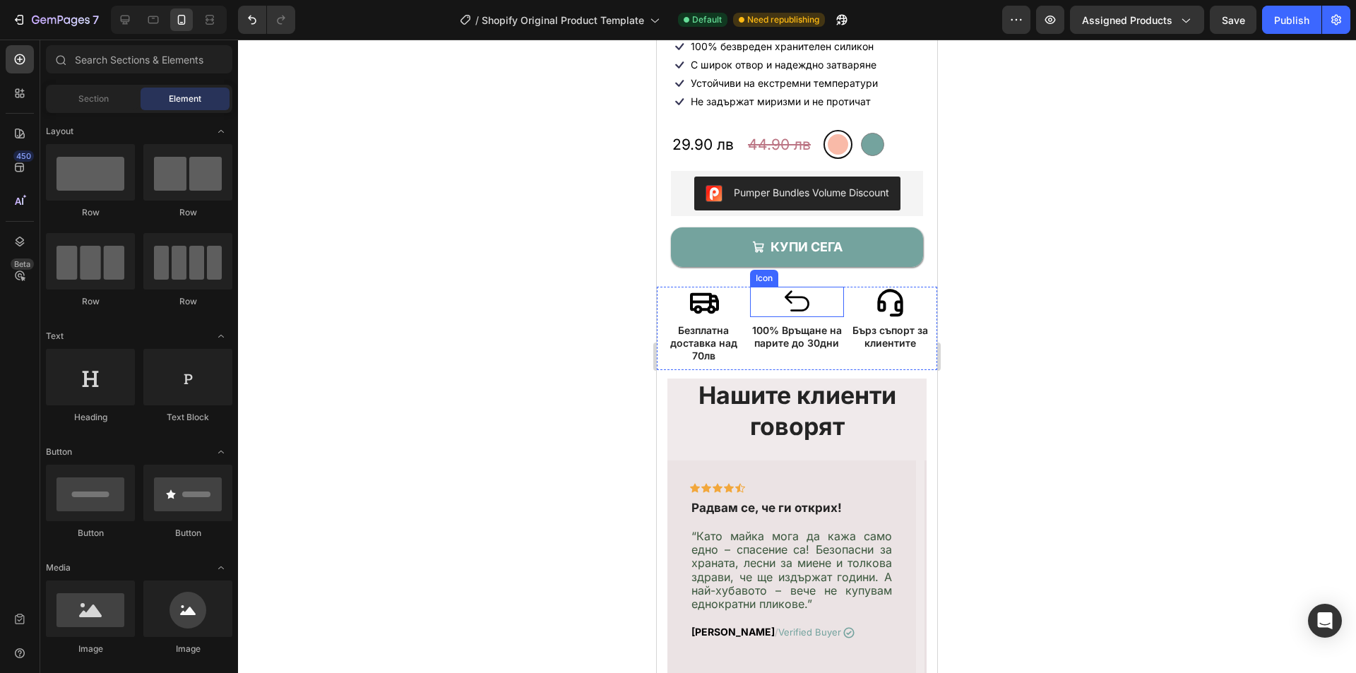
scroll to position [494, 0]
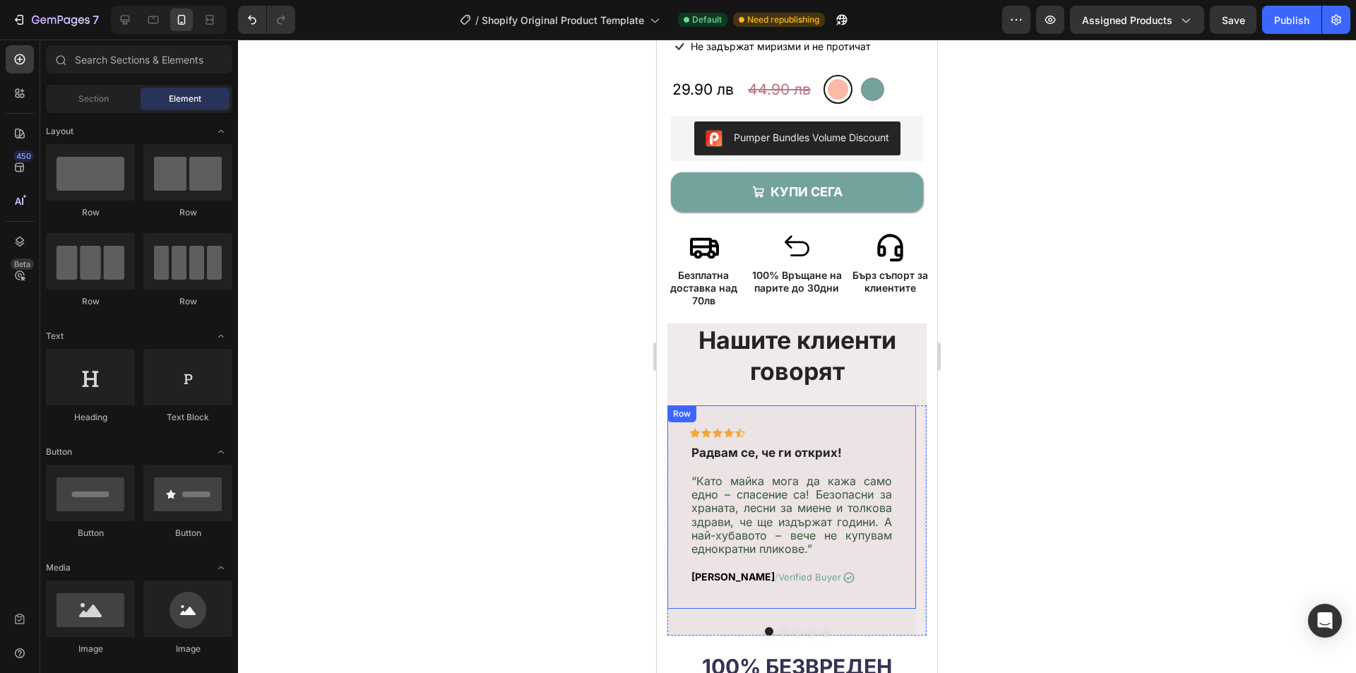
click at [865, 583] on div "Icon Icon Icon Icon Icon Row Радвам се, че ги открих! Text block “Като майка мо…" at bounding box center [791, 506] width 249 height 203
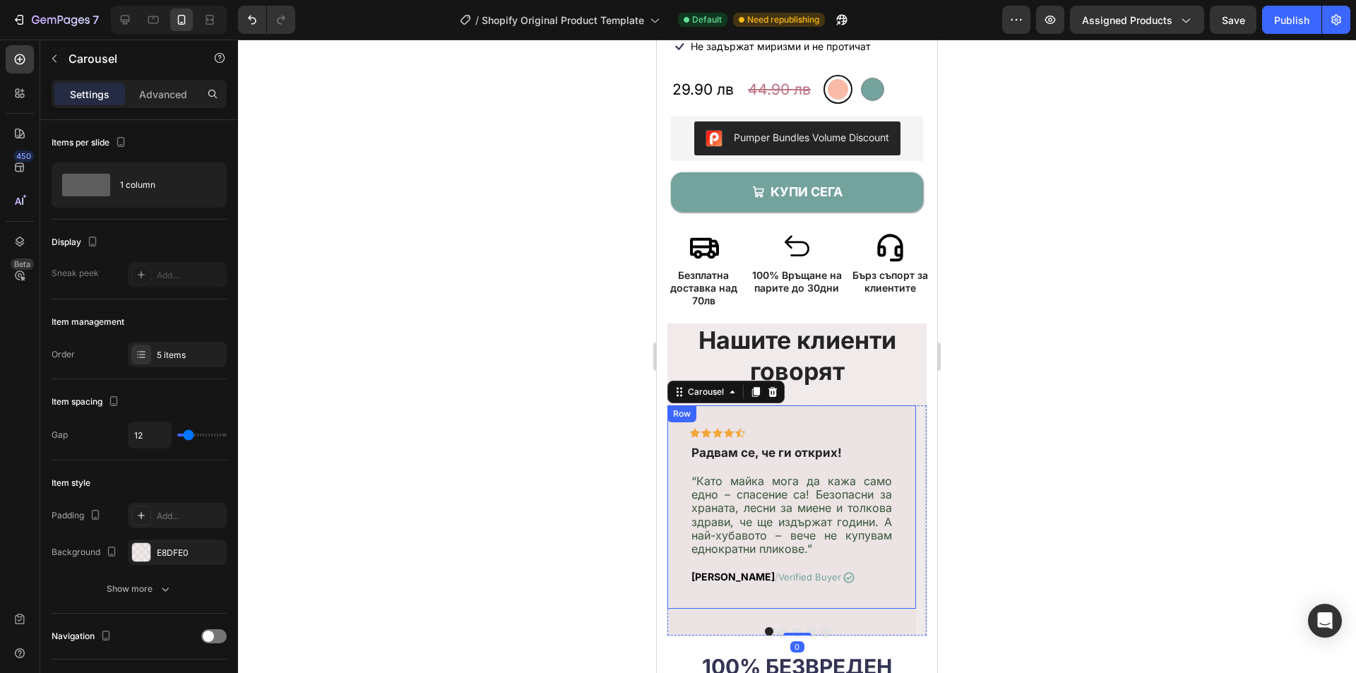
click at [819, 576] on div "Icon Icon Icon Icon Icon Row Радвам се, че ги открих! Text block “Като майка мо…" at bounding box center [791, 506] width 249 height 203
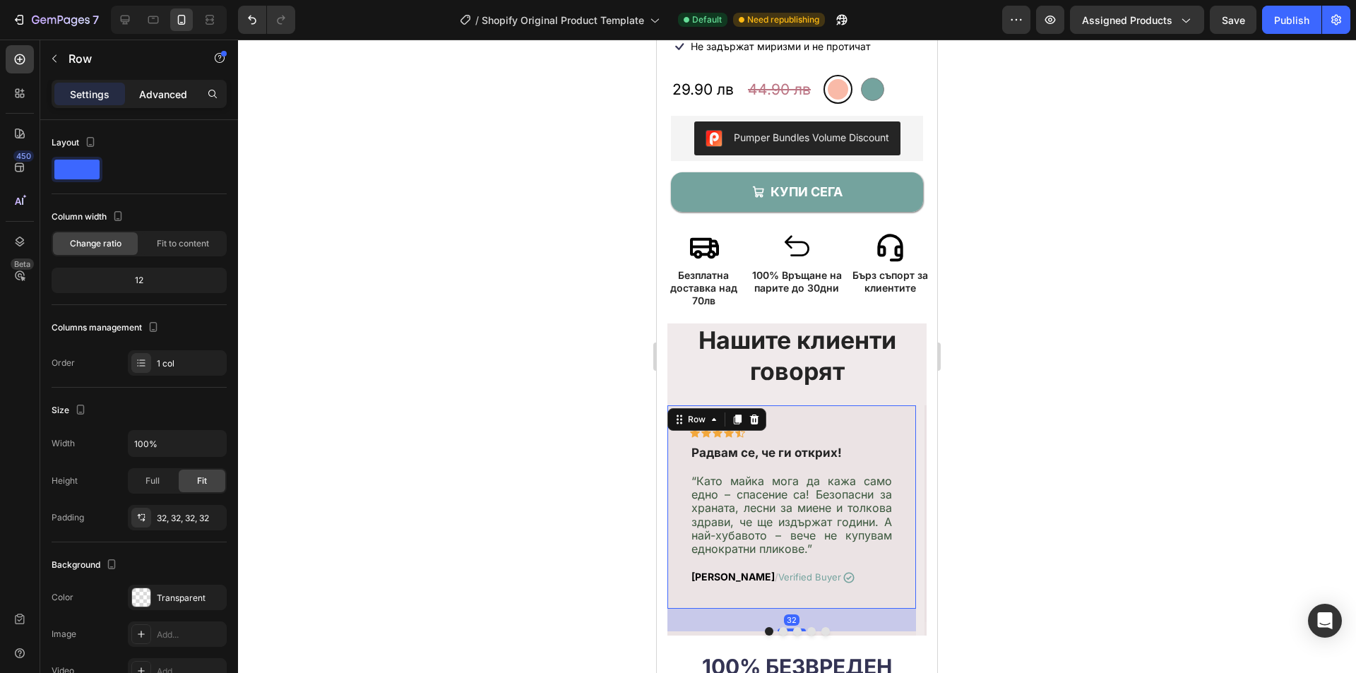
click at [138, 93] on div "Advanced" at bounding box center [163, 94] width 71 height 23
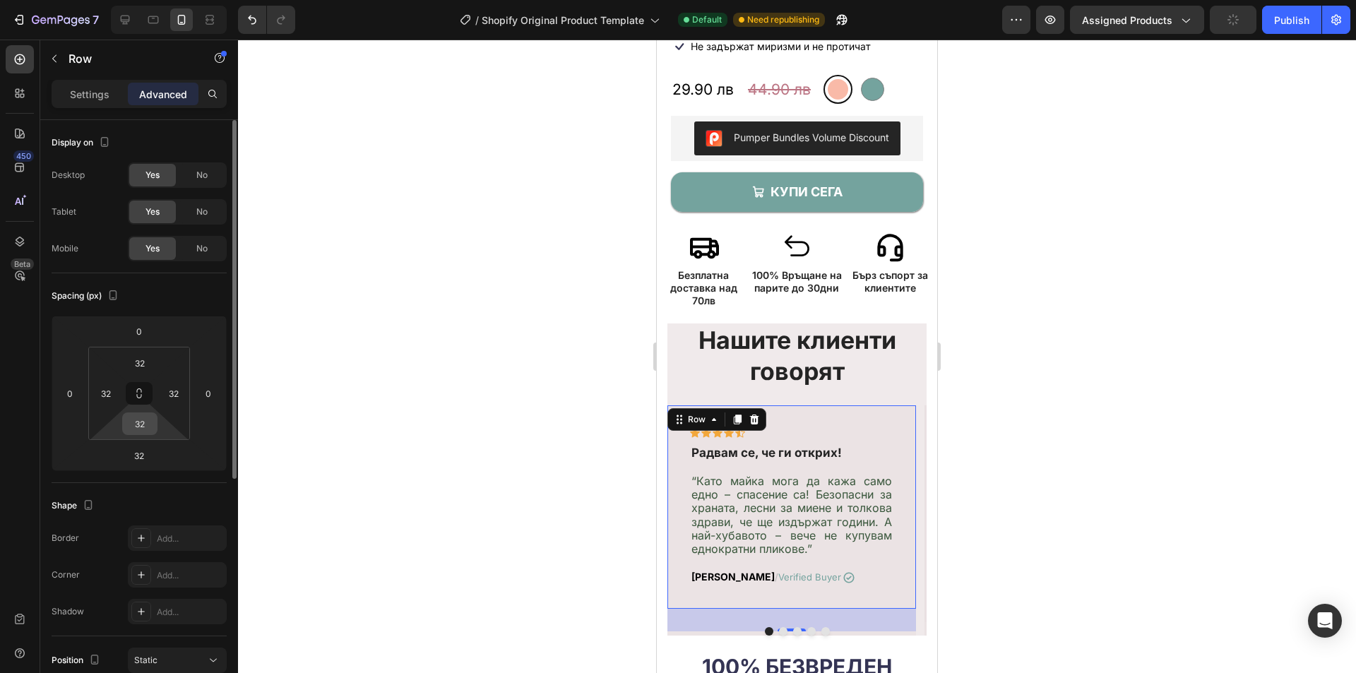
click at [148, 428] on input "32" at bounding box center [140, 423] width 28 height 21
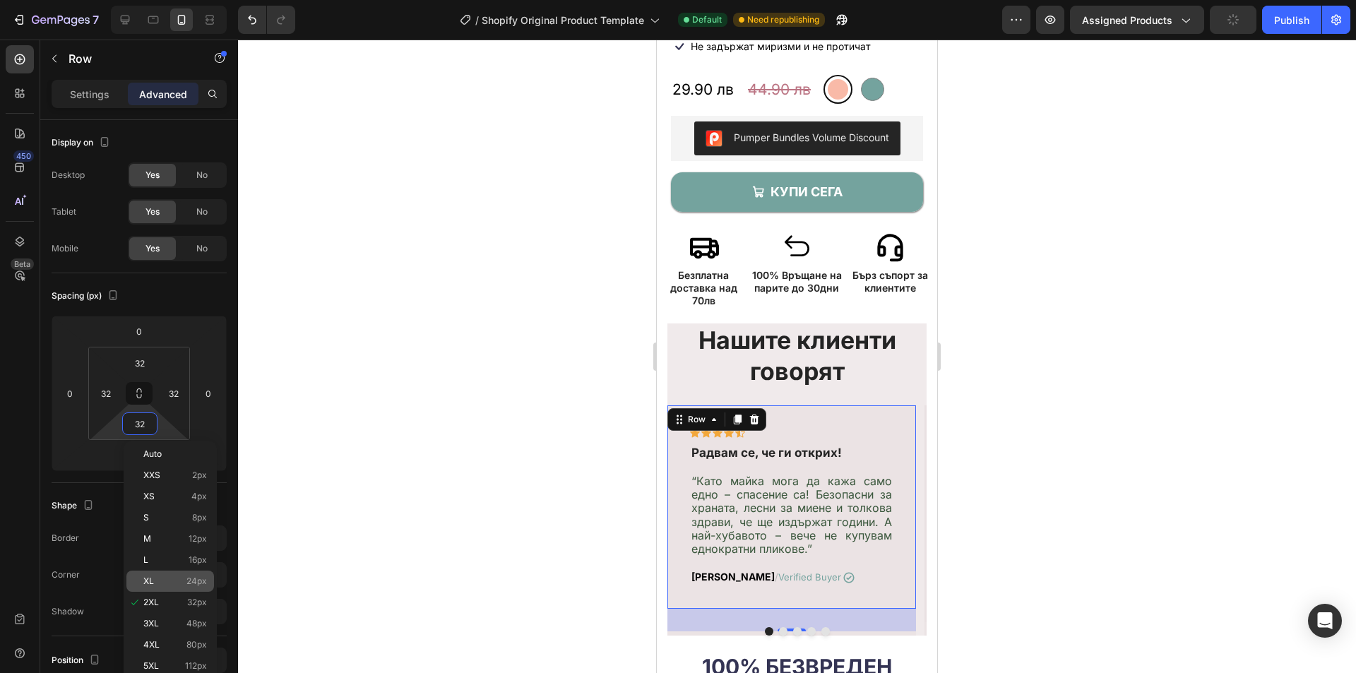
click at [201, 585] on span "24px" at bounding box center [196, 581] width 20 height 10
type input "24"
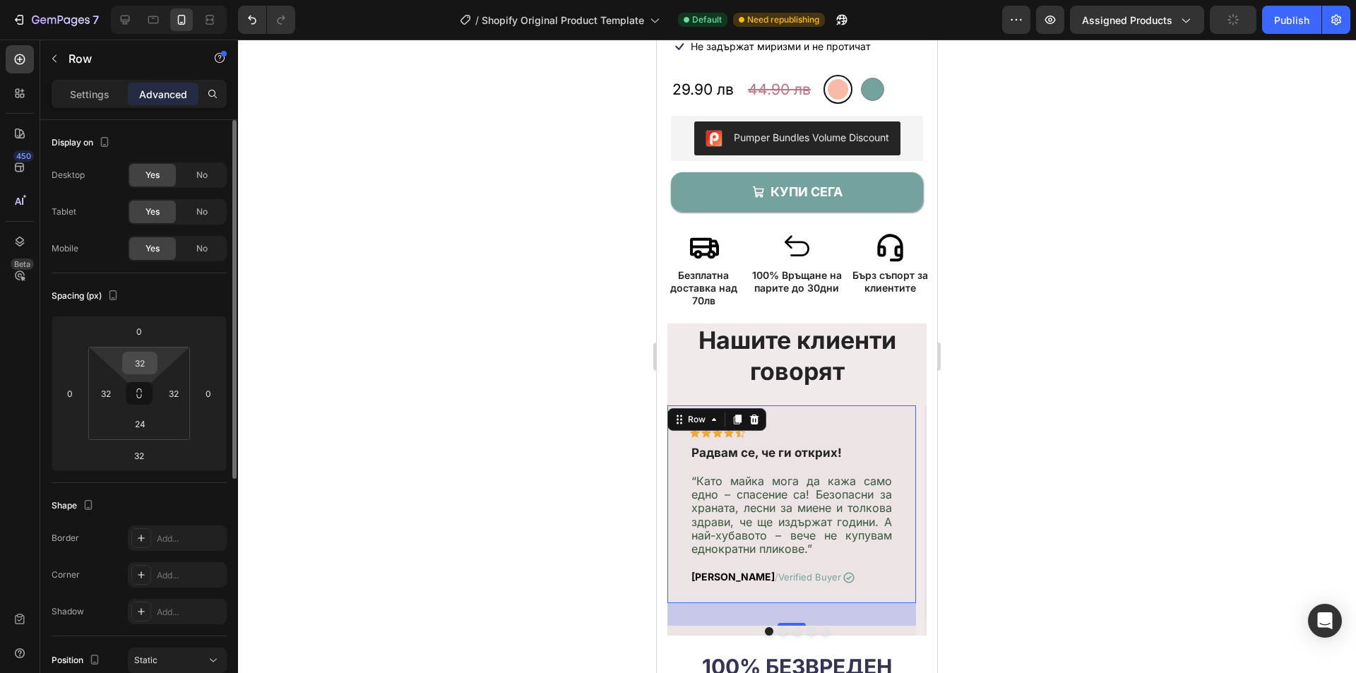
click at [144, 365] on input "32" at bounding box center [140, 362] width 28 height 21
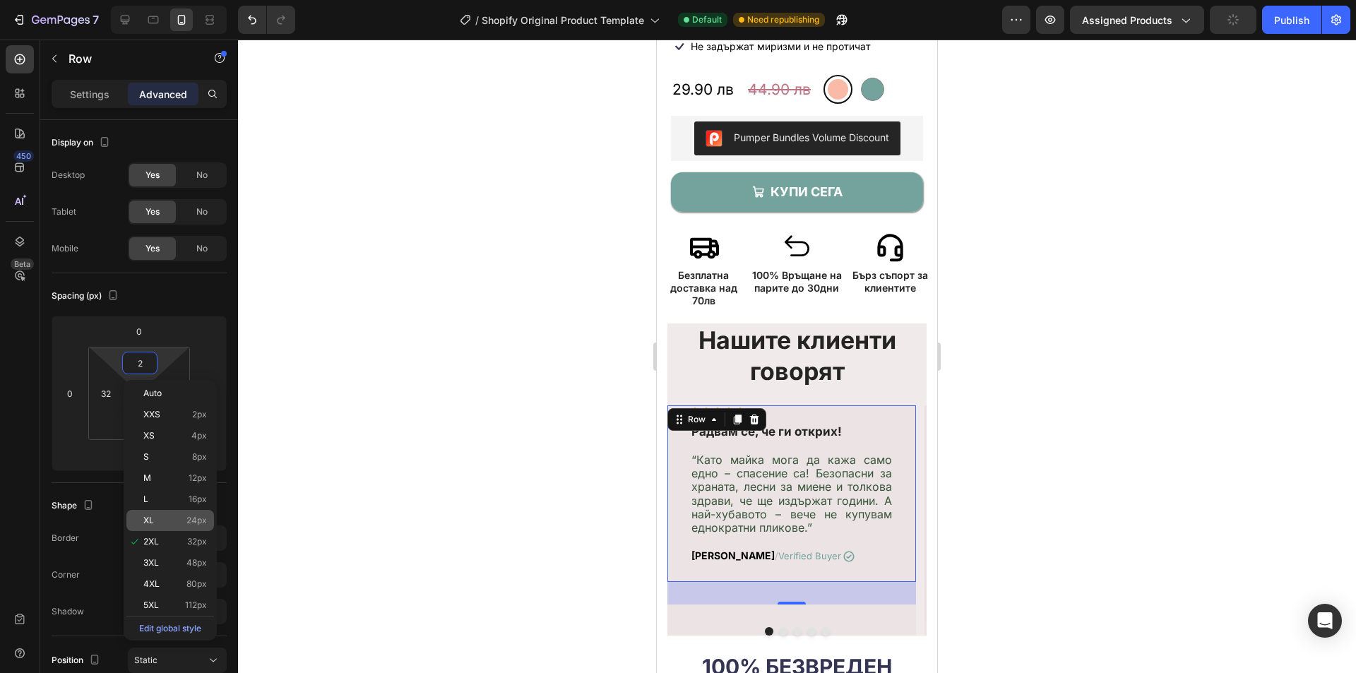
click at [200, 520] on span "24px" at bounding box center [196, 520] width 20 height 10
type input "24"
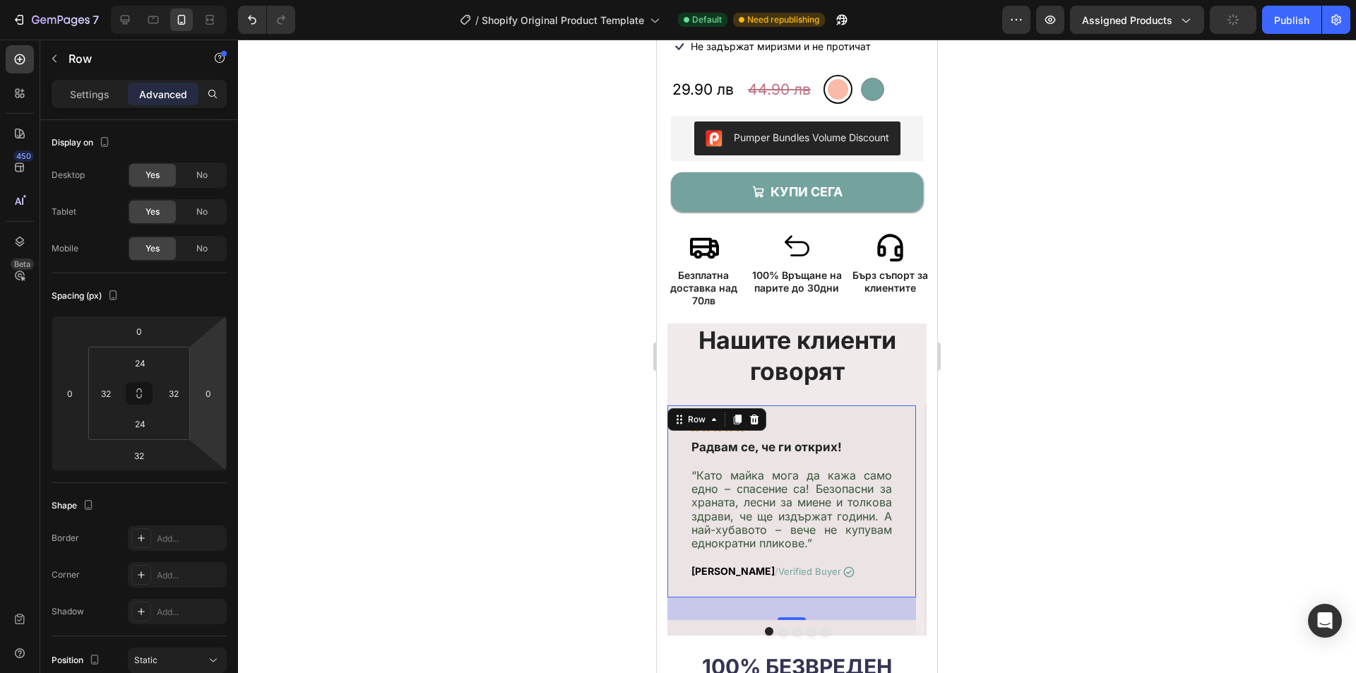
click at [1131, 451] on div at bounding box center [797, 356] width 1118 height 633
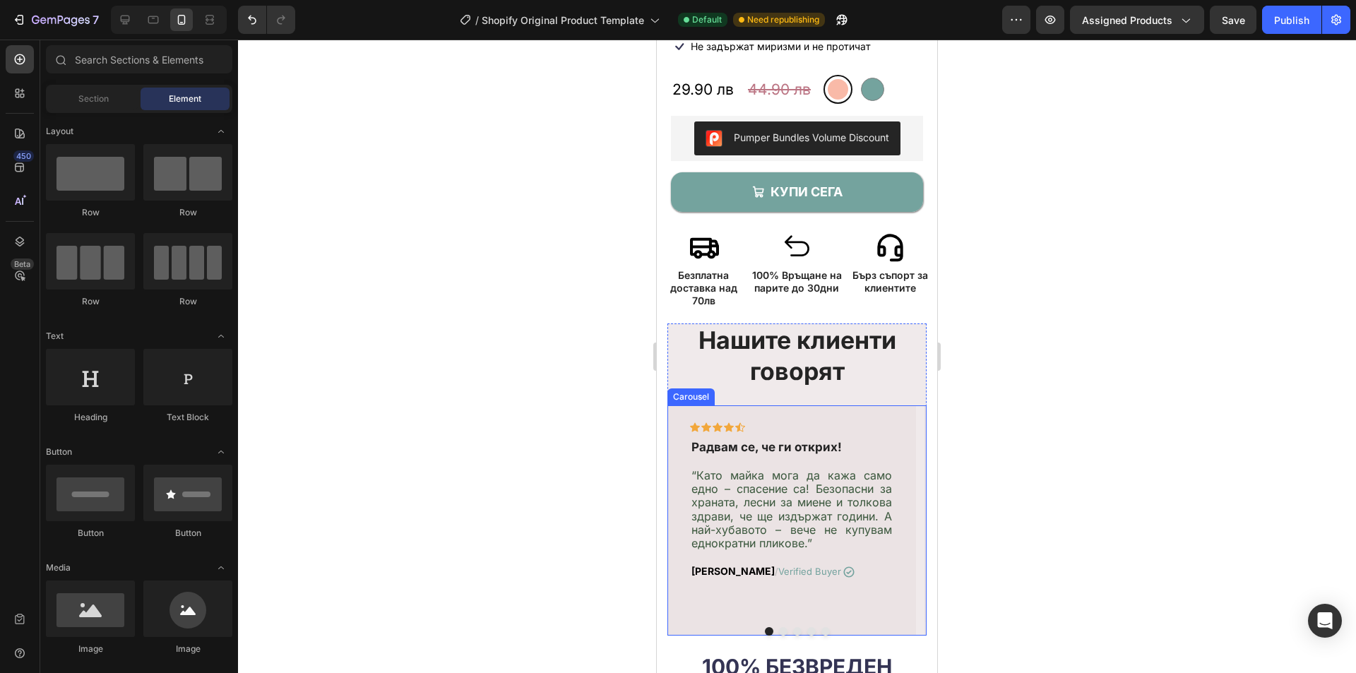
click at [752, 600] on div "Icon Icon Icon Icon Icon Row Радвам се, че ги открих! Text block “Като майка мо…" at bounding box center [791, 520] width 249 height 230
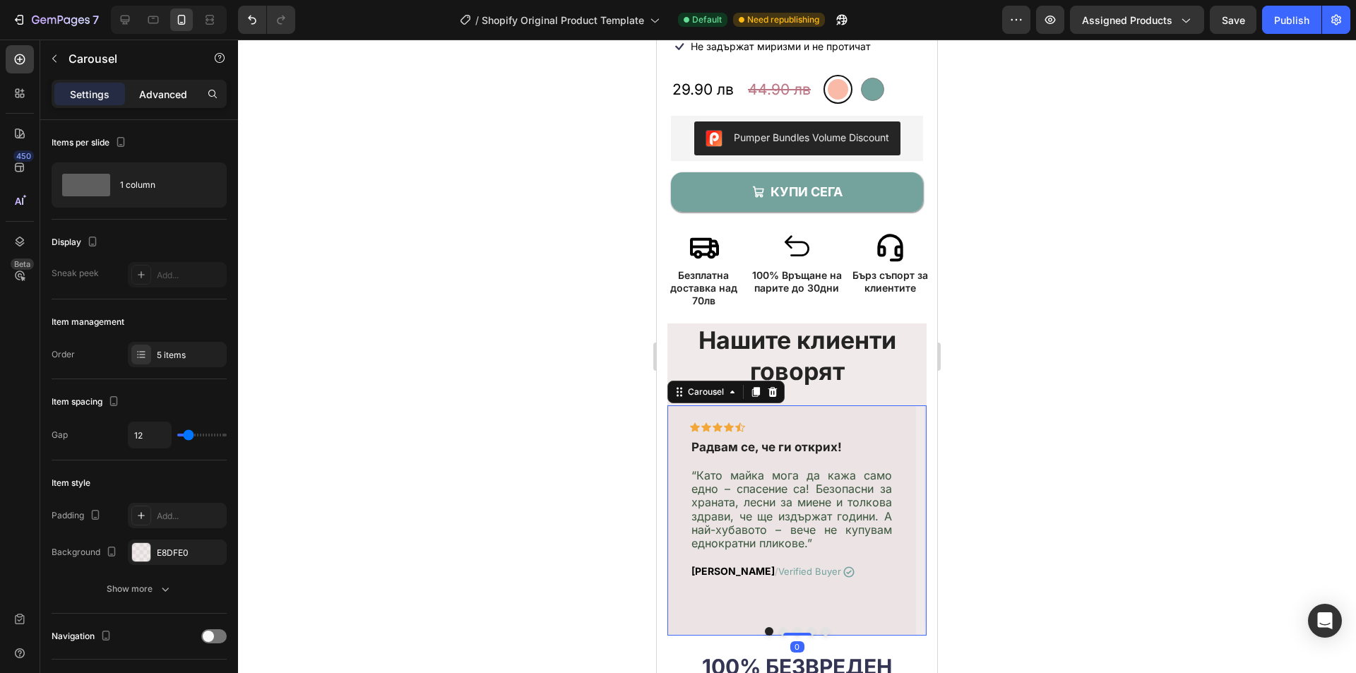
click at [151, 85] on div "Advanced" at bounding box center [163, 94] width 71 height 23
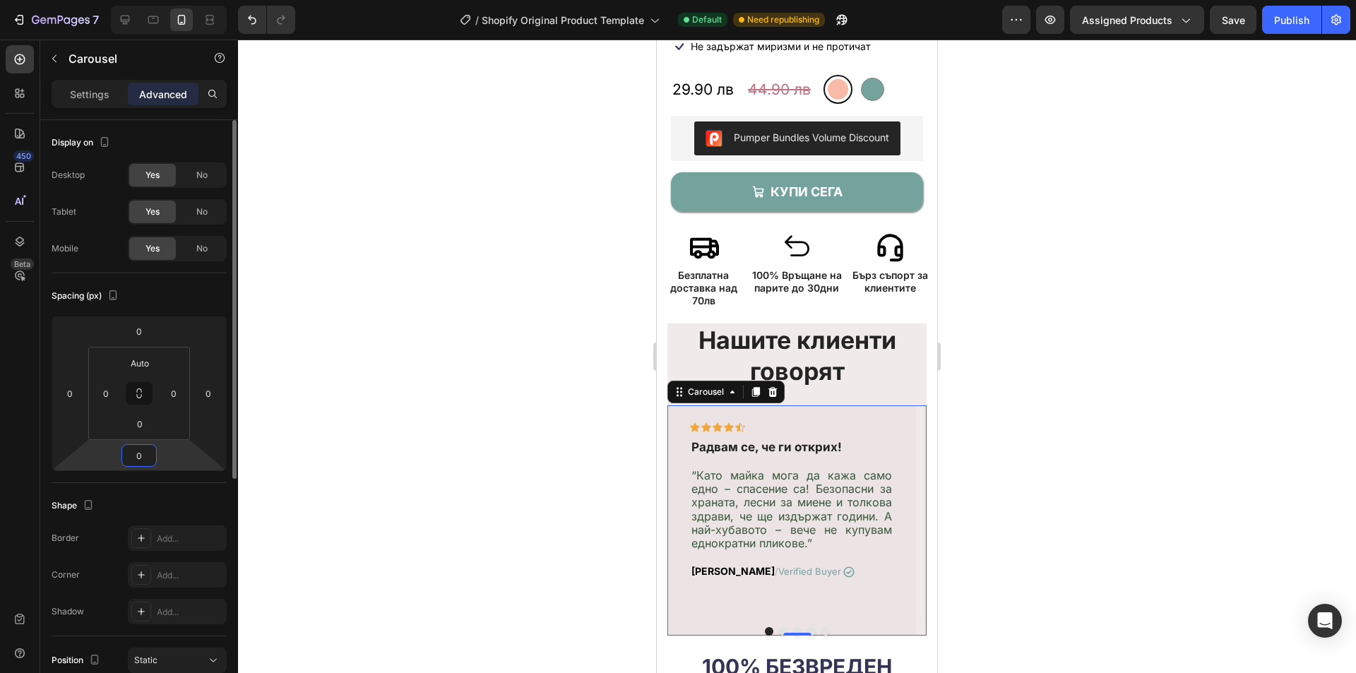
click at [131, 455] on input "0" at bounding box center [139, 455] width 28 height 21
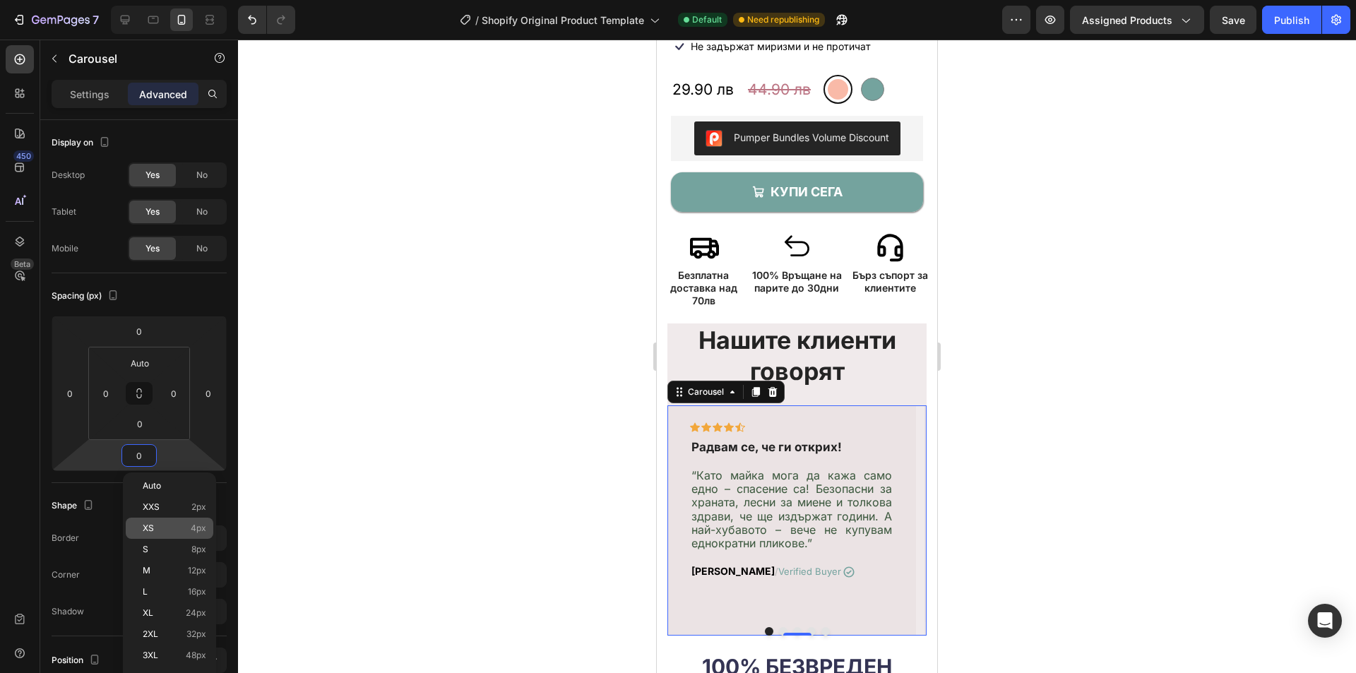
click at [200, 528] on span "4px" at bounding box center [199, 528] width 16 height 10
type input "4"
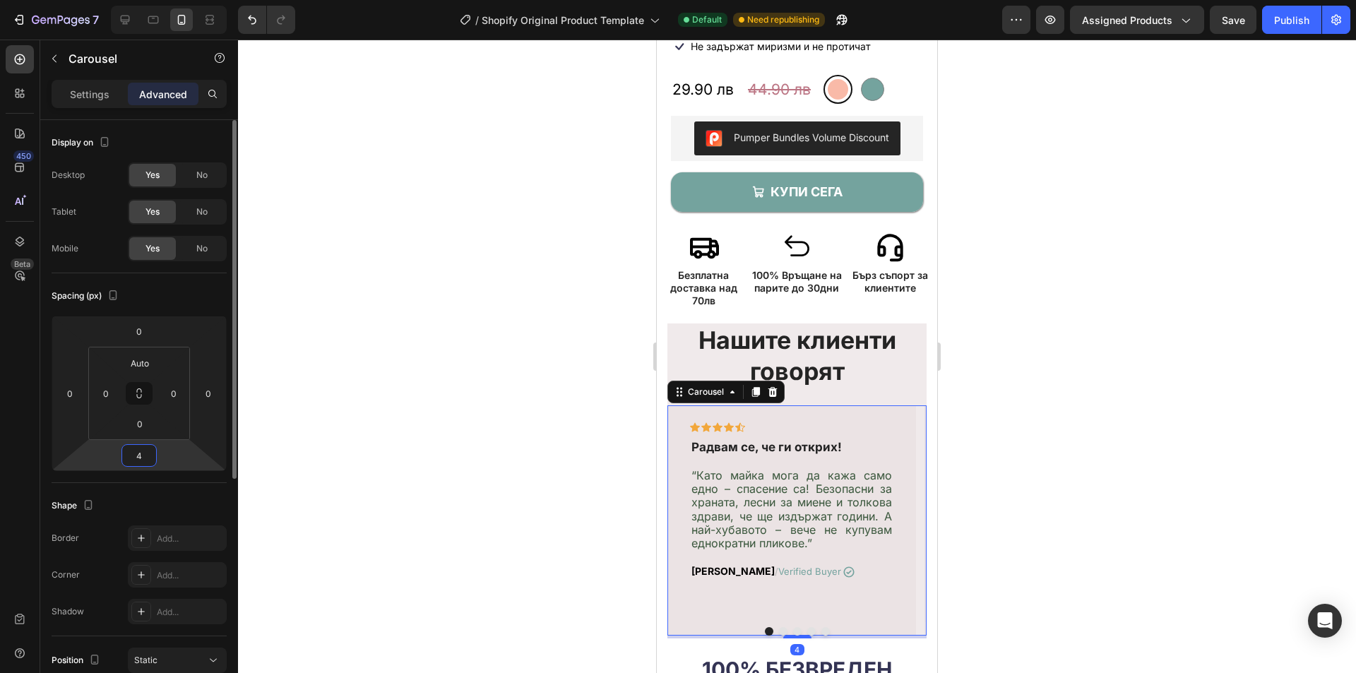
click at [148, 458] on input "4" at bounding box center [139, 455] width 28 height 21
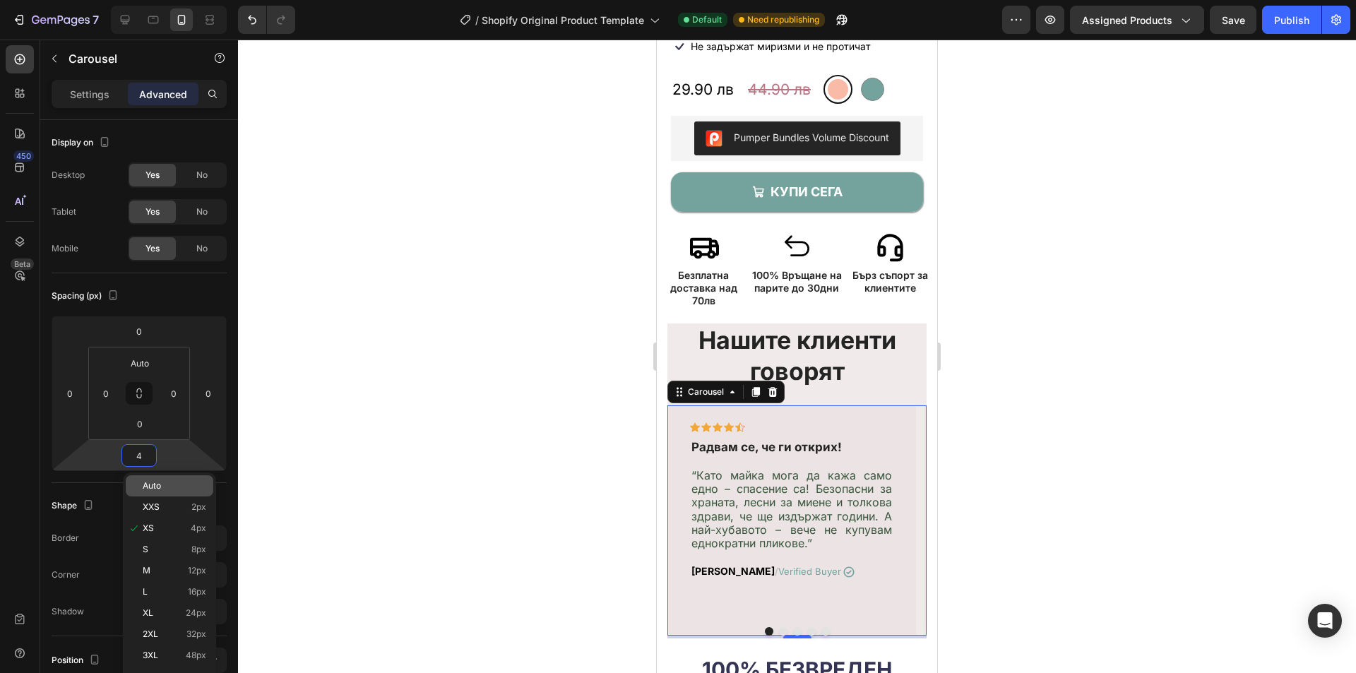
click at [185, 493] on div "Auto" at bounding box center [170, 485] width 88 height 21
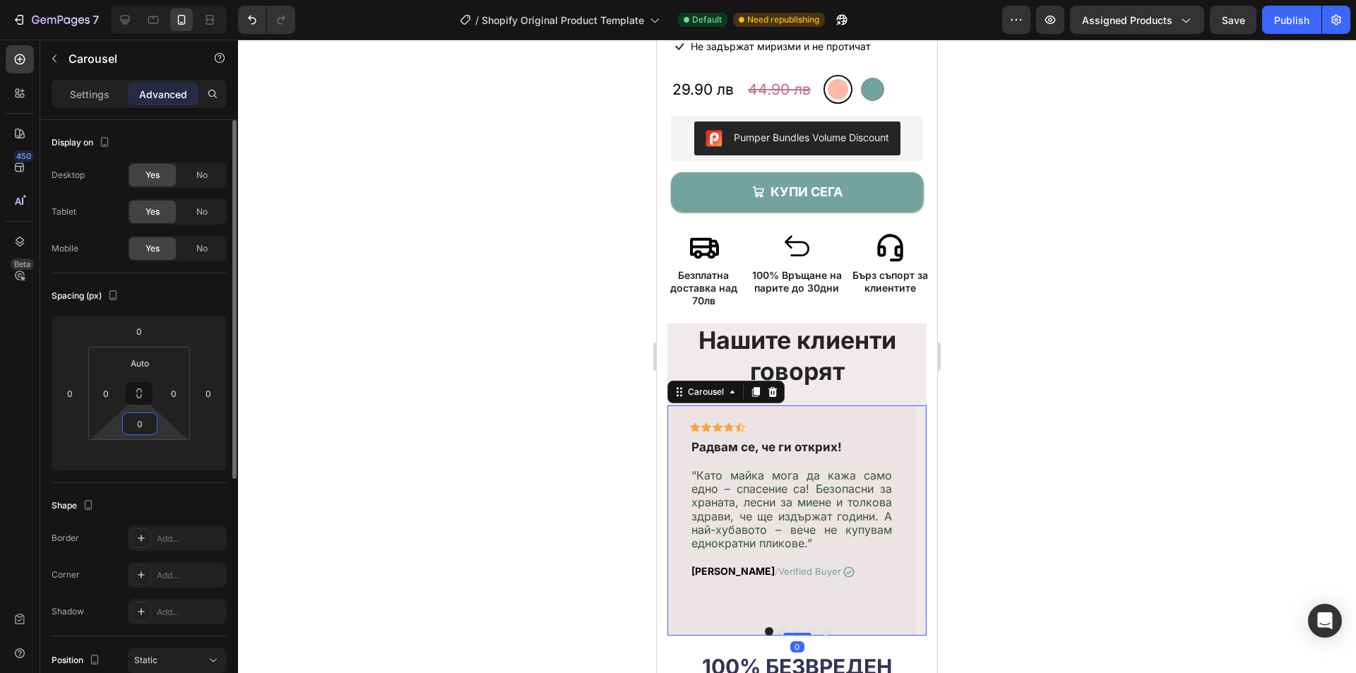
click at [138, 423] on input "0" at bounding box center [140, 423] width 28 height 21
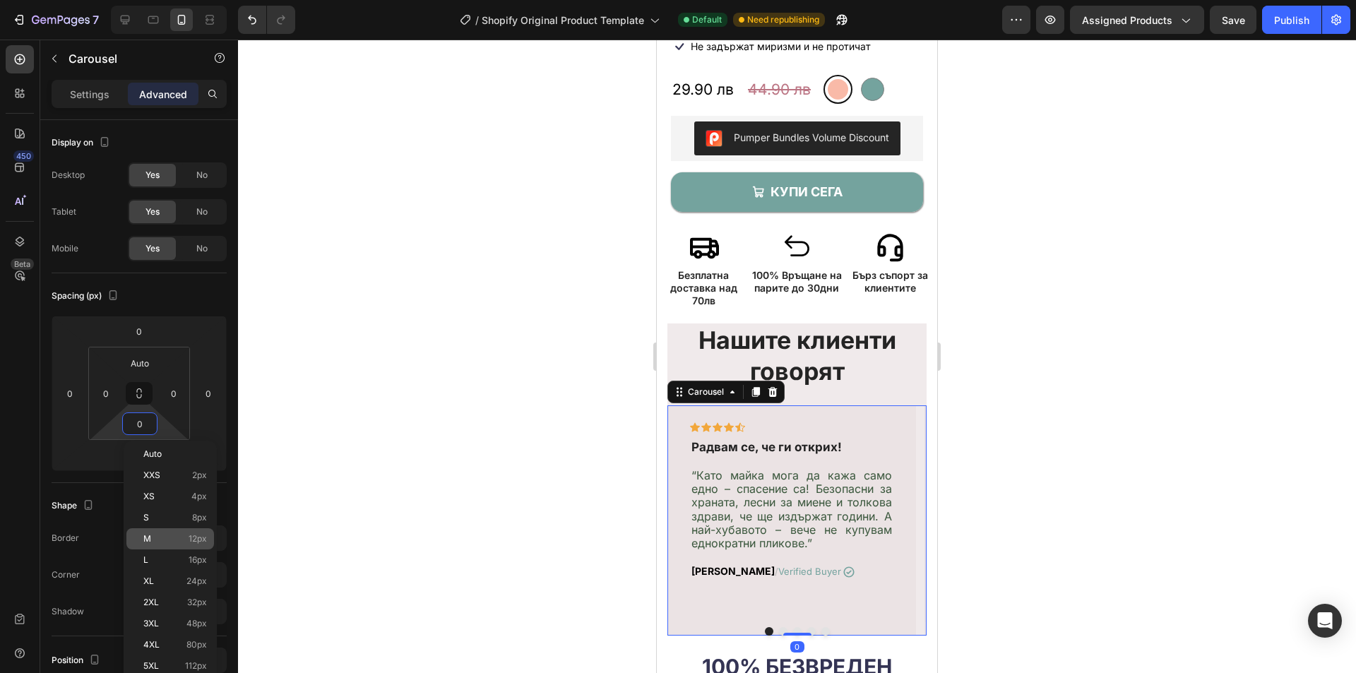
click at [203, 542] on span "12px" at bounding box center [198, 539] width 18 height 10
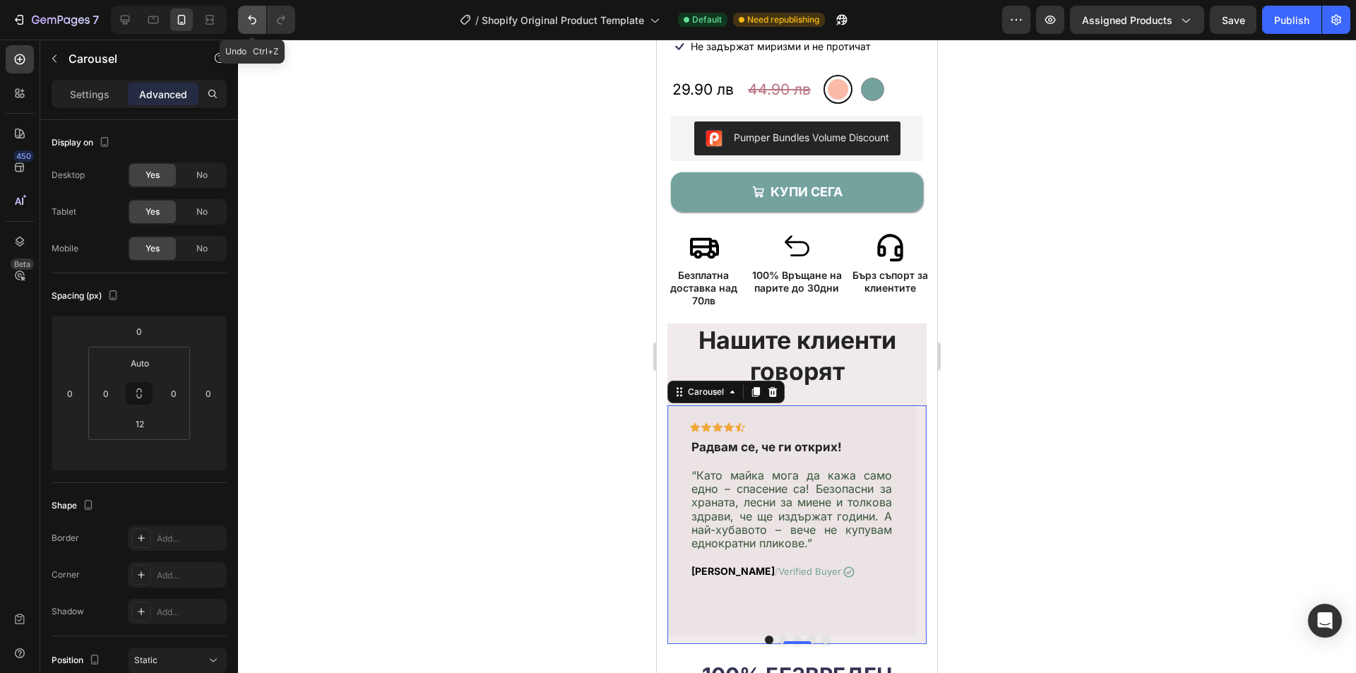
click at [261, 25] on button "Undo/Redo" at bounding box center [252, 20] width 28 height 28
type input "0"
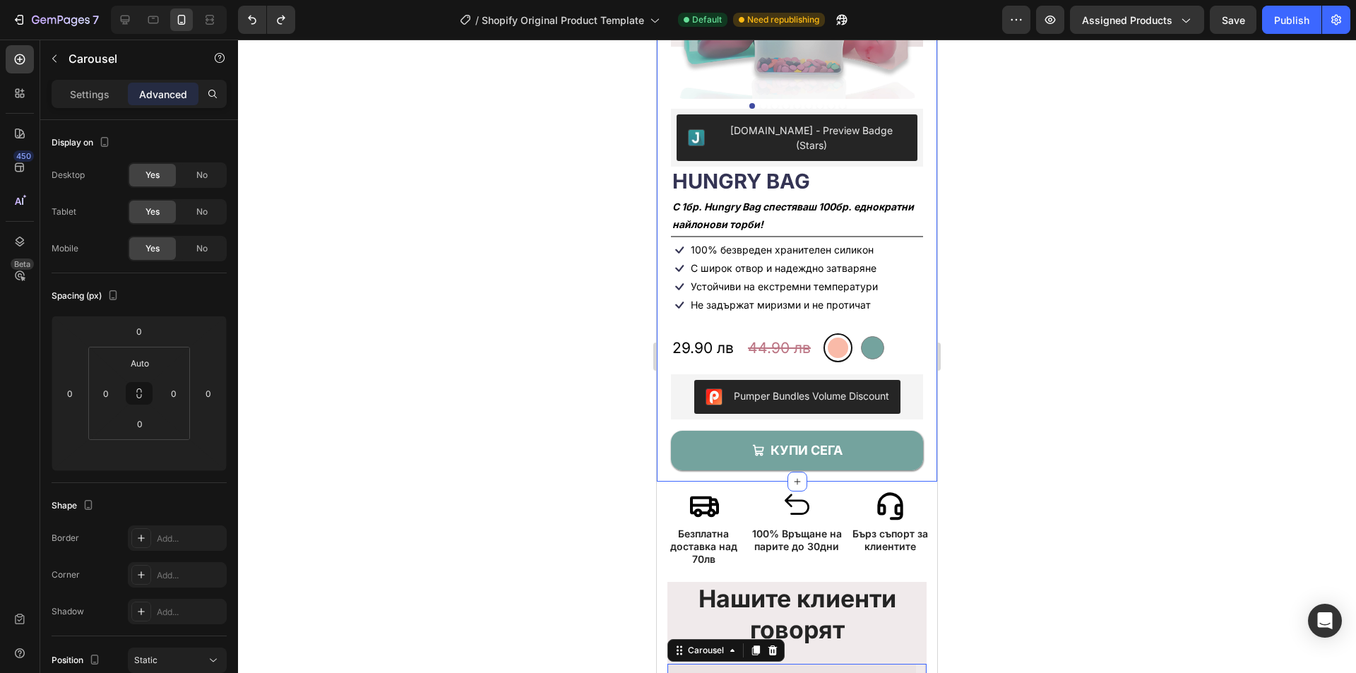
scroll to position [212, 0]
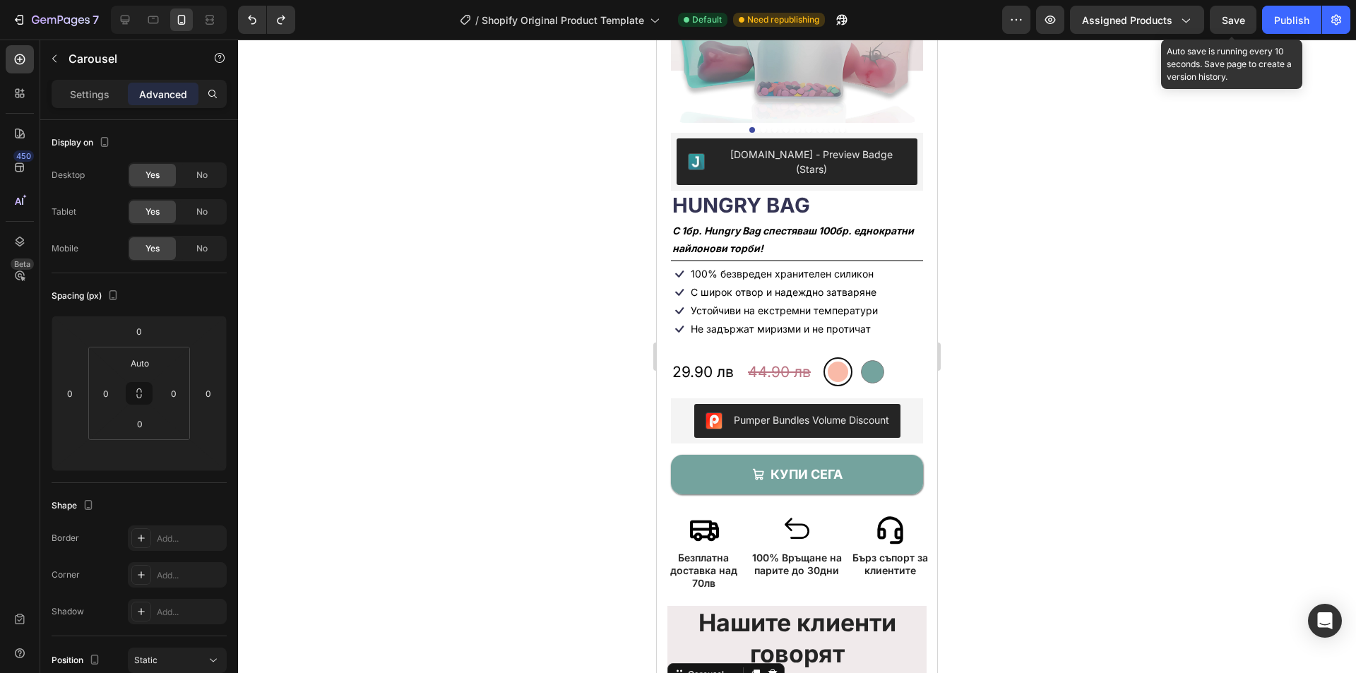
click at [1238, 20] on span "Save" at bounding box center [1233, 20] width 23 height 12
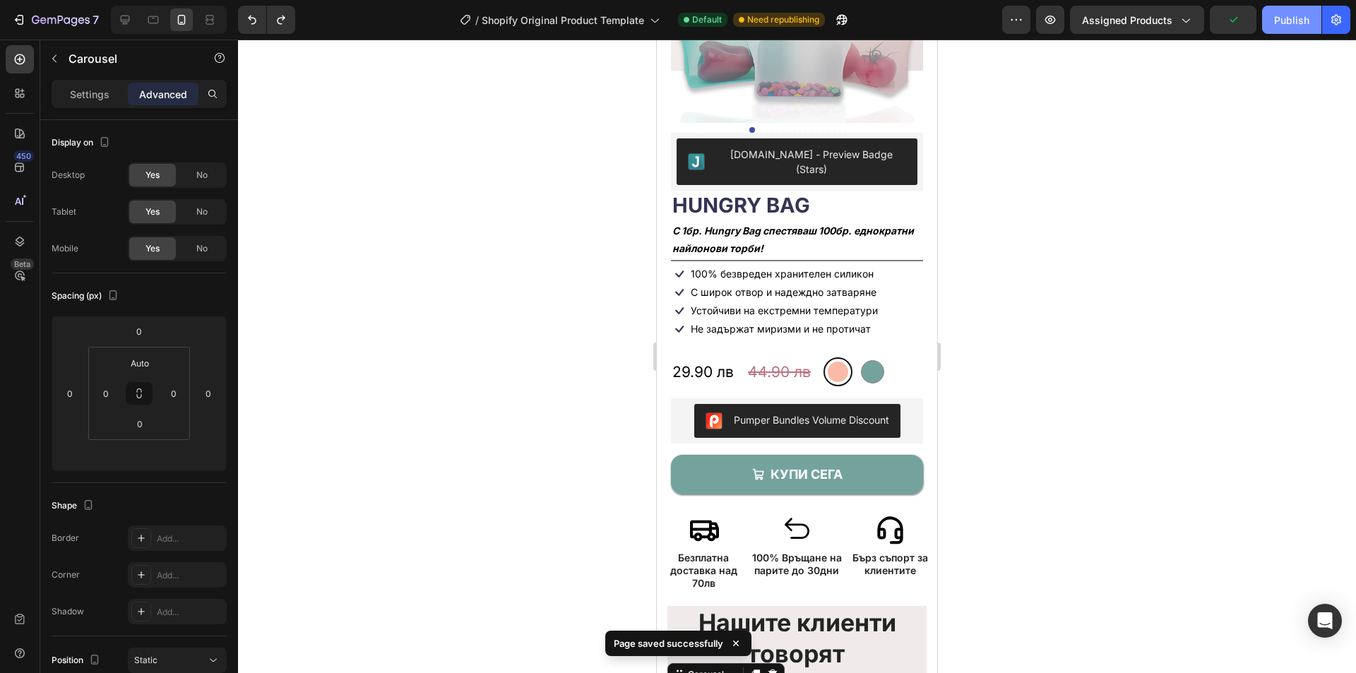
click at [1281, 18] on div "Publish" at bounding box center [1291, 20] width 35 height 15
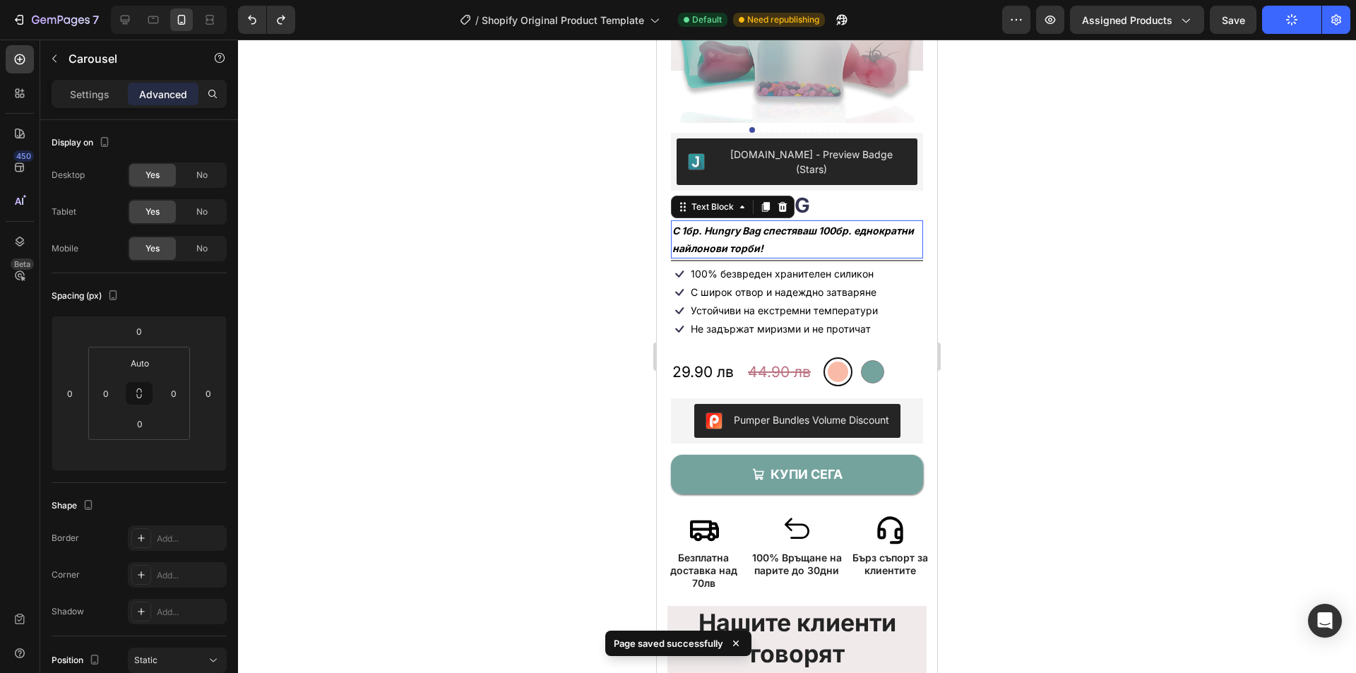
click at [770, 222] on p "С 1бр. Hungry Bag спестяваш 100бр. еднократни найлонови торби!" at bounding box center [796, 239] width 249 height 35
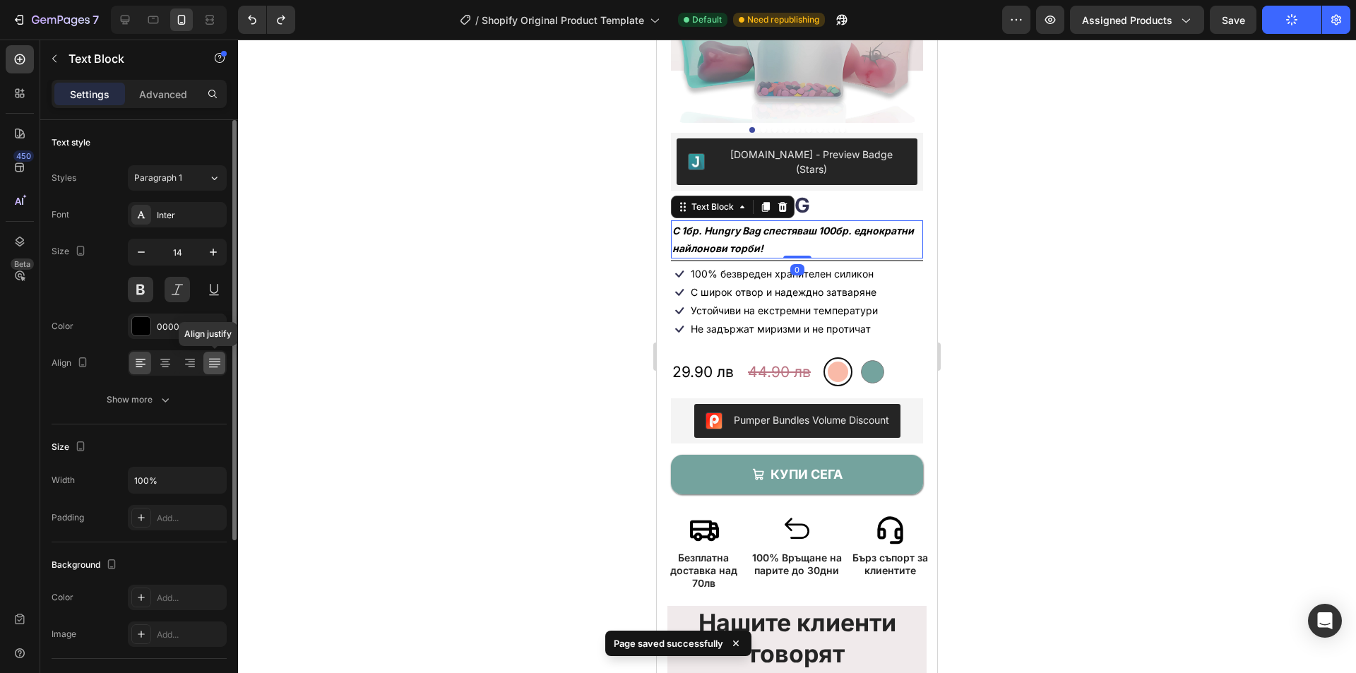
click at [211, 364] on icon at bounding box center [213, 364] width 11 height 1
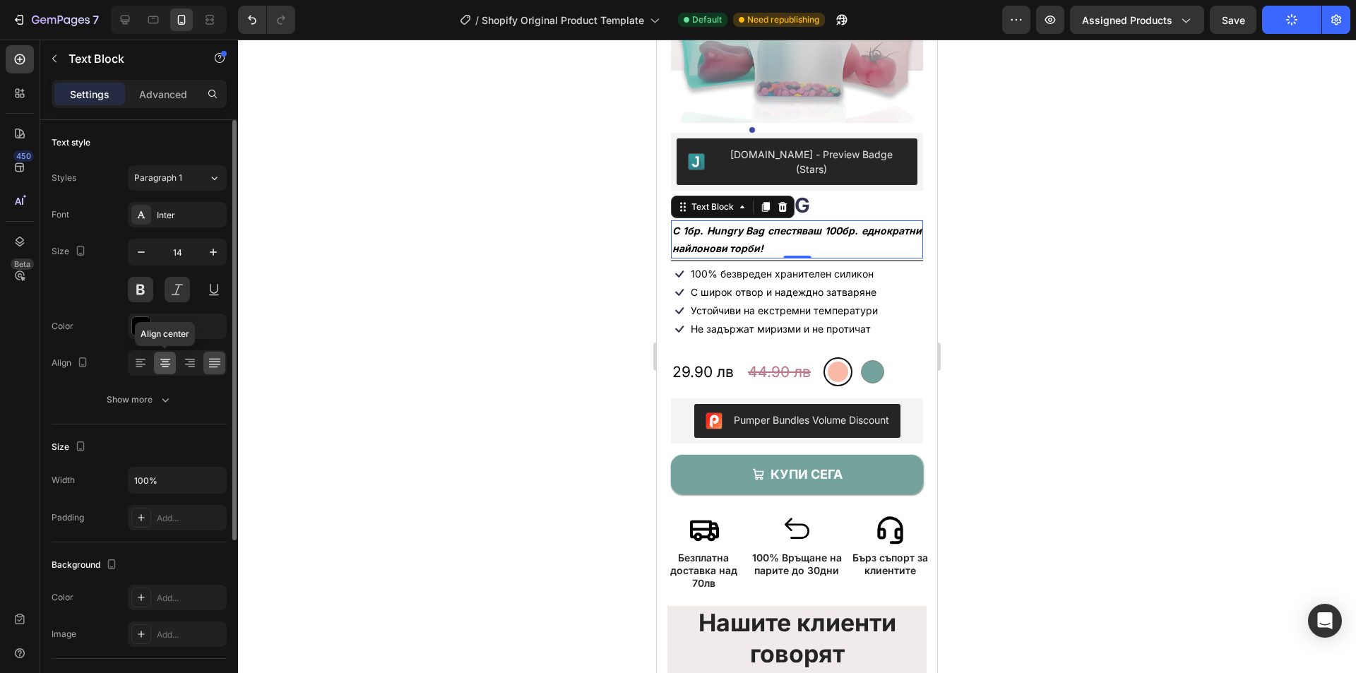
click at [168, 362] on icon at bounding box center [165, 363] width 14 height 14
click at [137, 365] on icon at bounding box center [140, 363] width 14 height 14
click at [1017, 316] on div at bounding box center [797, 356] width 1118 height 633
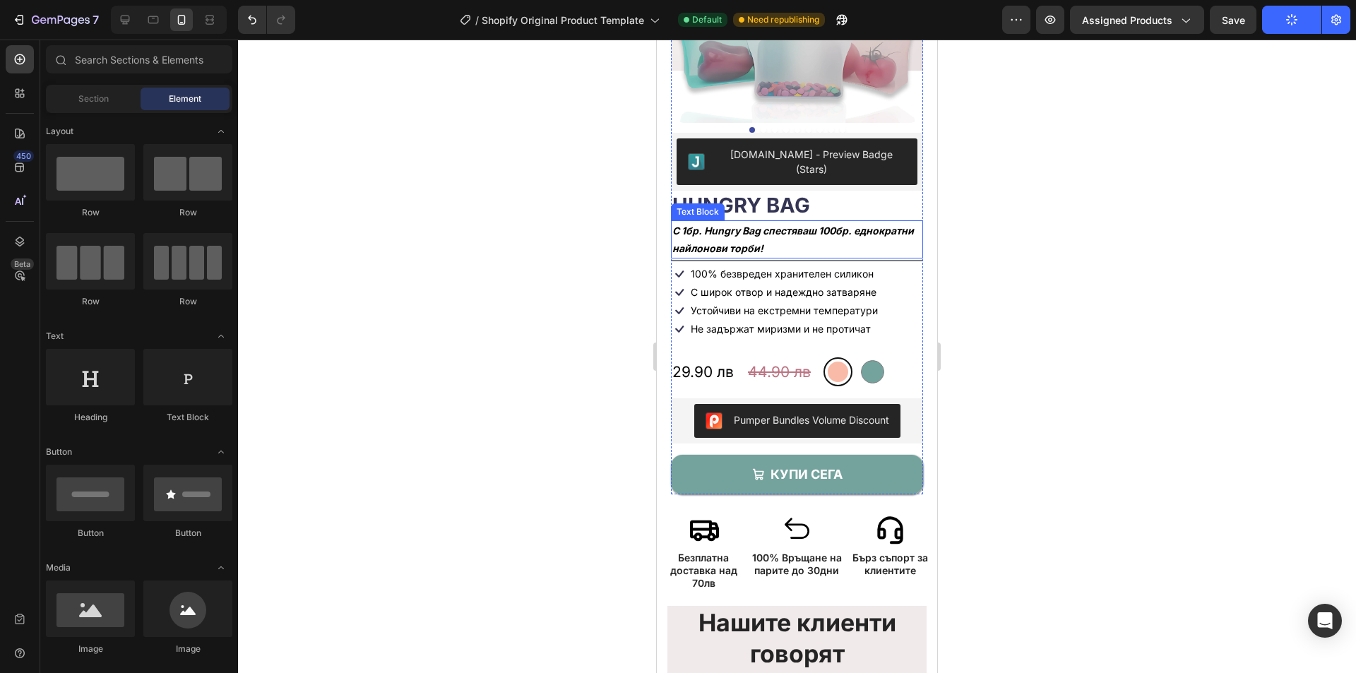
click at [797, 225] on strong "С 1бр. Hungry Bag спестяваш 100бр. еднократни найлонови торби!" at bounding box center [792, 240] width 241 height 30
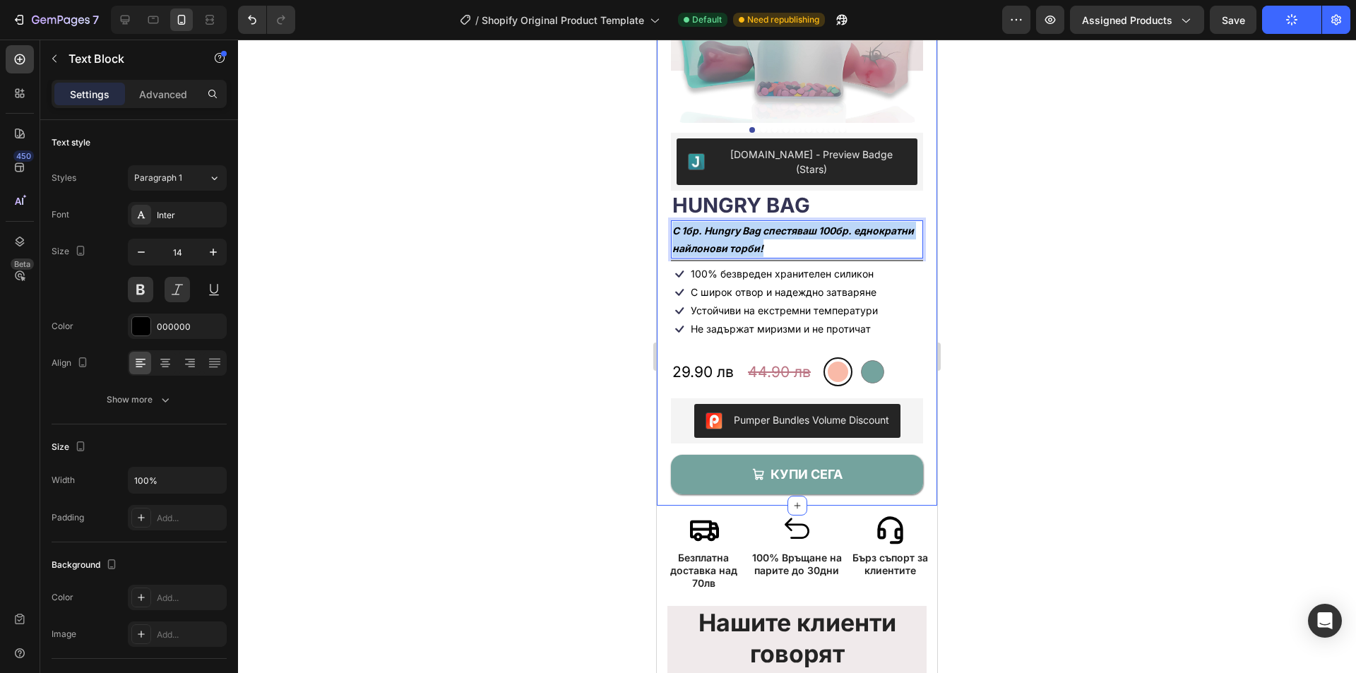
drag, startPoint x: 832, startPoint y: 227, endPoint x: 662, endPoint y: 209, distance: 171.2
click at [662, 209] on div "Product Images Judge.me - Preview Badge (Stars) Judge.me HUNGRY BAG Product Tit…" at bounding box center [797, 181] width 280 height 649
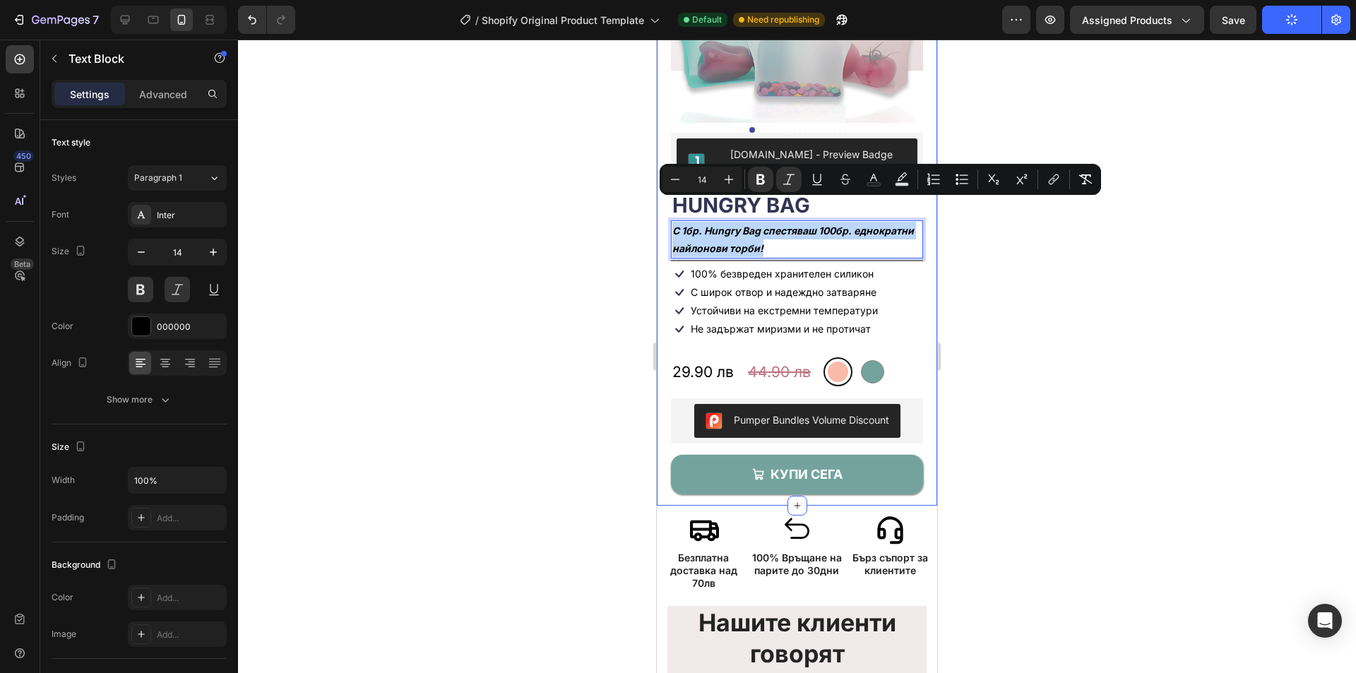
copy strong "С 1бр. Hungry Bag спестяваш 100бр. еднократни найлонови торби!"
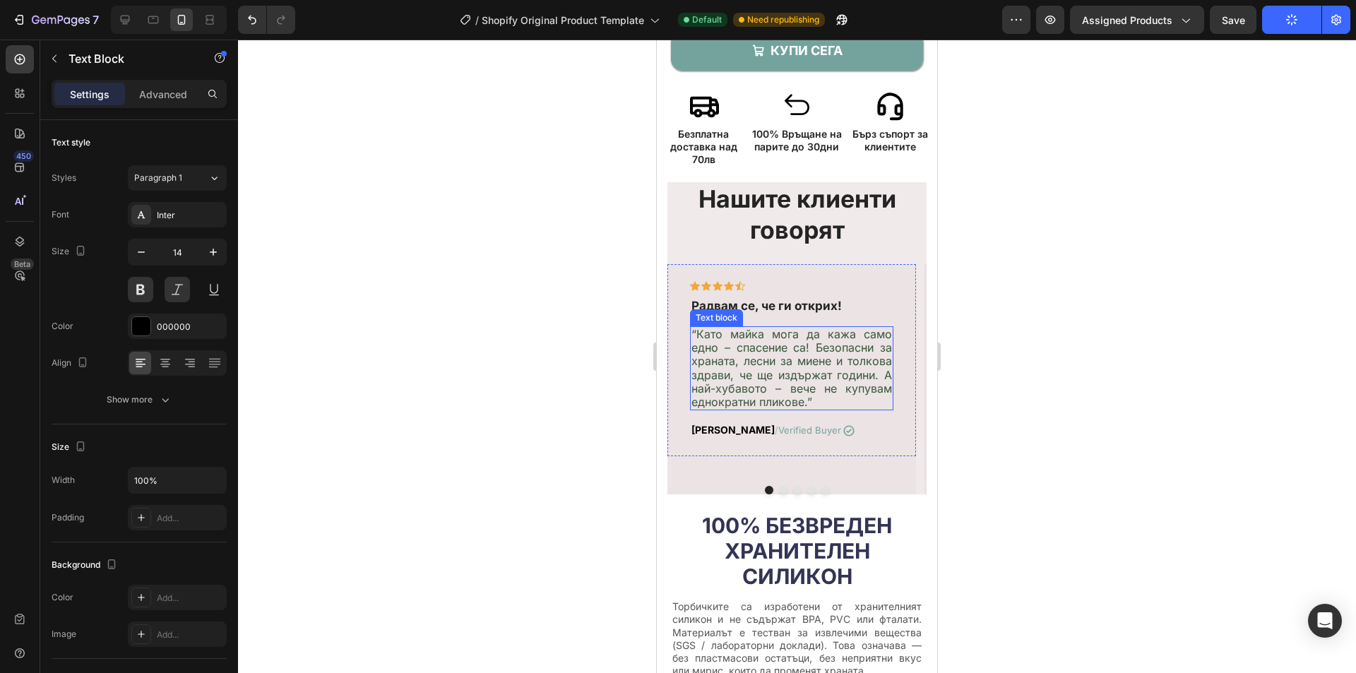
type input "16"
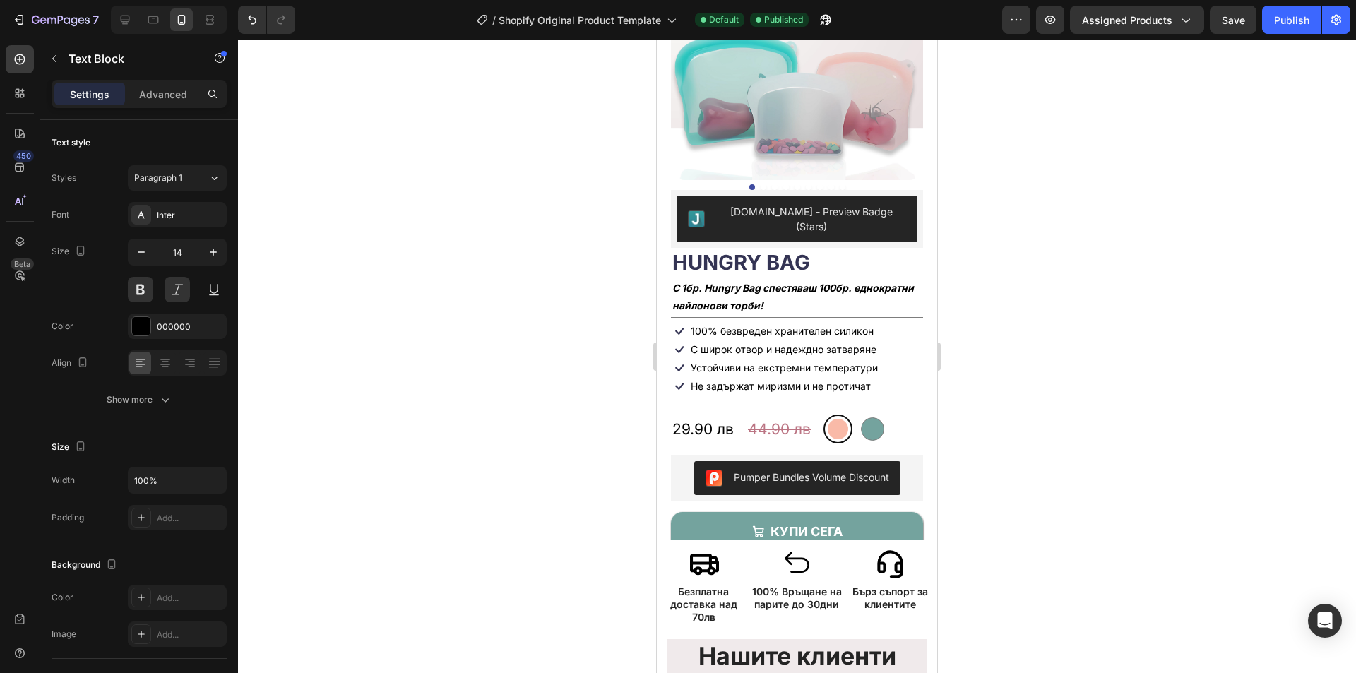
scroll to position [131, 0]
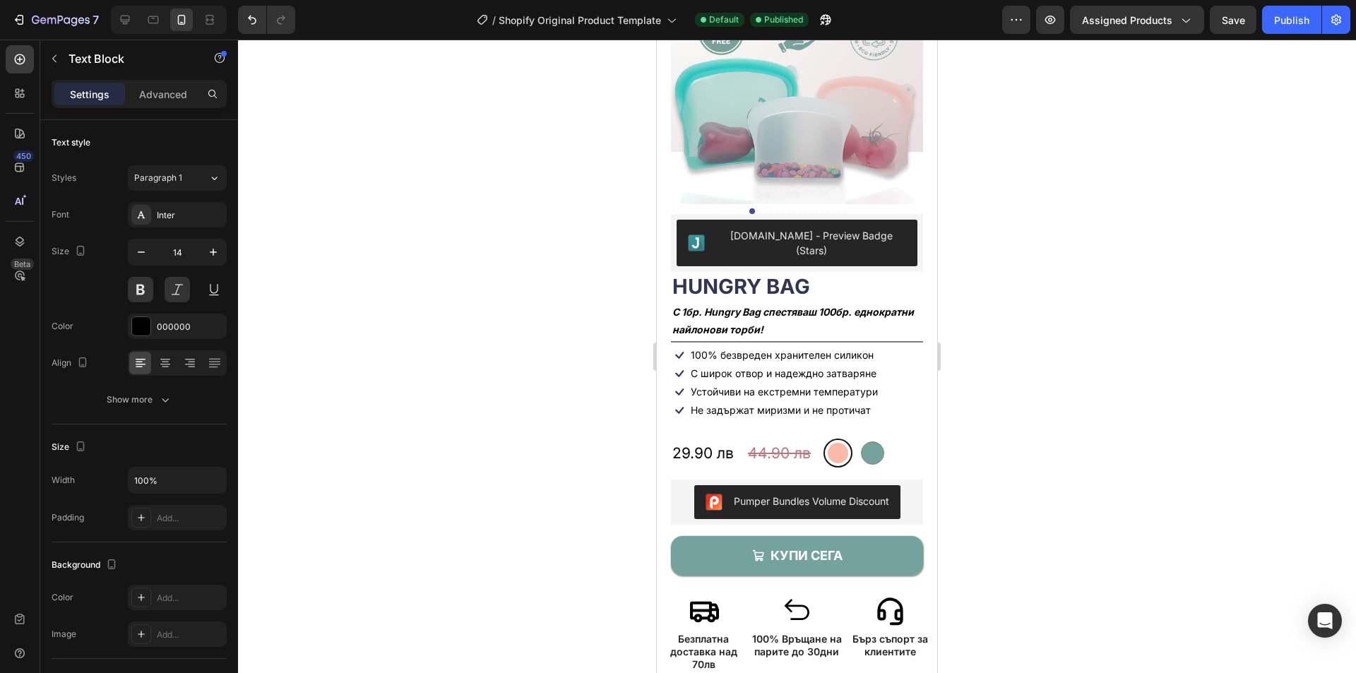
click at [802, 306] on strong "С 1бр. Hungry Bag спестяваш 100бр. еднократни найлонови торби!" at bounding box center [792, 321] width 241 height 30
click at [773, 303] on p "С 1бр. Hungry Bag спестяваш 100бр. еднократни найлонови торби!" at bounding box center [796, 320] width 249 height 35
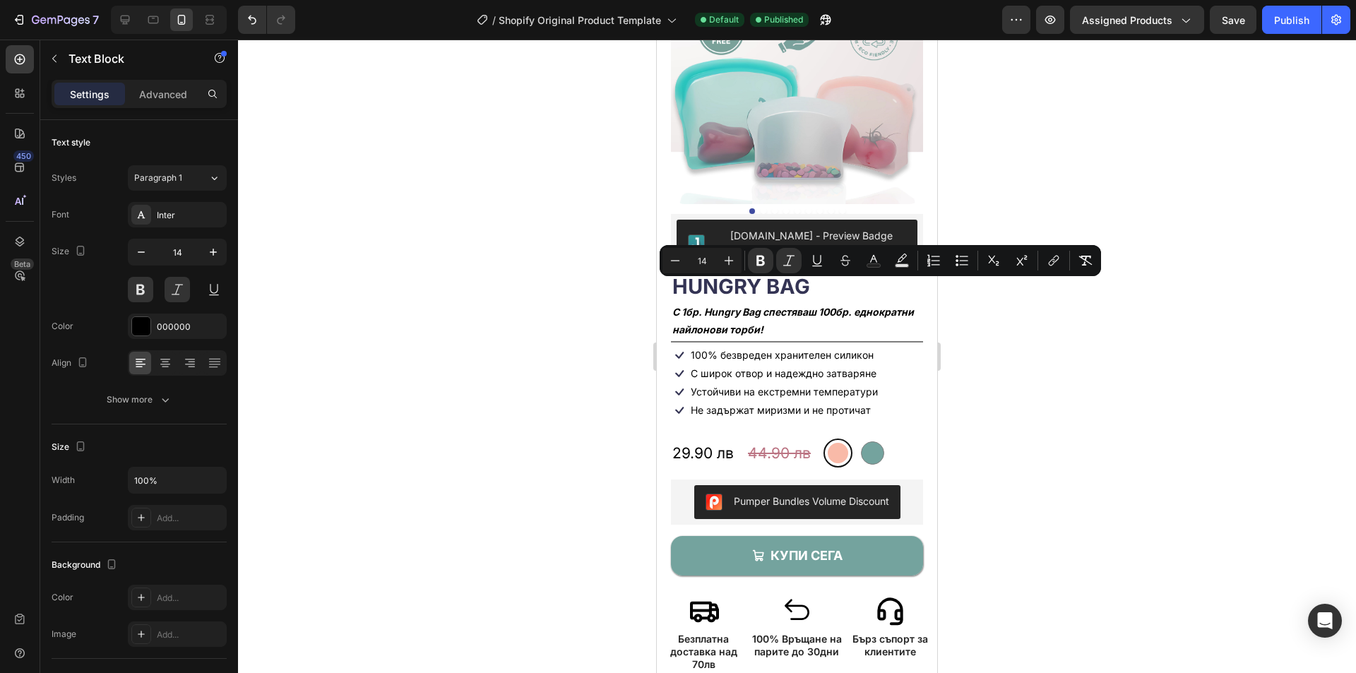
click at [781, 306] on strong "С 1бр. Hungry Bag спестяваш 100бр. еднократни найлонови торби!" at bounding box center [792, 321] width 241 height 30
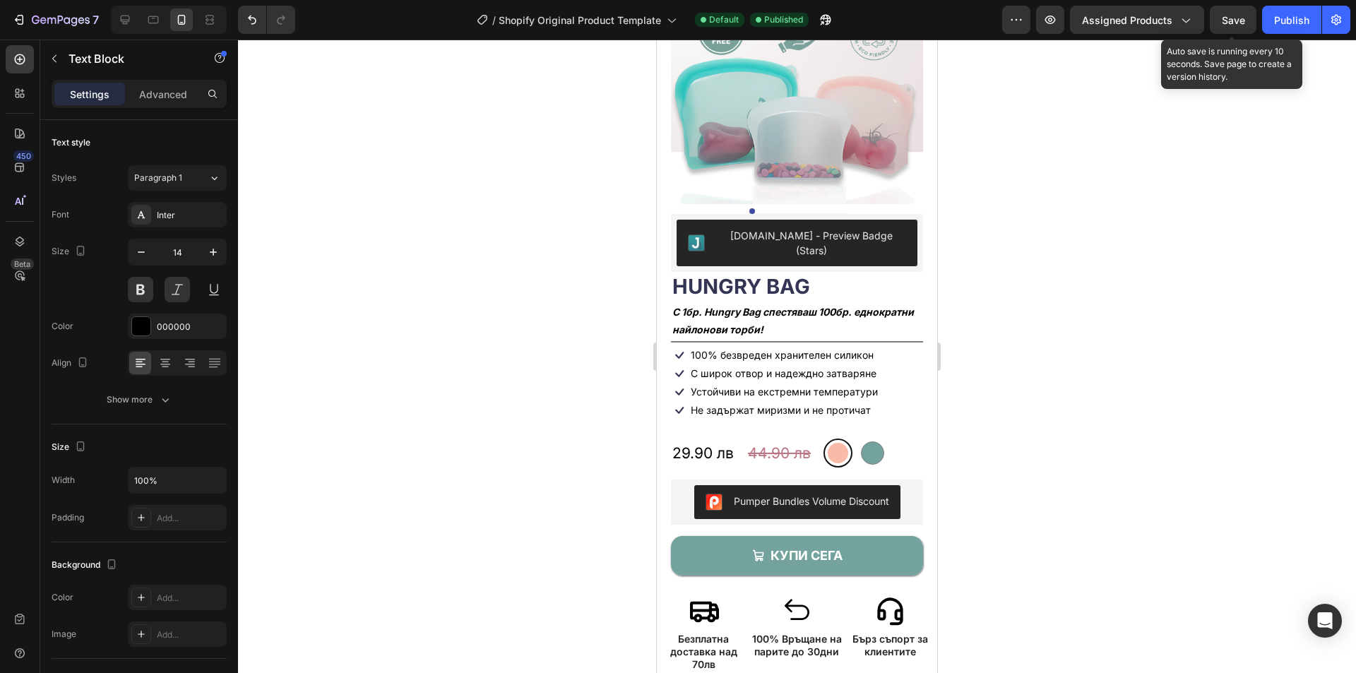
click at [1225, 25] on span "Save" at bounding box center [1233, 20] width 23 height 12
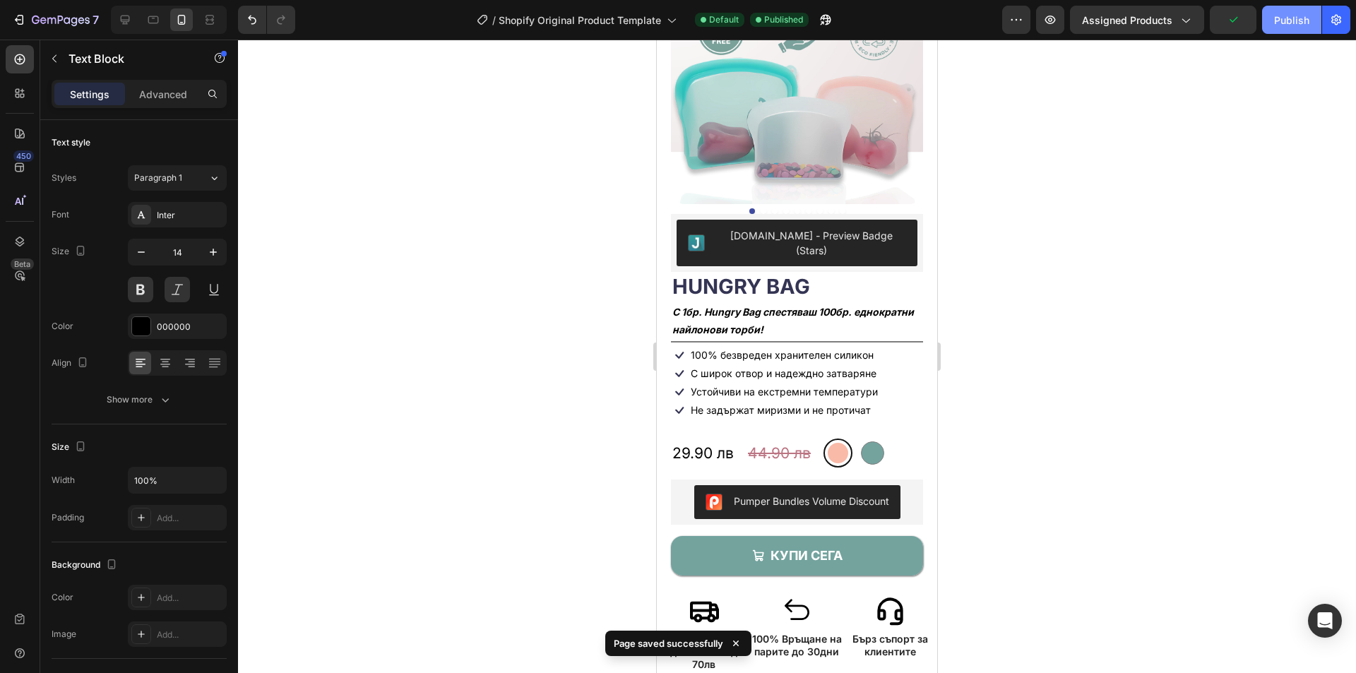
click at [1284, 17] on div "Publish" at bounding box center [1291, 20] width 35 height 15
